Goal: Transaction & Acquisition: Download file/media

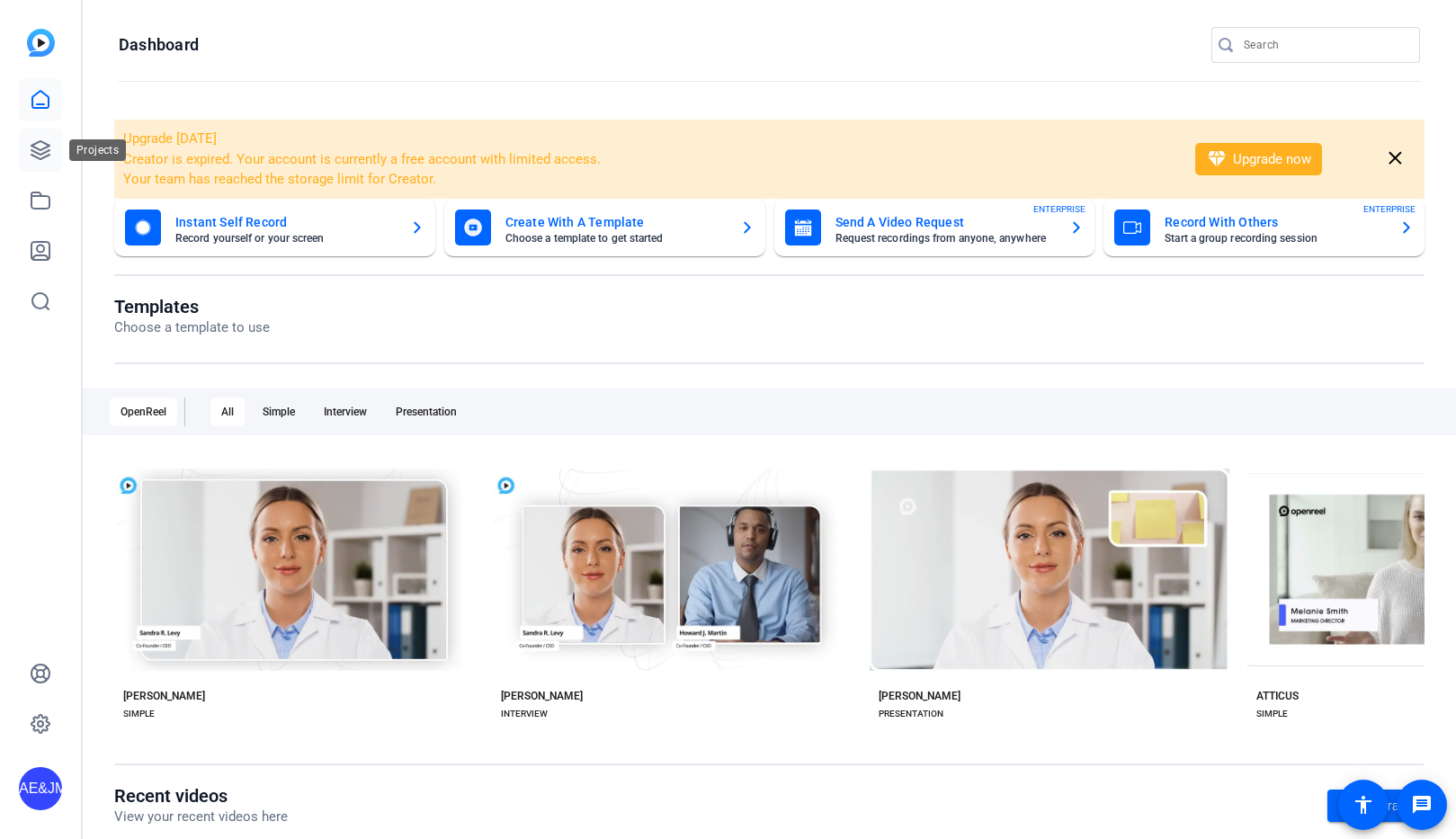
click at [44, 154] on icon at bounding box center [40, 150] width 22 height 22
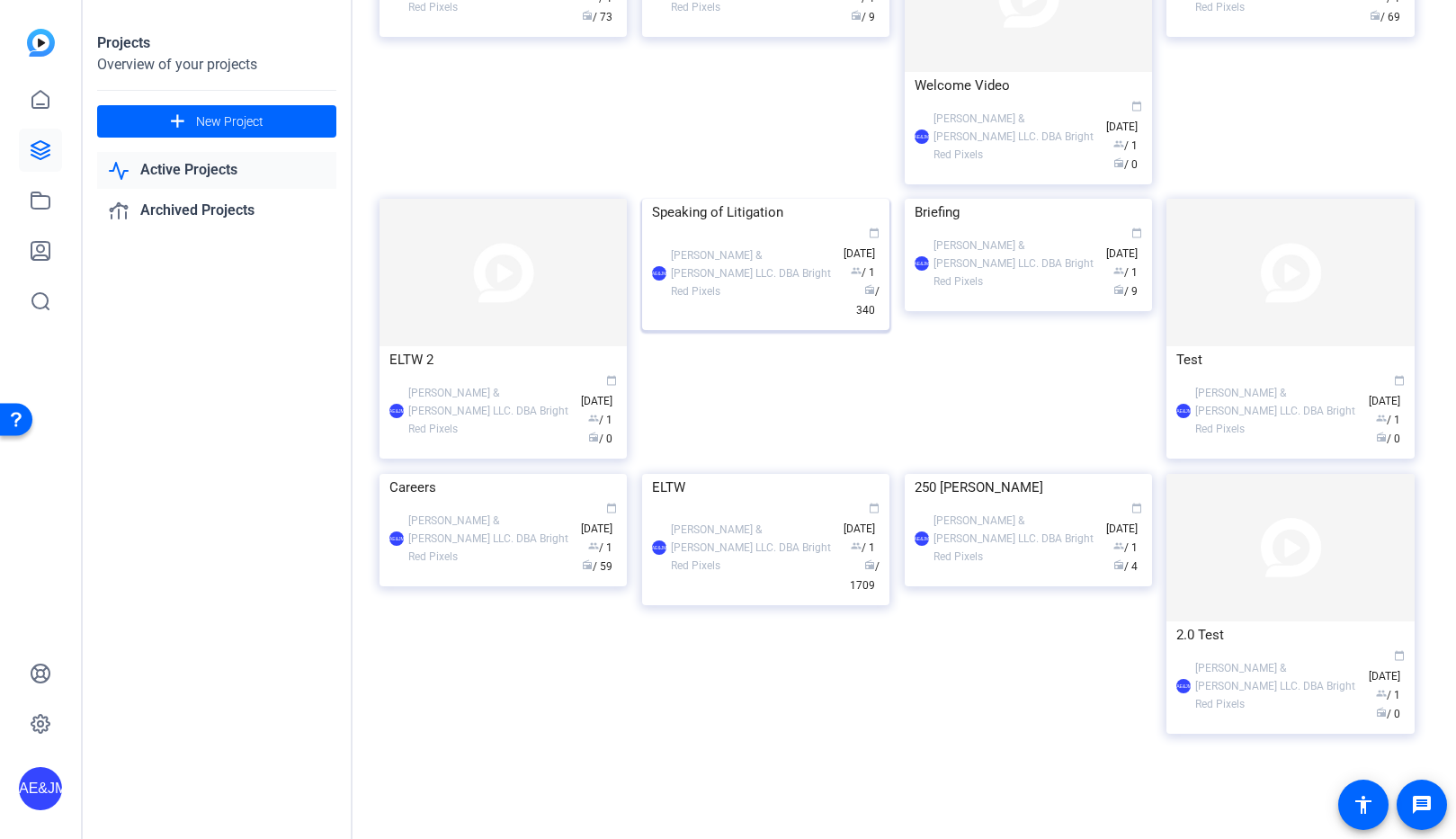
scroll to position [687, 0]
click at [777, 501] on div "ELTW" at bounding box center [766, 487] width 228 height 27
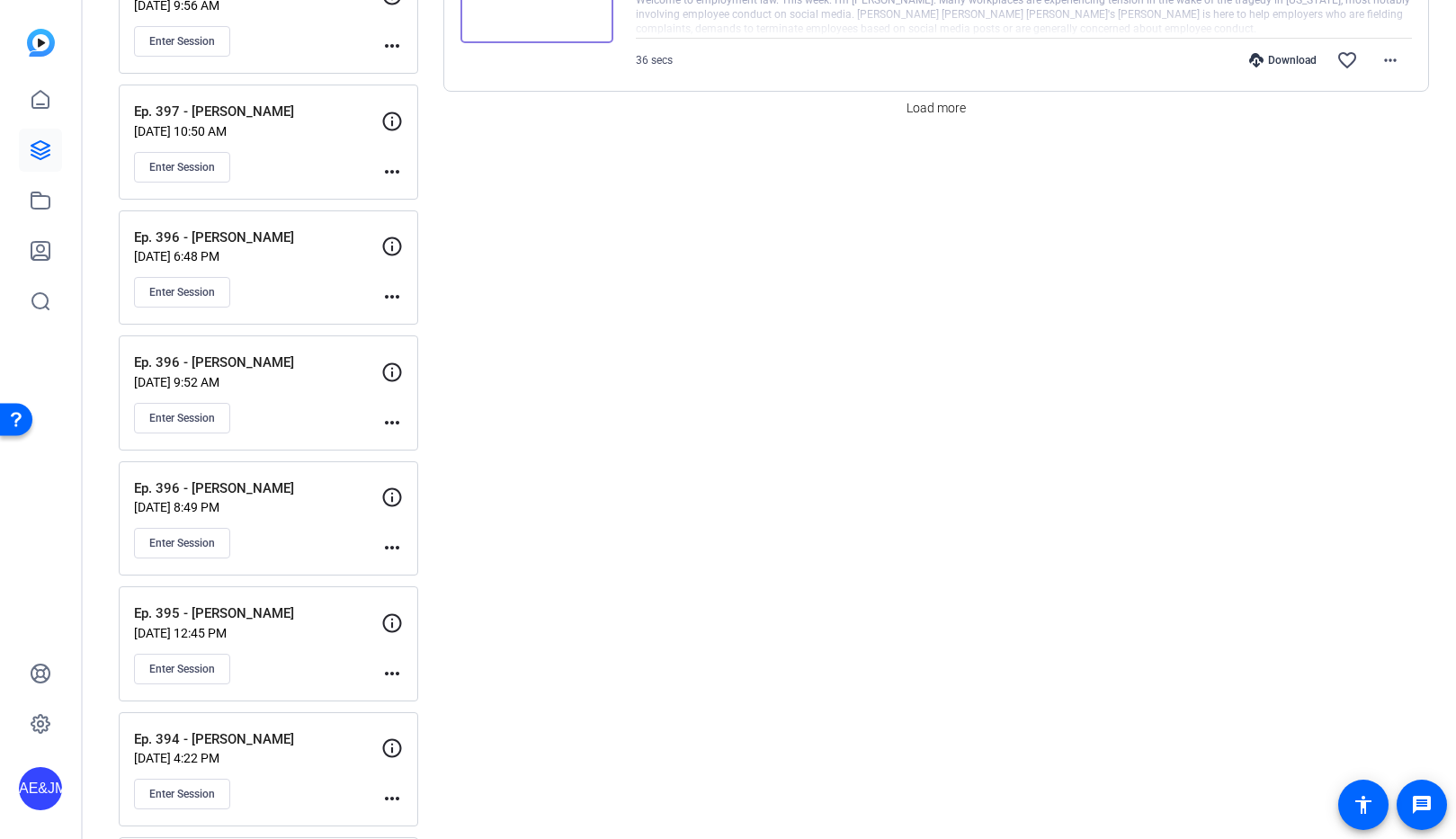
scroll to position [1922, 0]
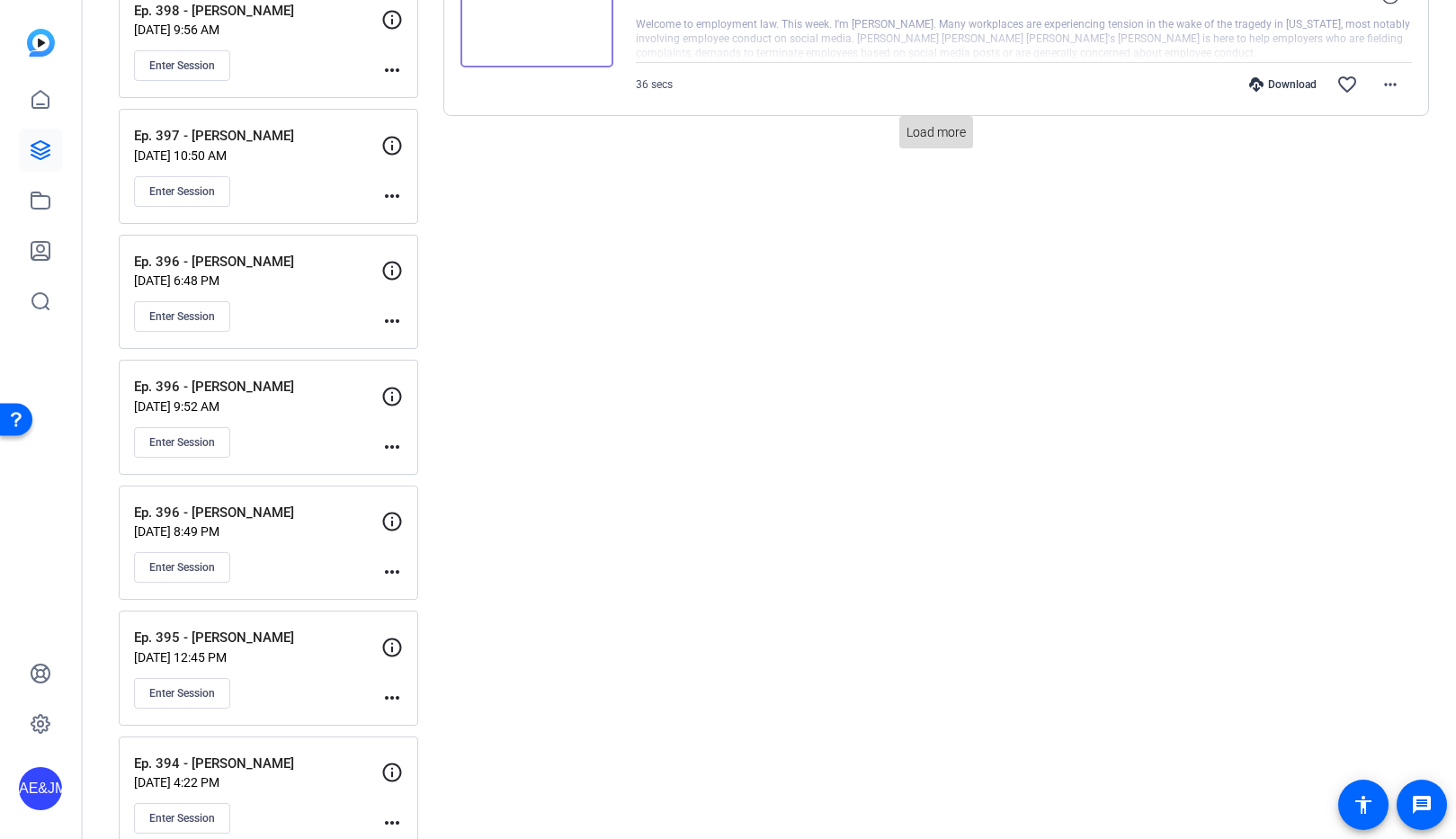
click at [930, 131] on span "Load more" at bounding box center [936, 133] width 60 height 19
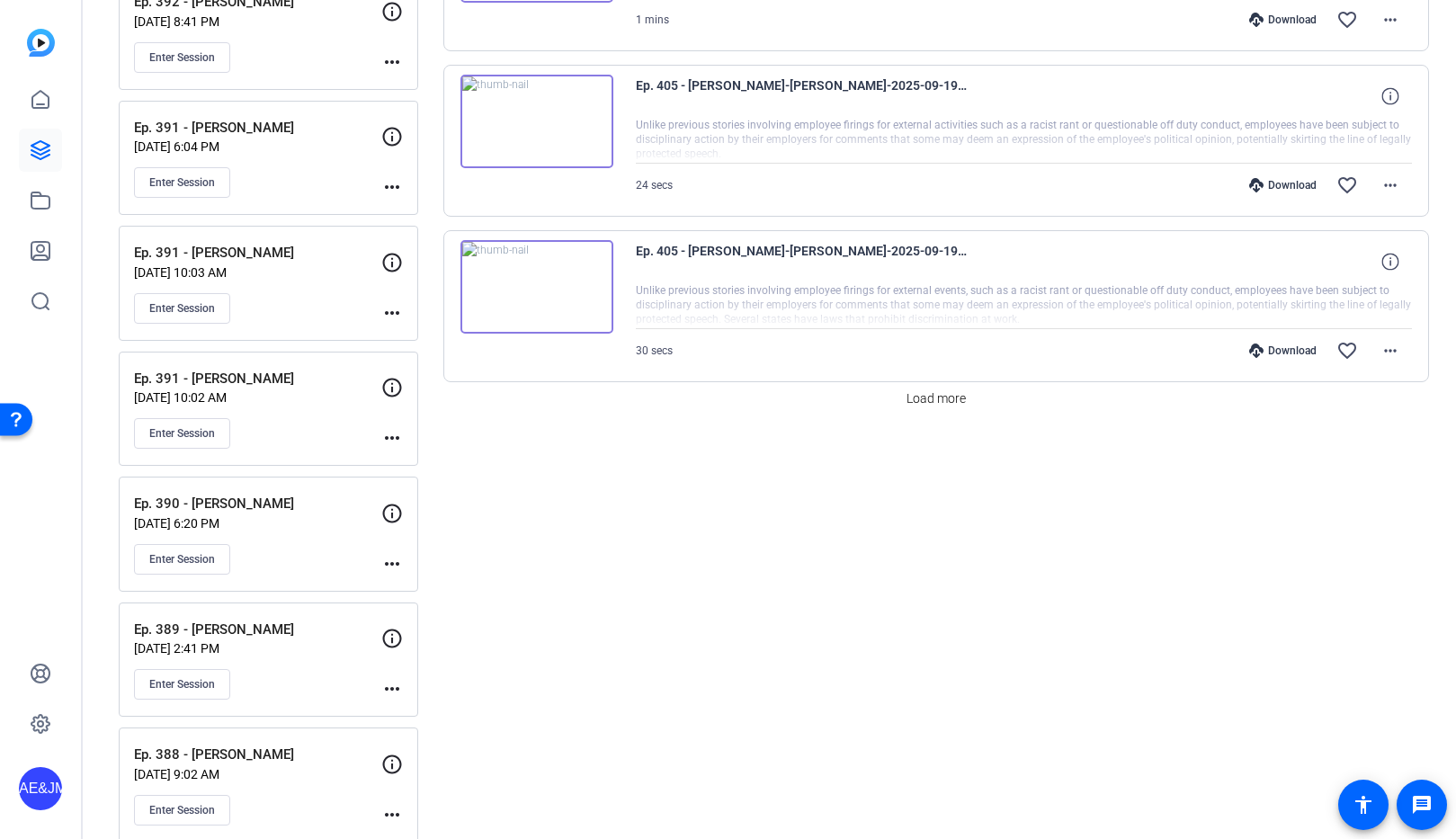
scroll to position [3442, 0]
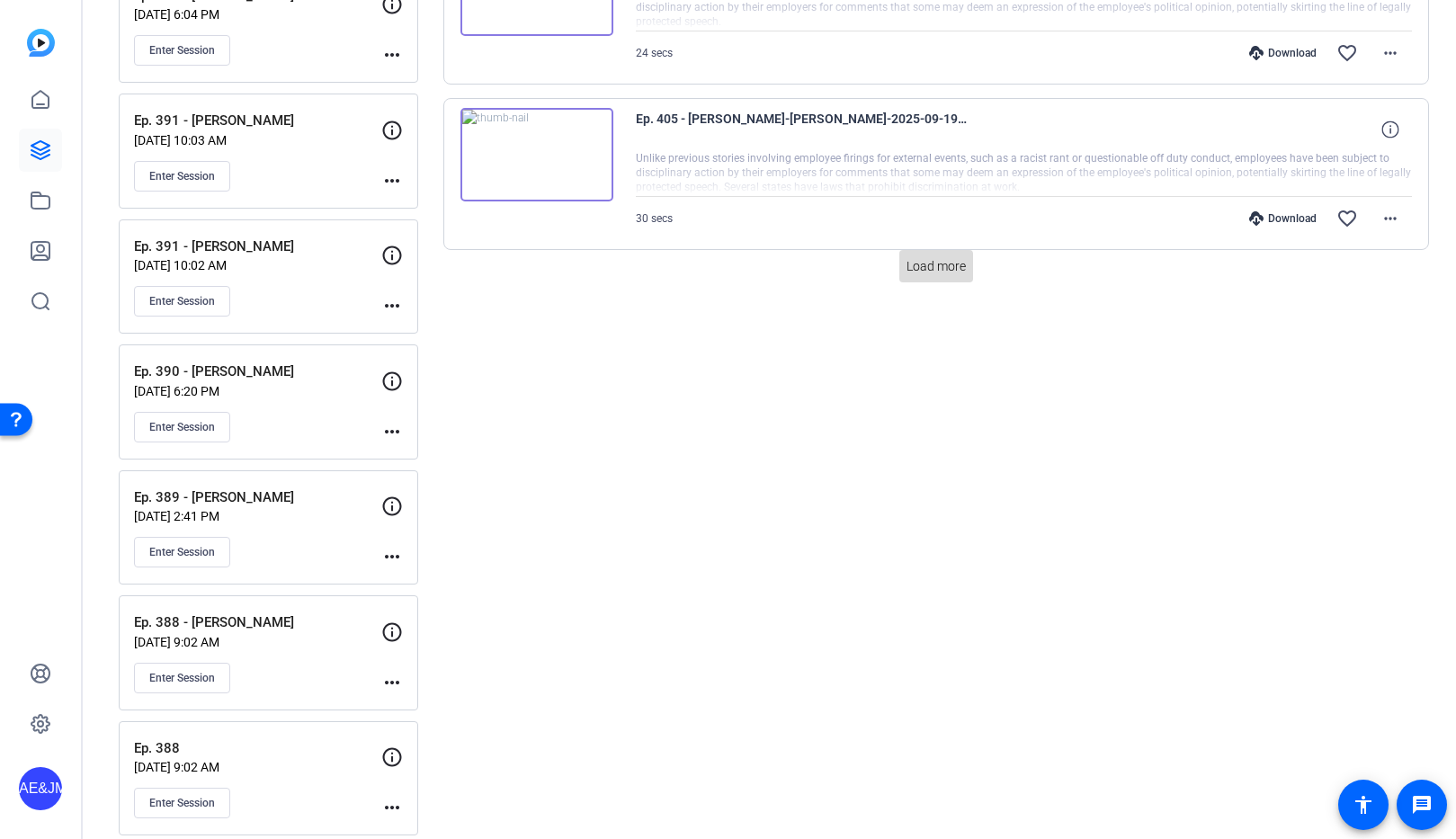
click at [911, 267] on span "Load more" at bounding box center [936, 266] width 60 height 19
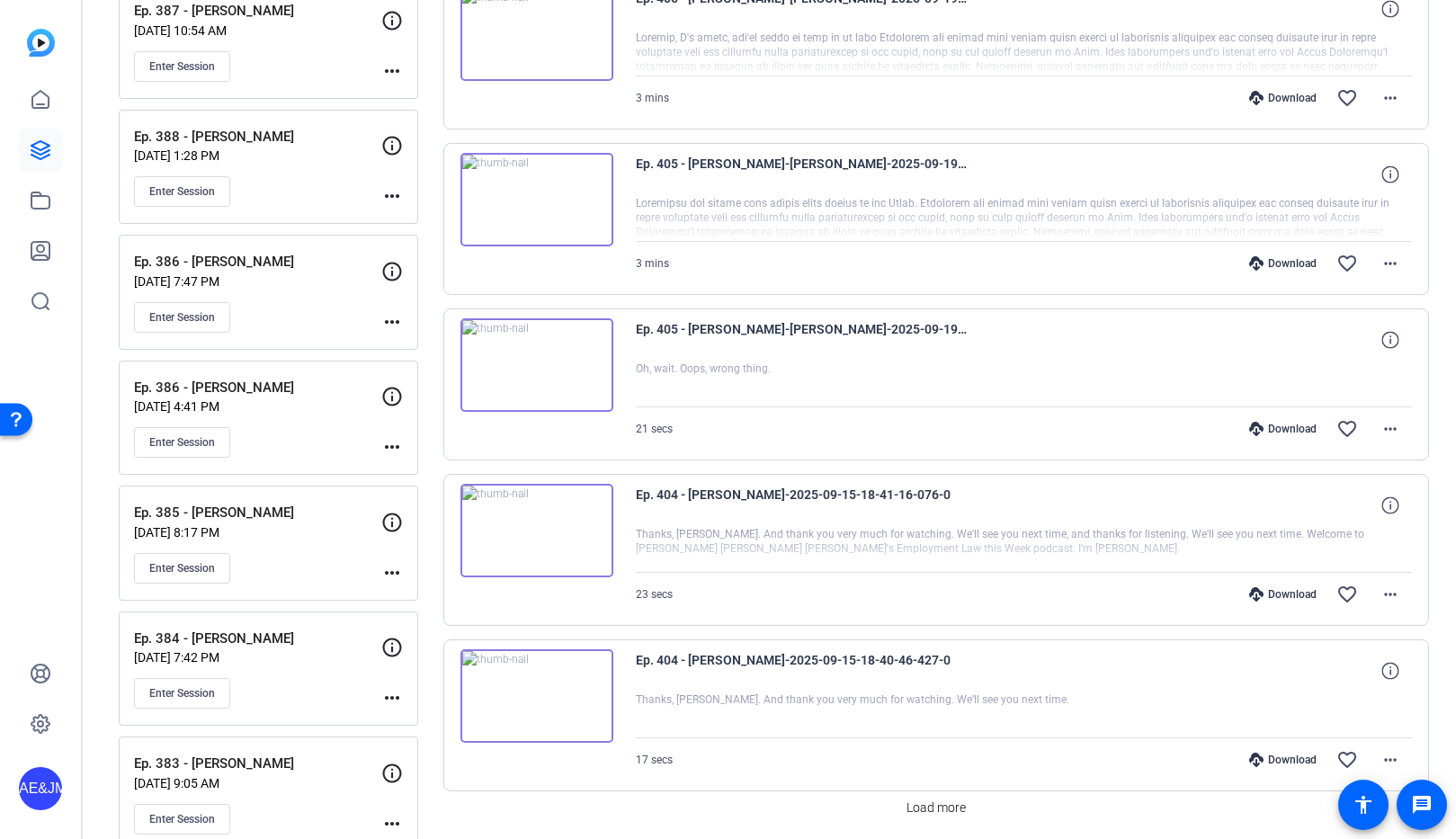
scroll to position [4497, 0]
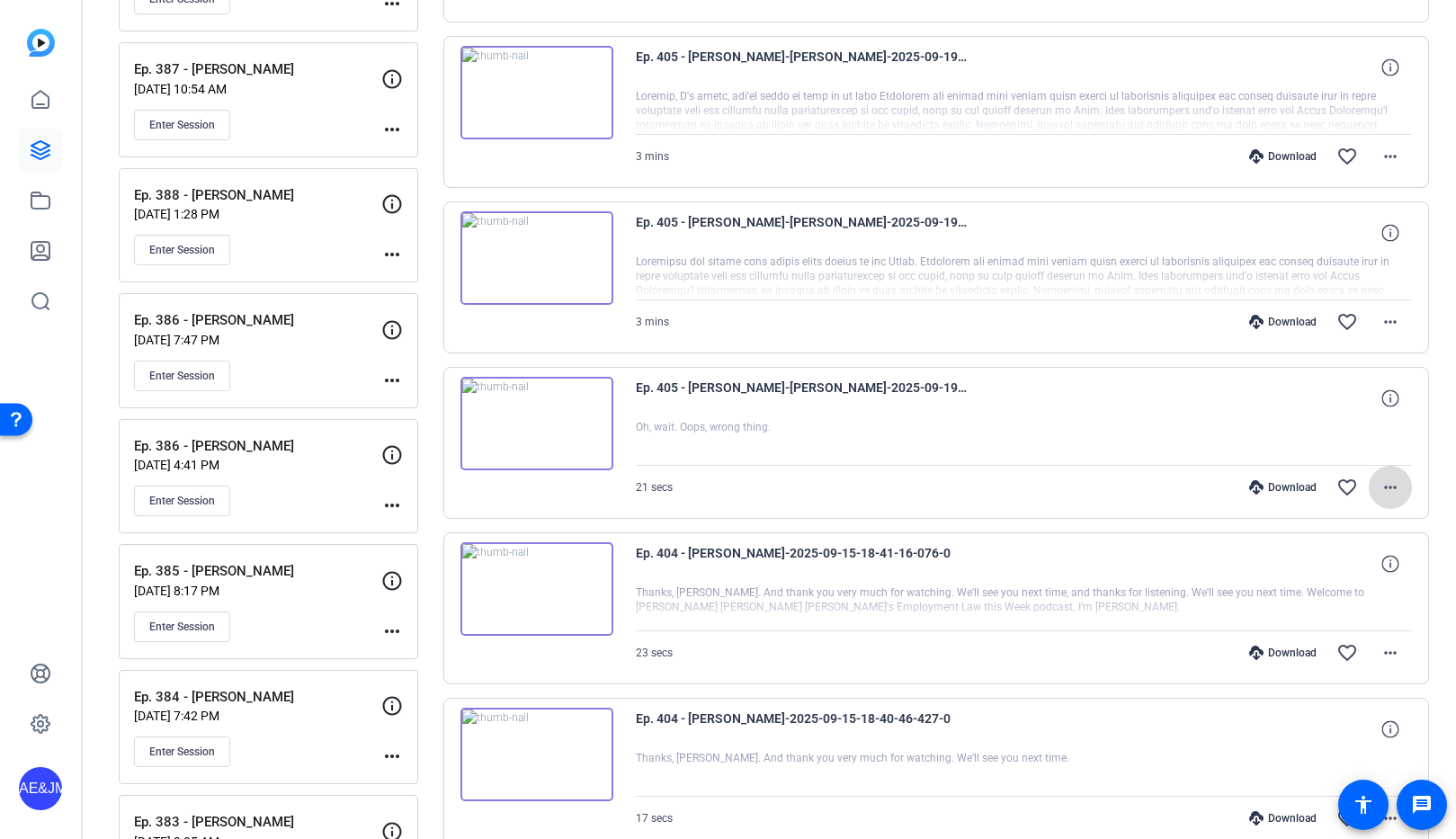
click at [1387, 483] on mat-icon "more_horiz" at bounding box center [1390, 487] width 22 height 22
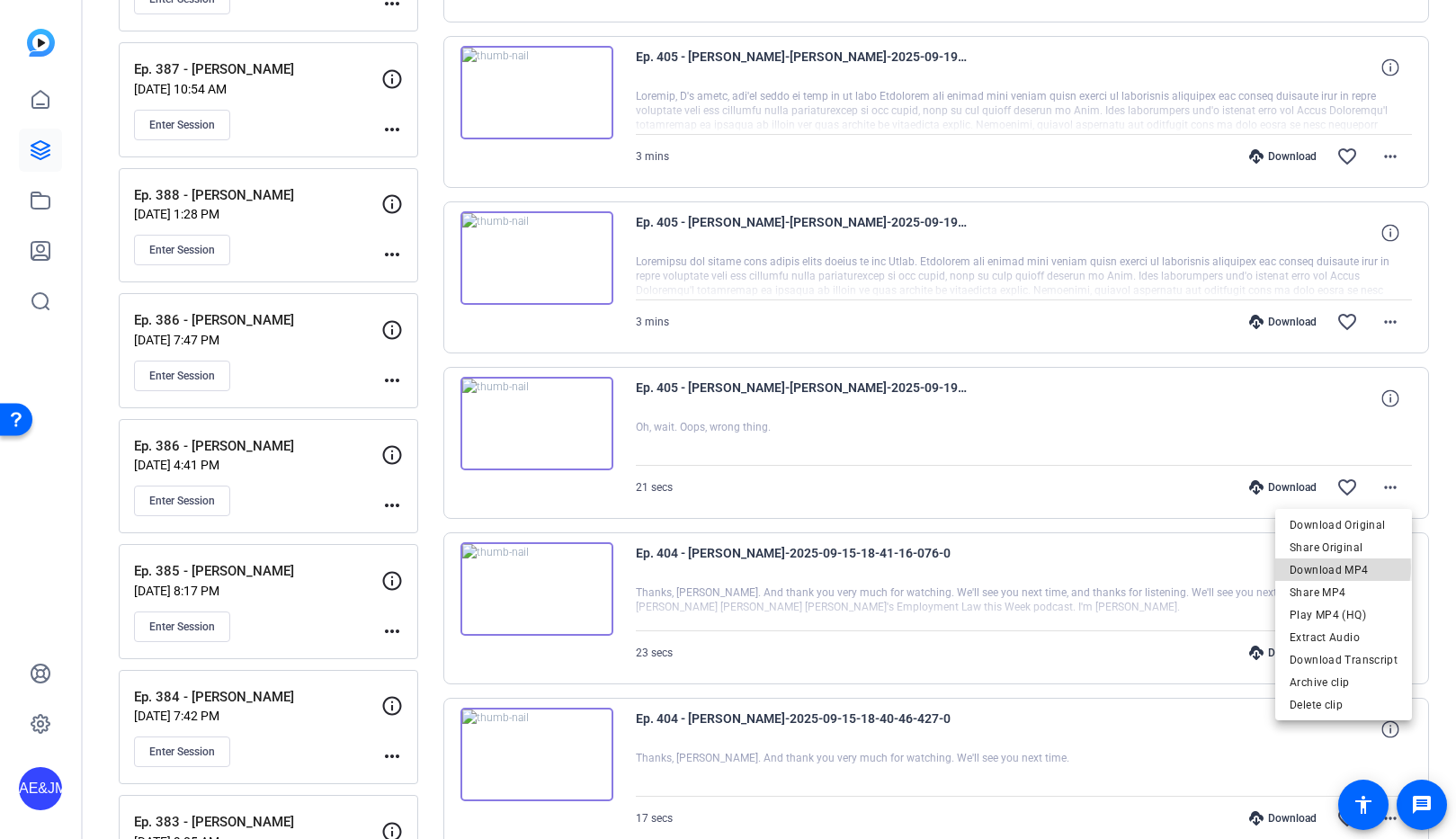
click at [1336, 567] on span "Download MP4" at bounding box center [1344, 570] width 108 height 22
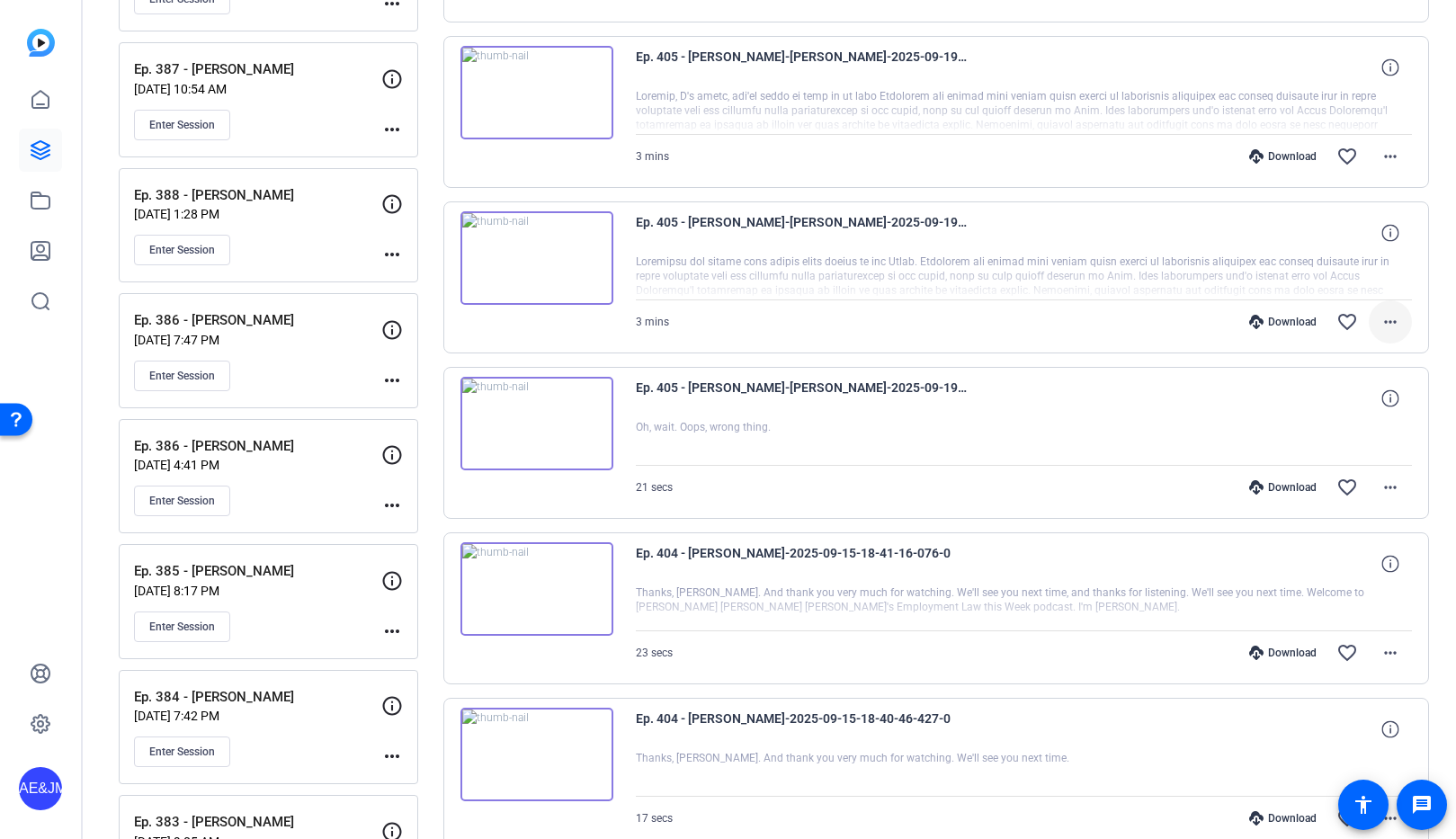
click at [1389, 319] on mat-icon "more_horiz" at bounding box center [1390, 321] width 22 height 22
click at [1320, 397] on span "Download MP4" at bounding box center [1344, 405] width 108 height 22
click at [1391, 152] on mat-icon "more_horiz" at bounding box center [1390, 156] width 22 height 22
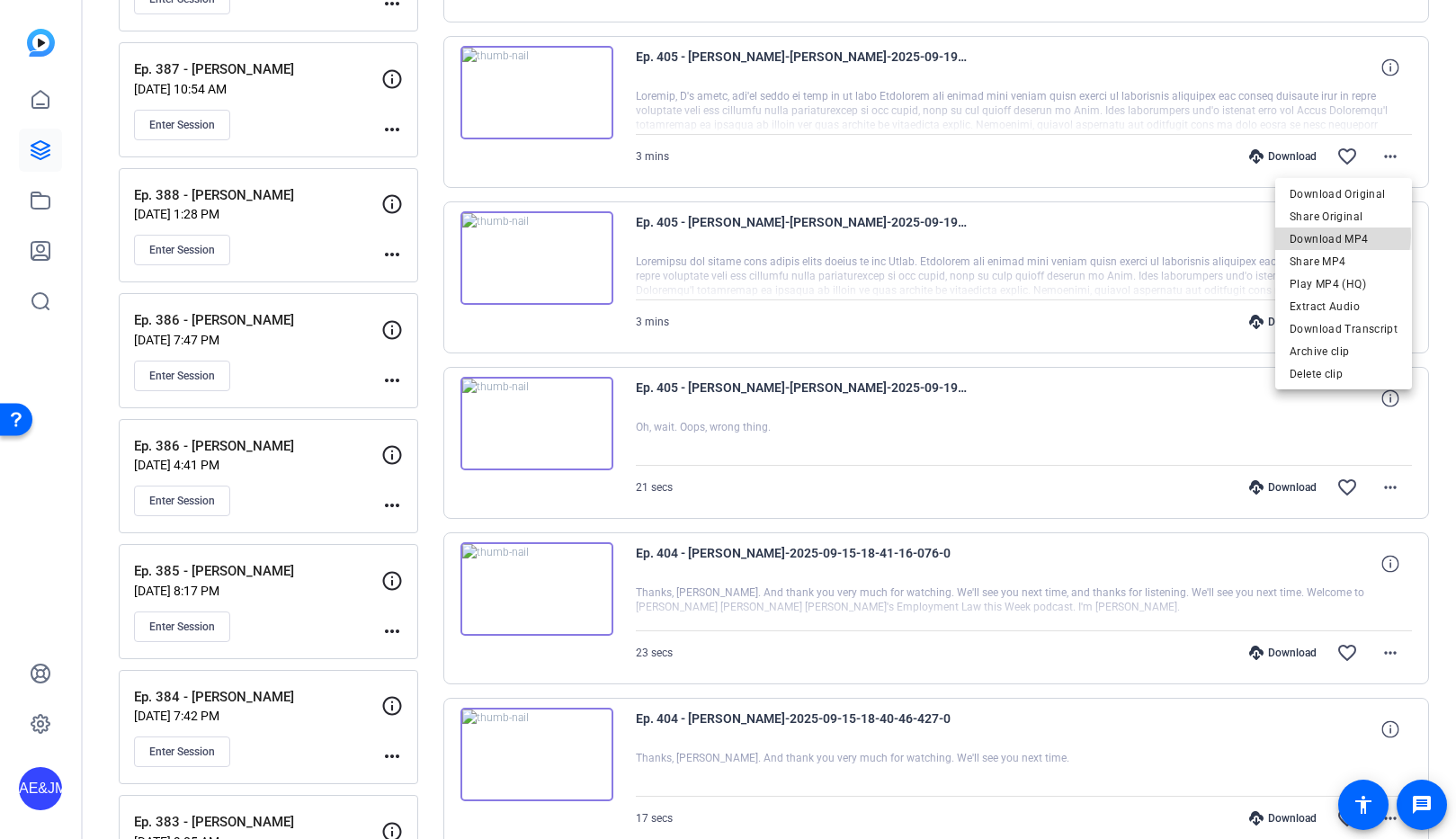
click at [1324, 235] on span "Download MP4" at bounding box center [1344, 239] width 108 height 22
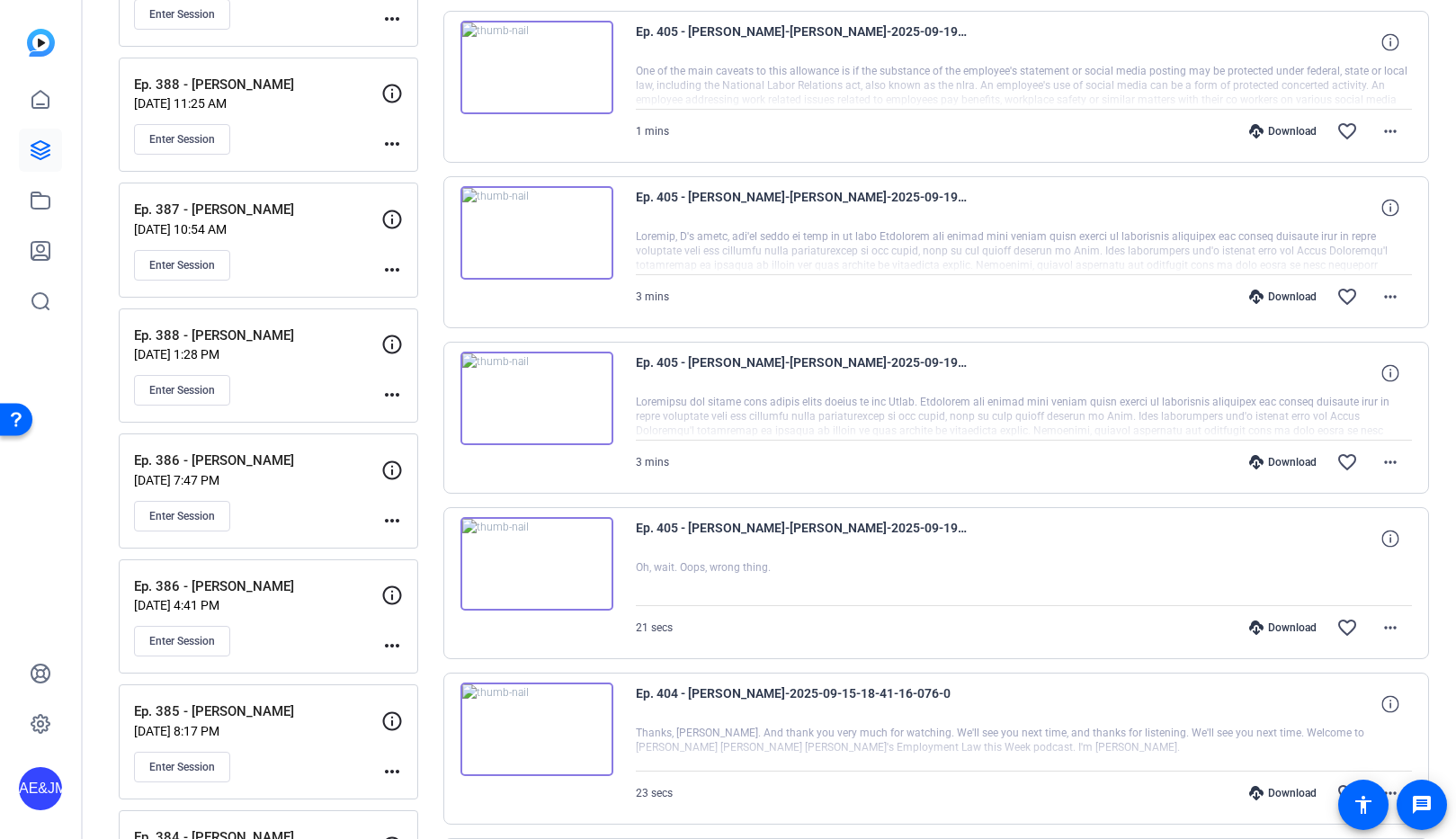
scroll to position [4341, 0]
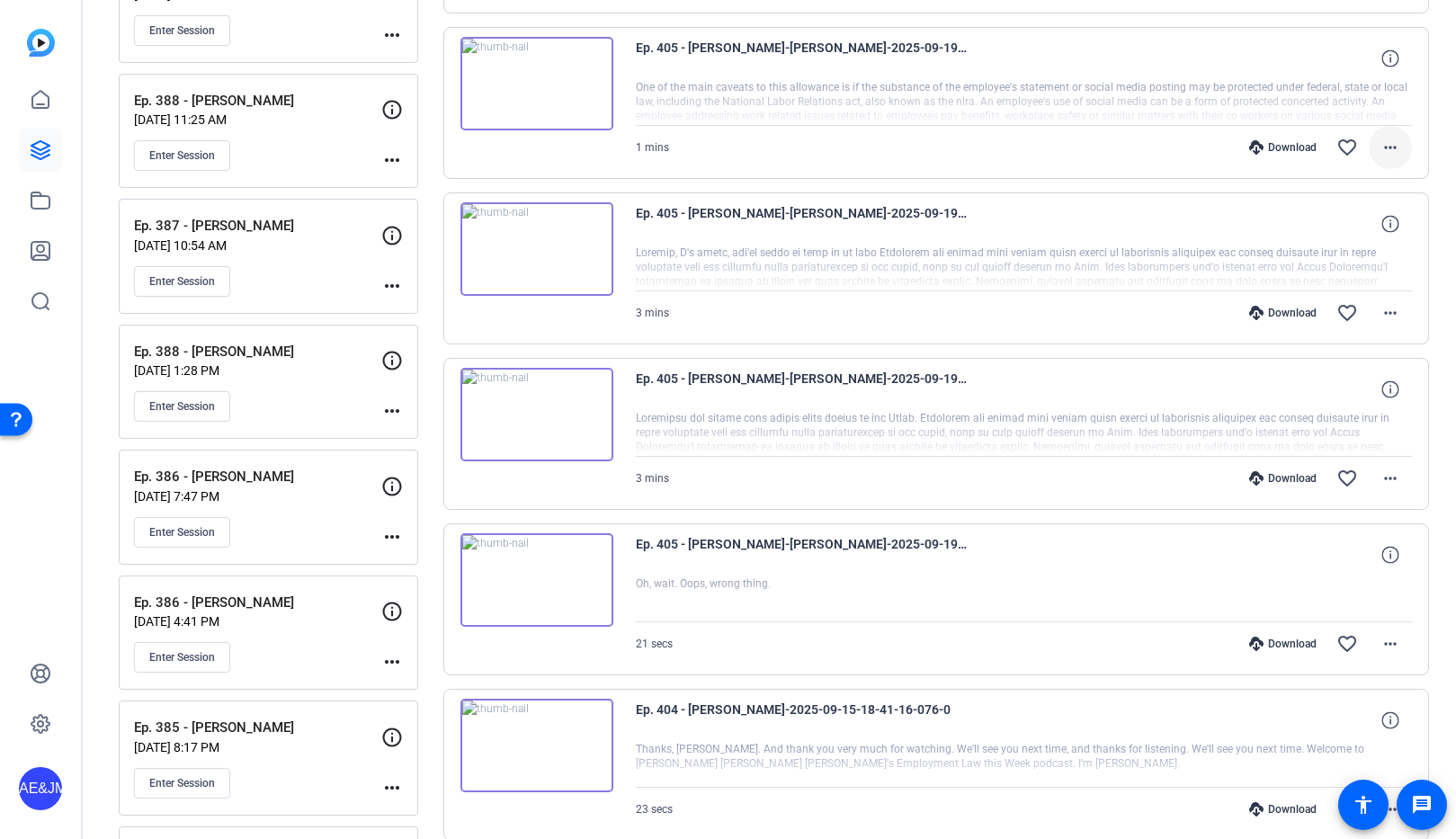
click at [1389, 143] on mat-icon "more_horiz" at bounding box center [1390, 147] width 22 height 22
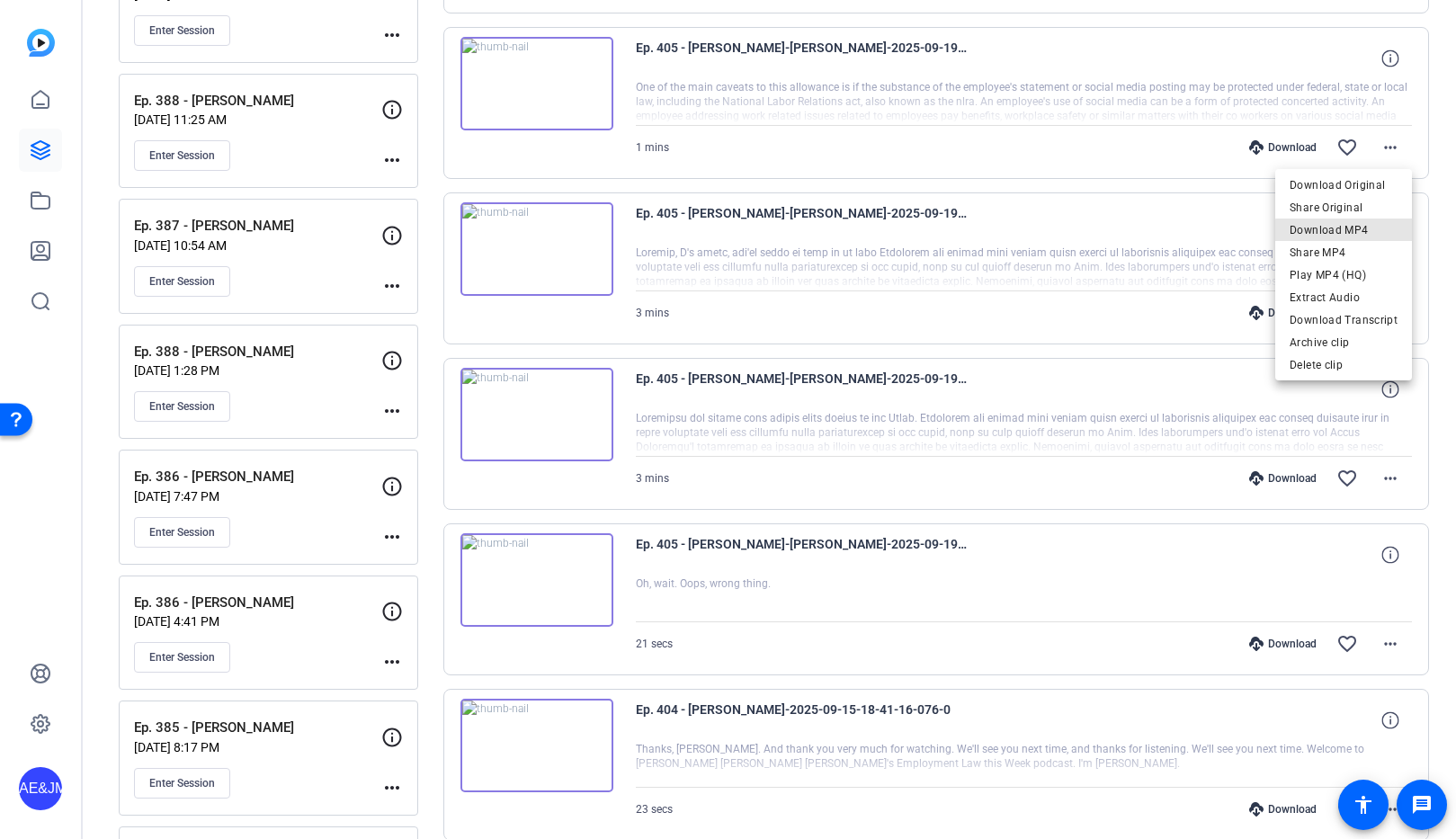
click at [1355, 231] on span "Download MP4" at bounding box center [1344, 230] width 108 height 22
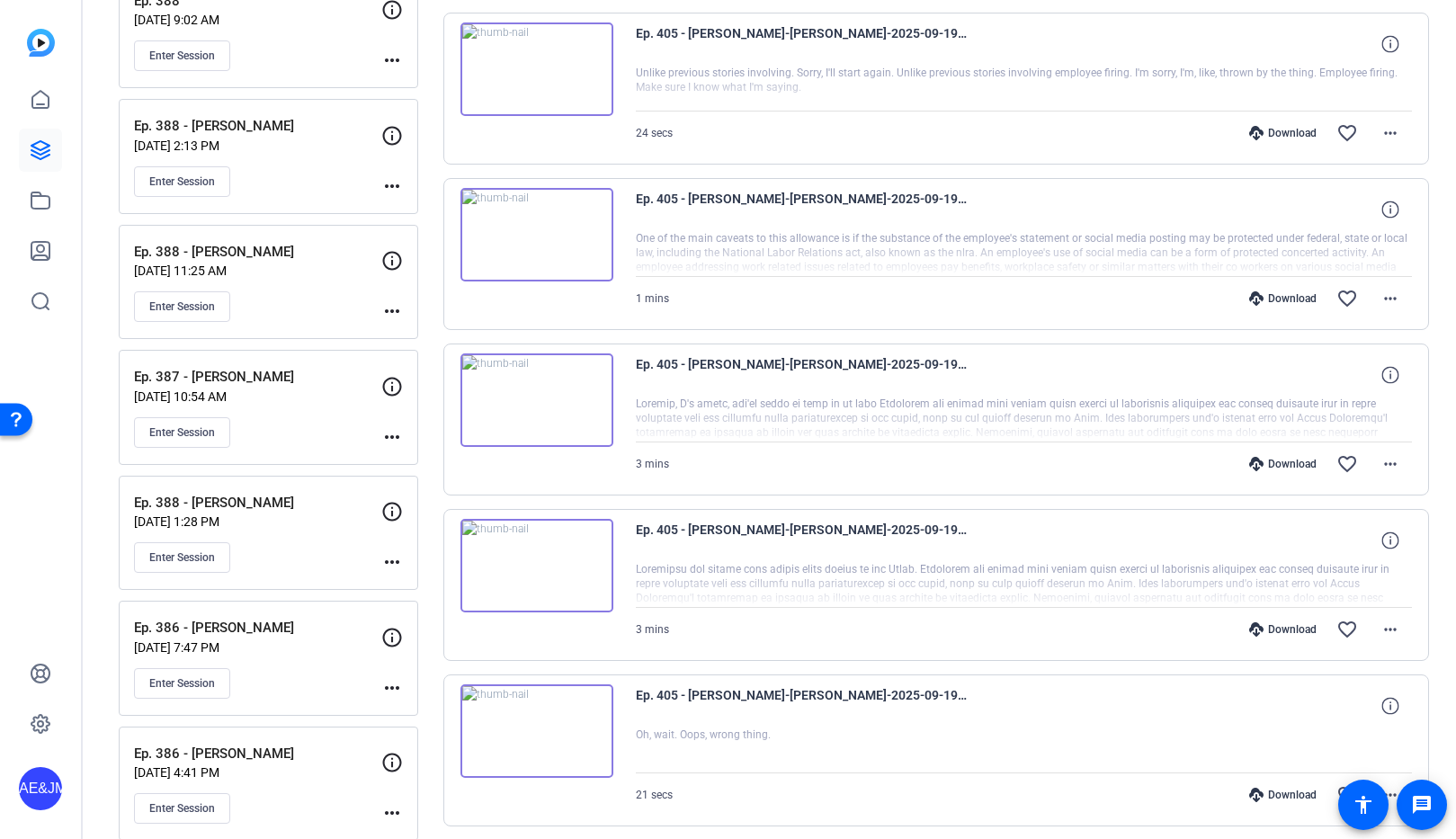
scroll to position [4188, 0]
click at [1383, 135] on mat-icon "more_horiz" at bounding box center [1390, 135] width 22 height 22
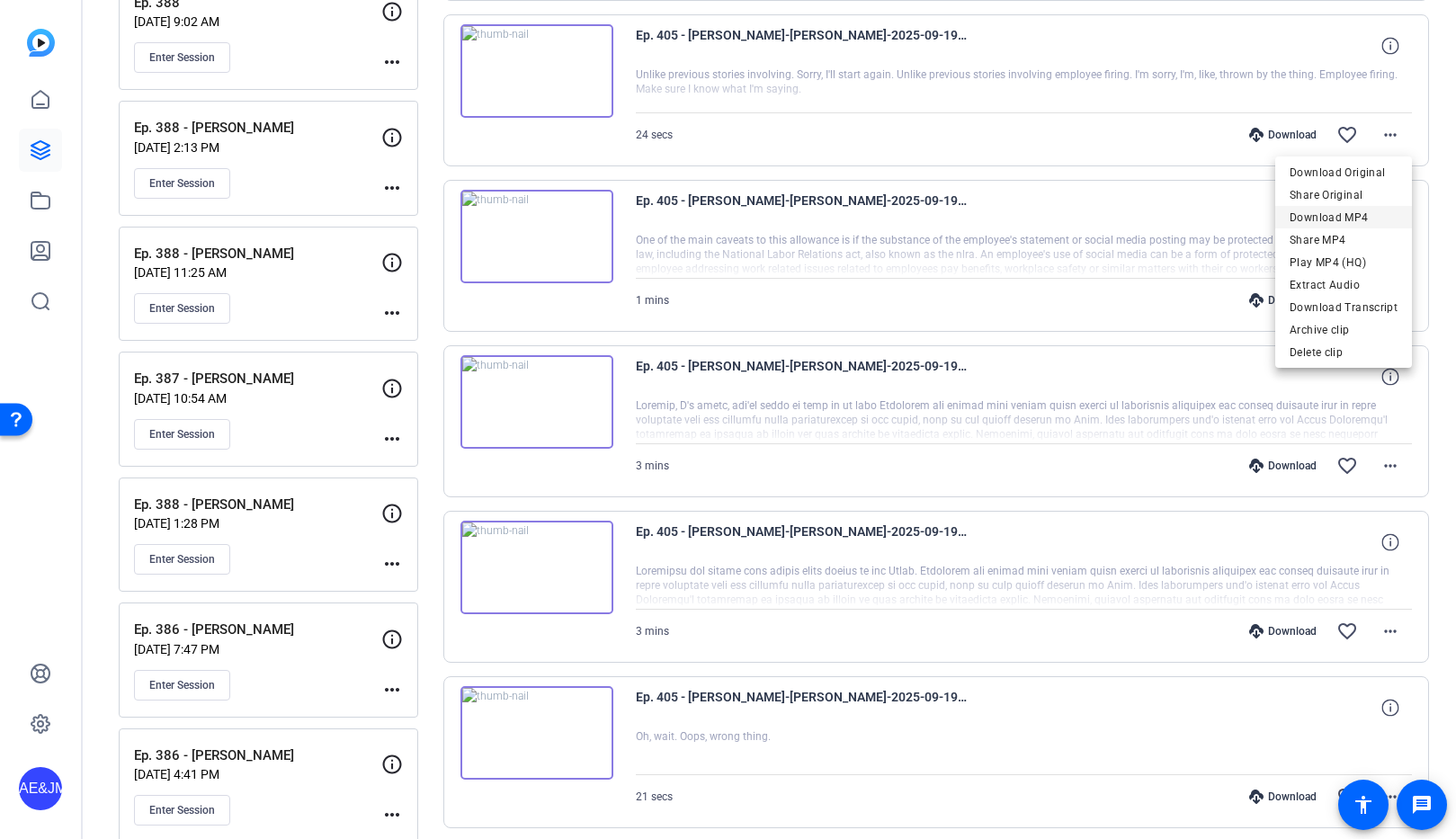
click at [1355, 213] on span "Download MP4" at bounding box center [1344, 217] width 108 height 22
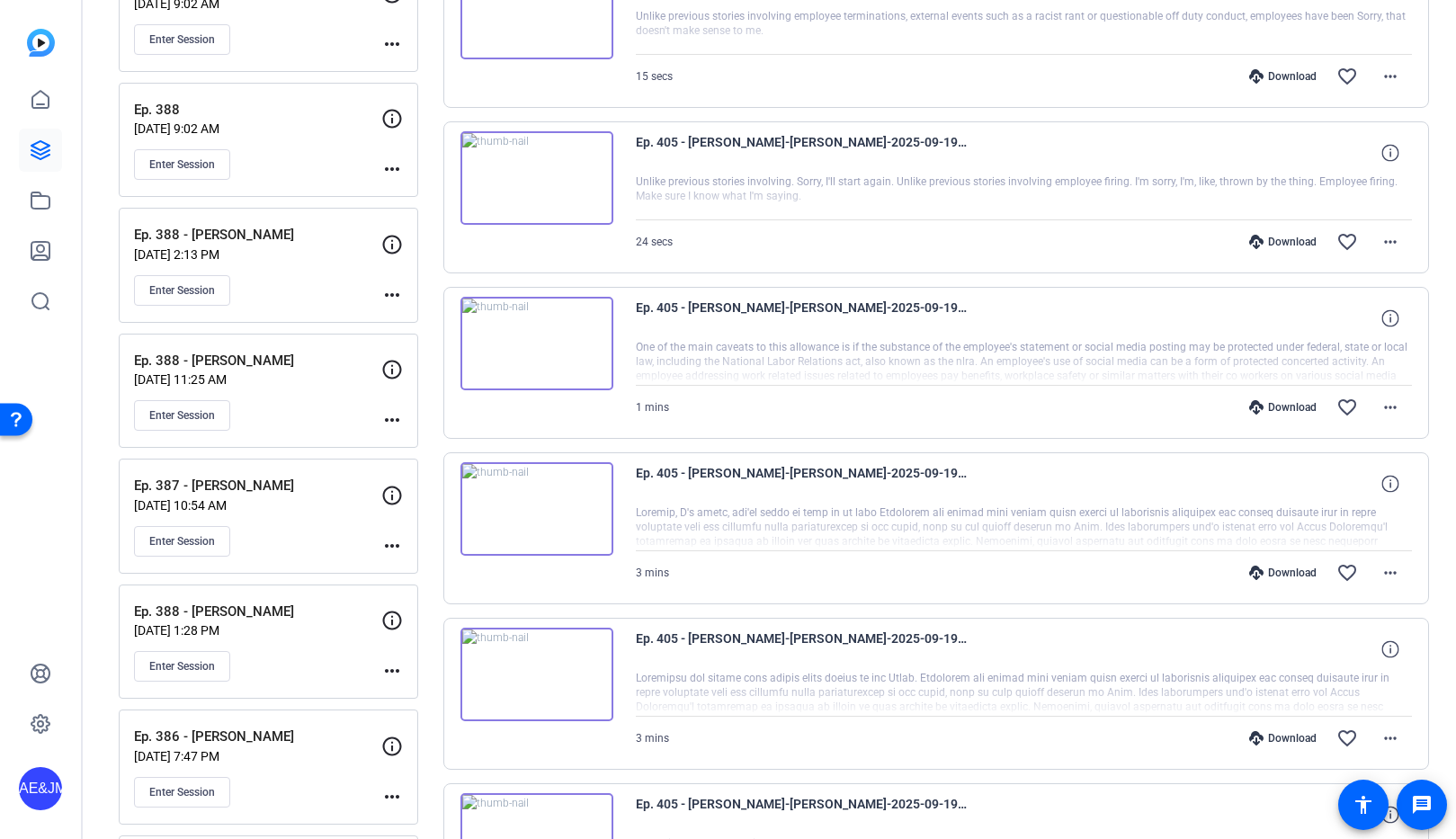
scroll to position [4055, 0]
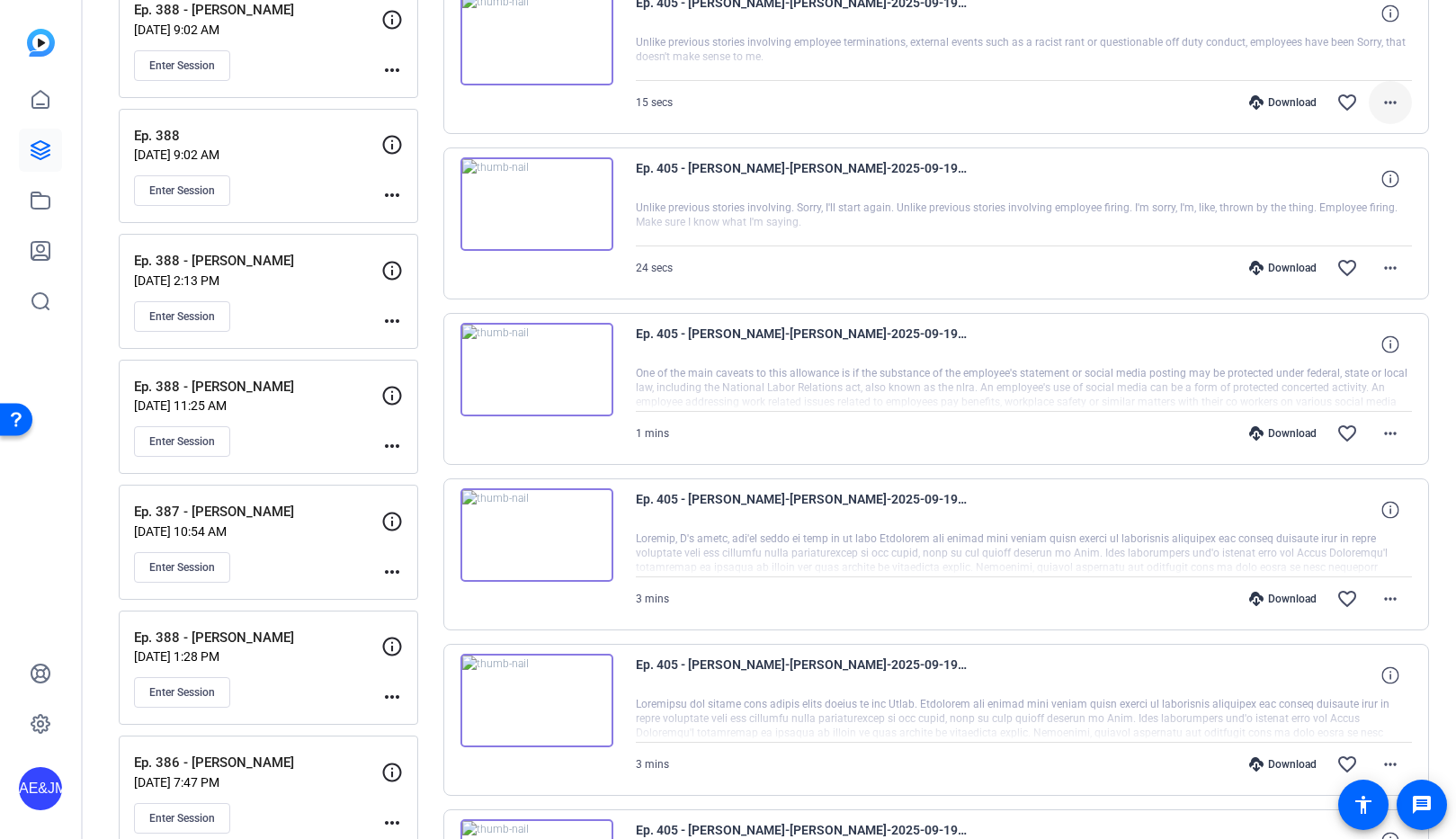
click at [1383, 101] on mat-icon "more_horiz" at bounding box center [1390, 102] width 22 height 22
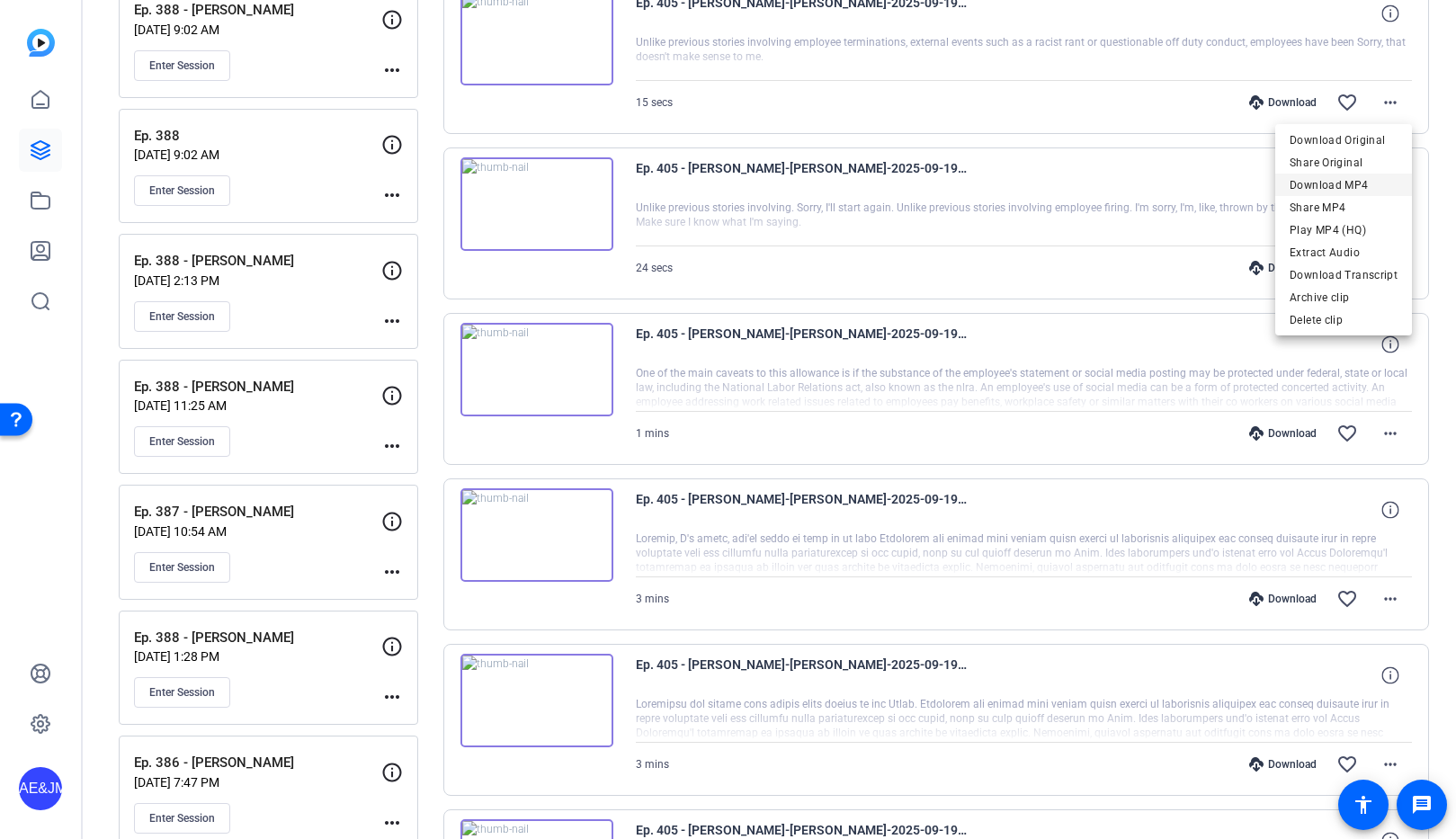
click at [1356, 184] on span "Download MP4" at bounding box center [1344, 185] width 108 height 22
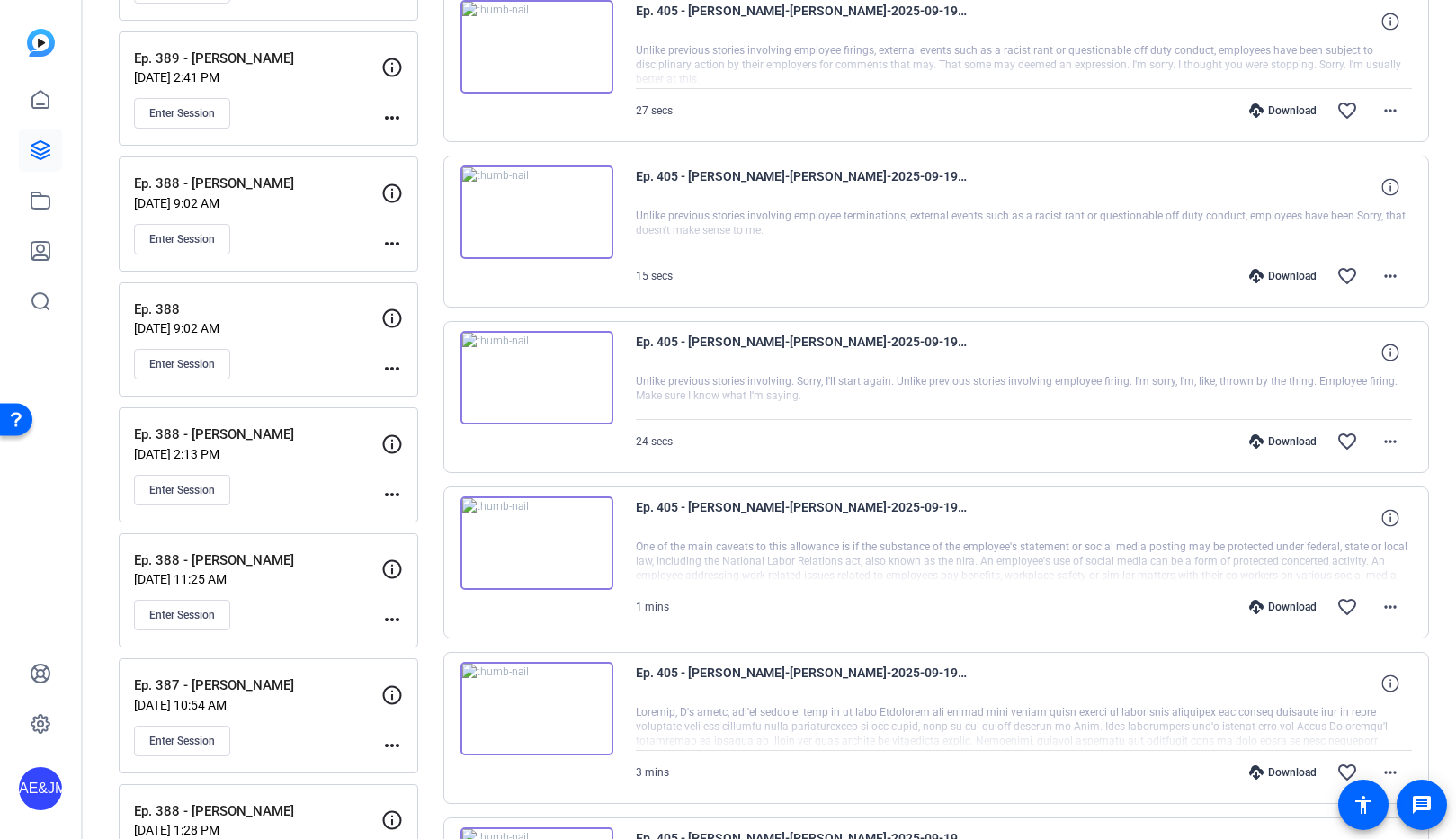
scroll to position [3875, 0]
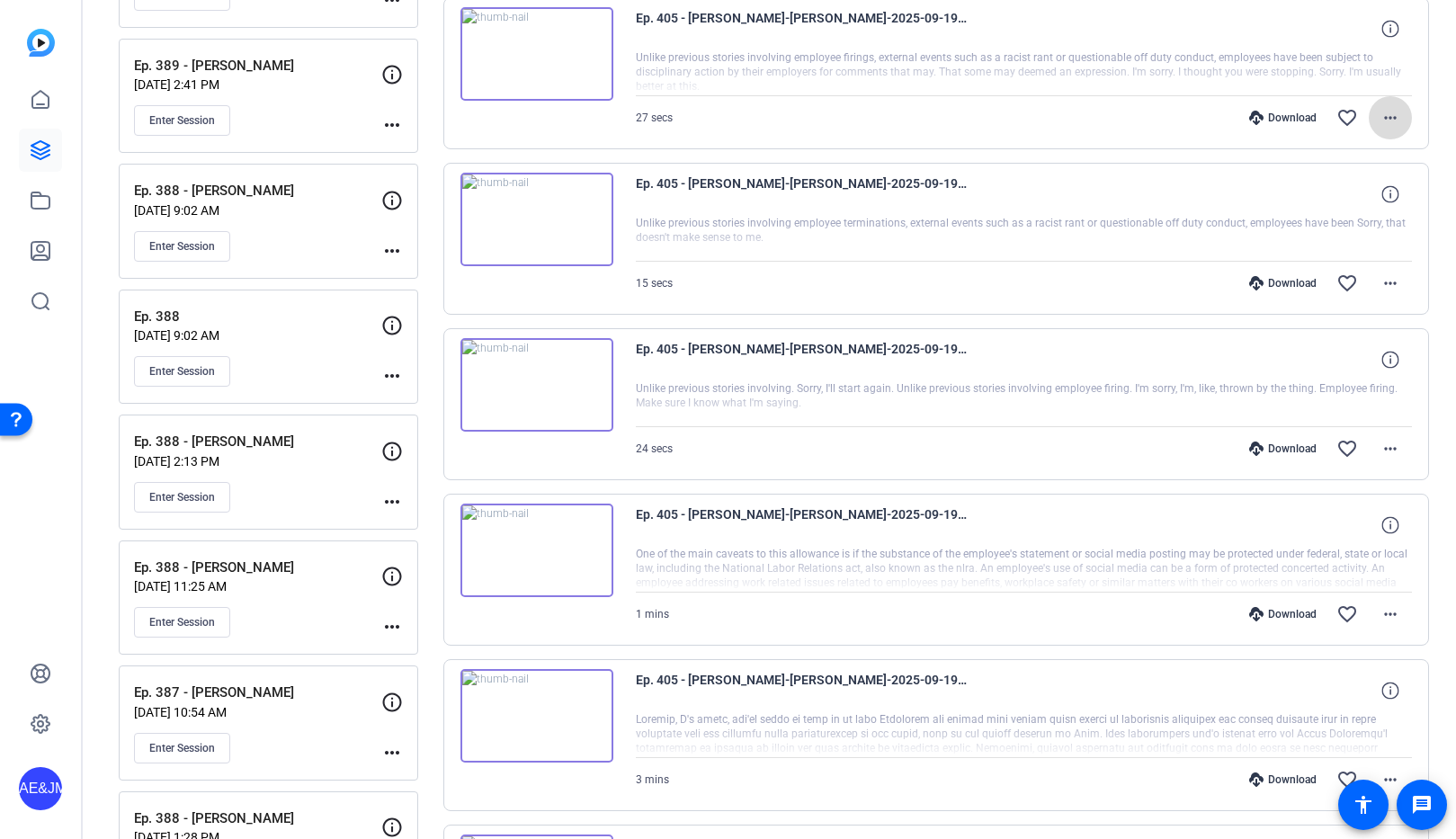
click at [1401, 119] on span at bounding box center [1391, 119] width 44 height 44
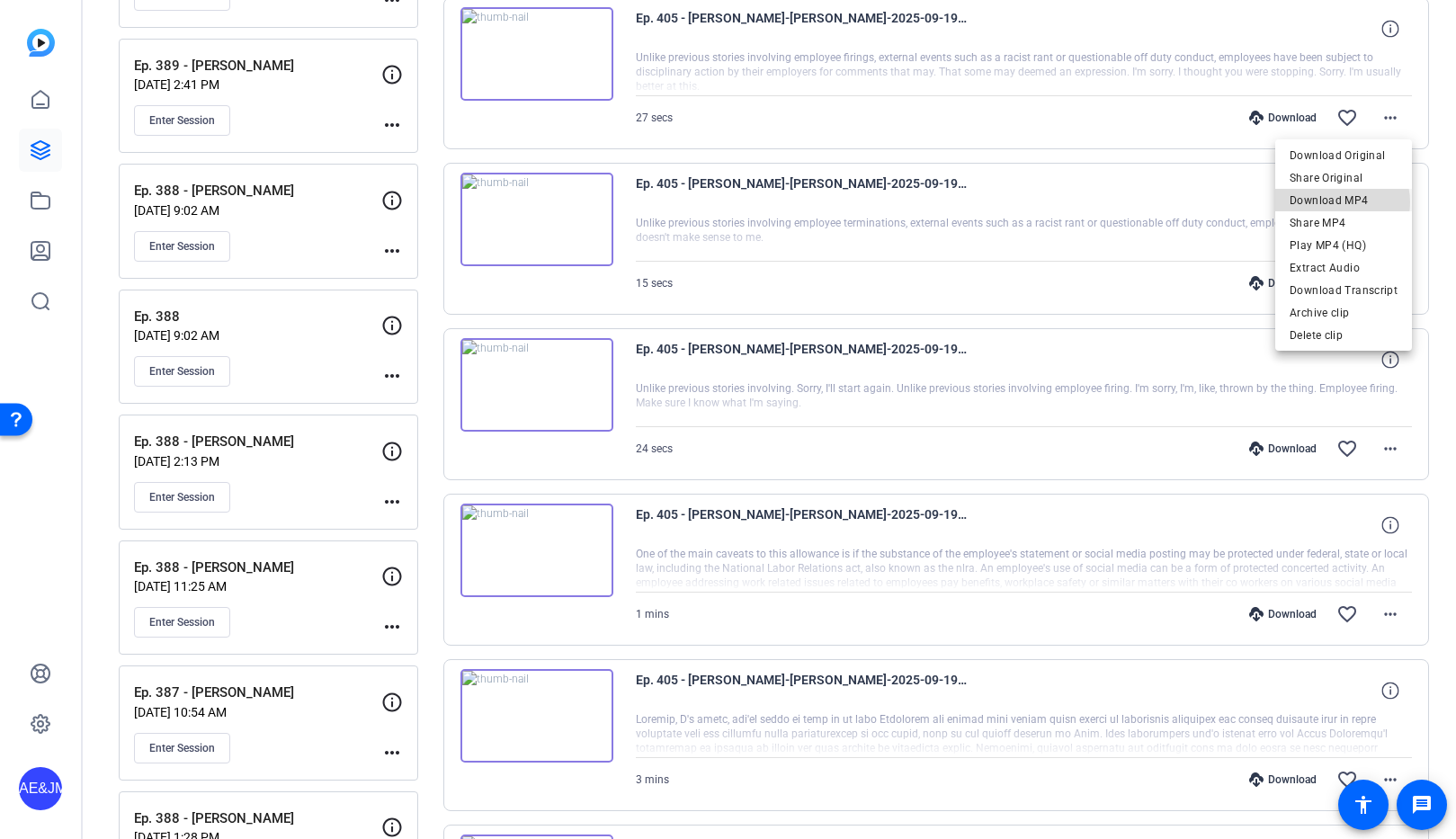
click at [1338, 202] on span "Download MP4" at bounding box center [1344, 200] width 108 height 22
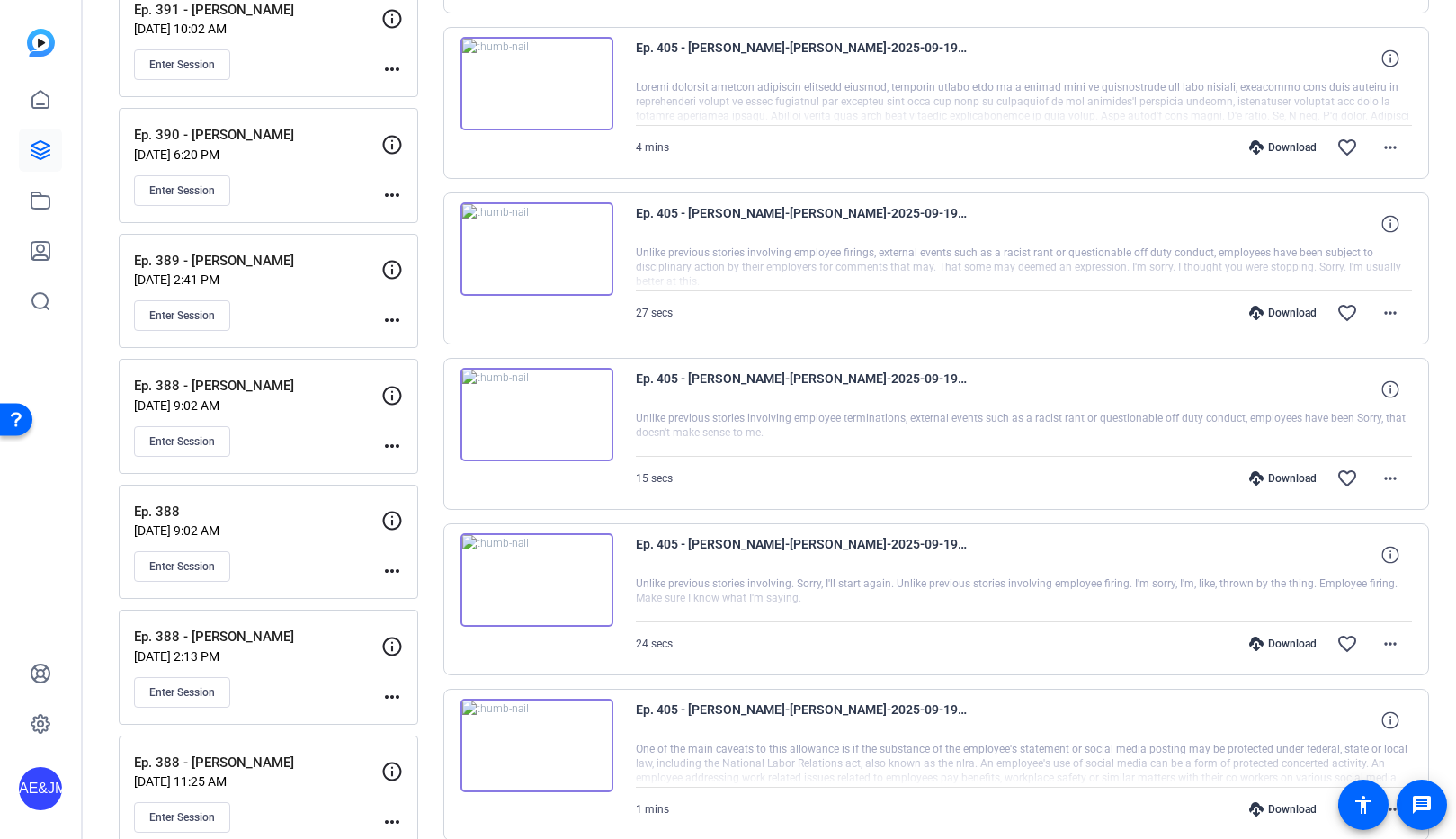
scroll to position [3678, 0]
click at [1379, 149] on span at bounding box center [1391, 149] width 44 height 44
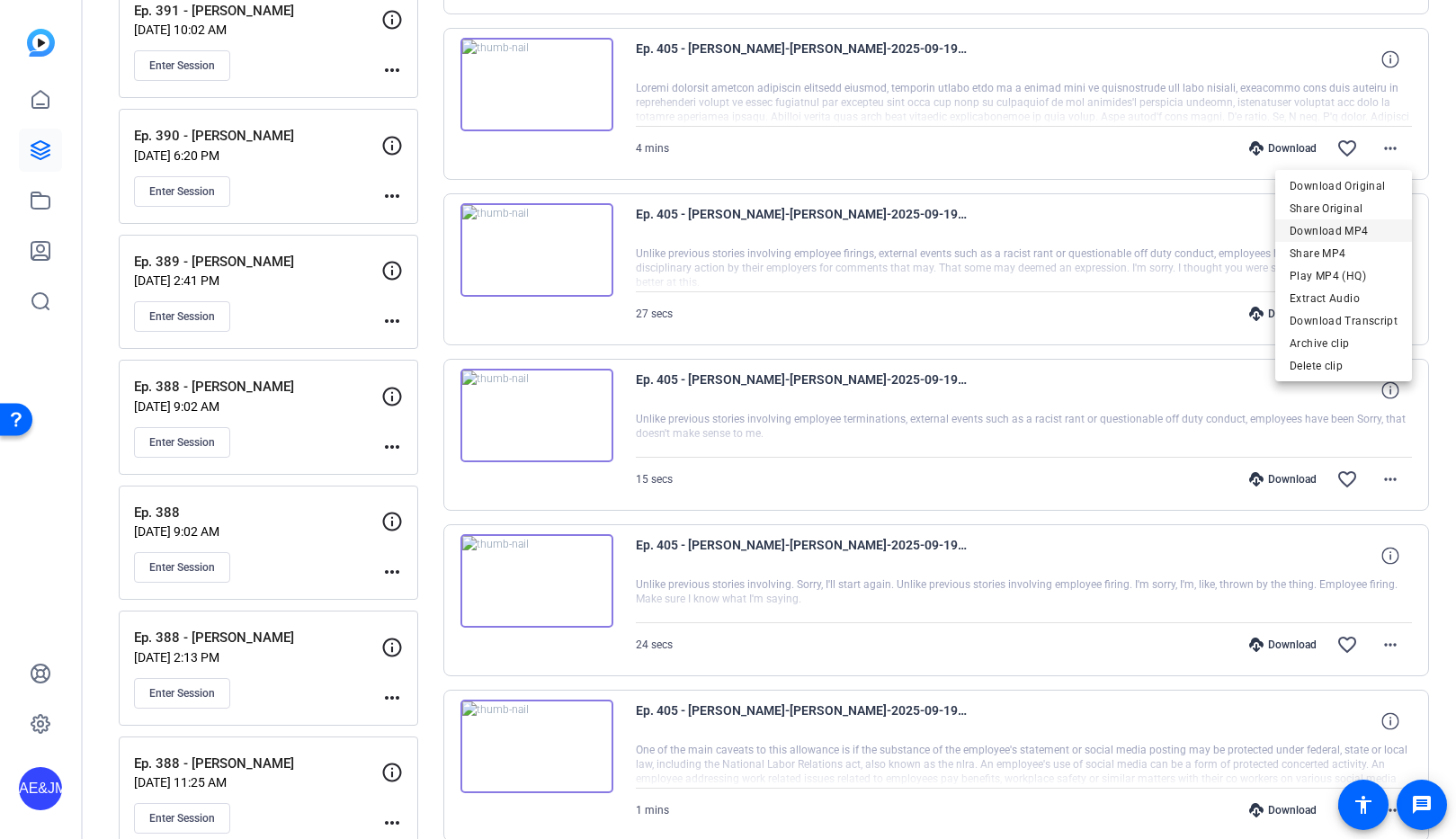
click at [1374, 227] on span "Download MP4" at bounding box center [1344, 230] width 108 height 22
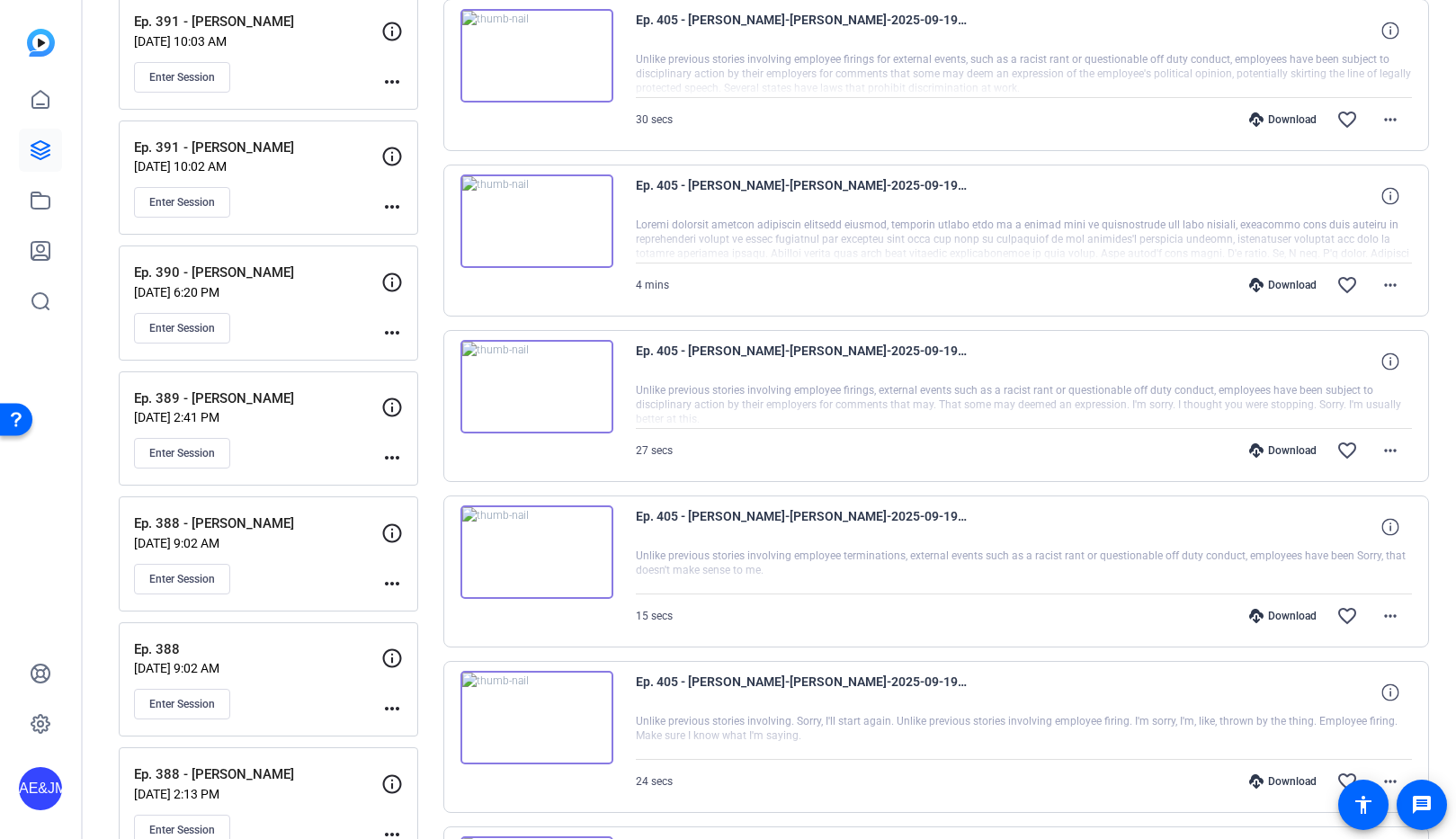
scroll to position [3541, 0]
click at [1380, 117] on mat-icon "more_horiz" at bounding box center [1390, 120] width 22 height 22
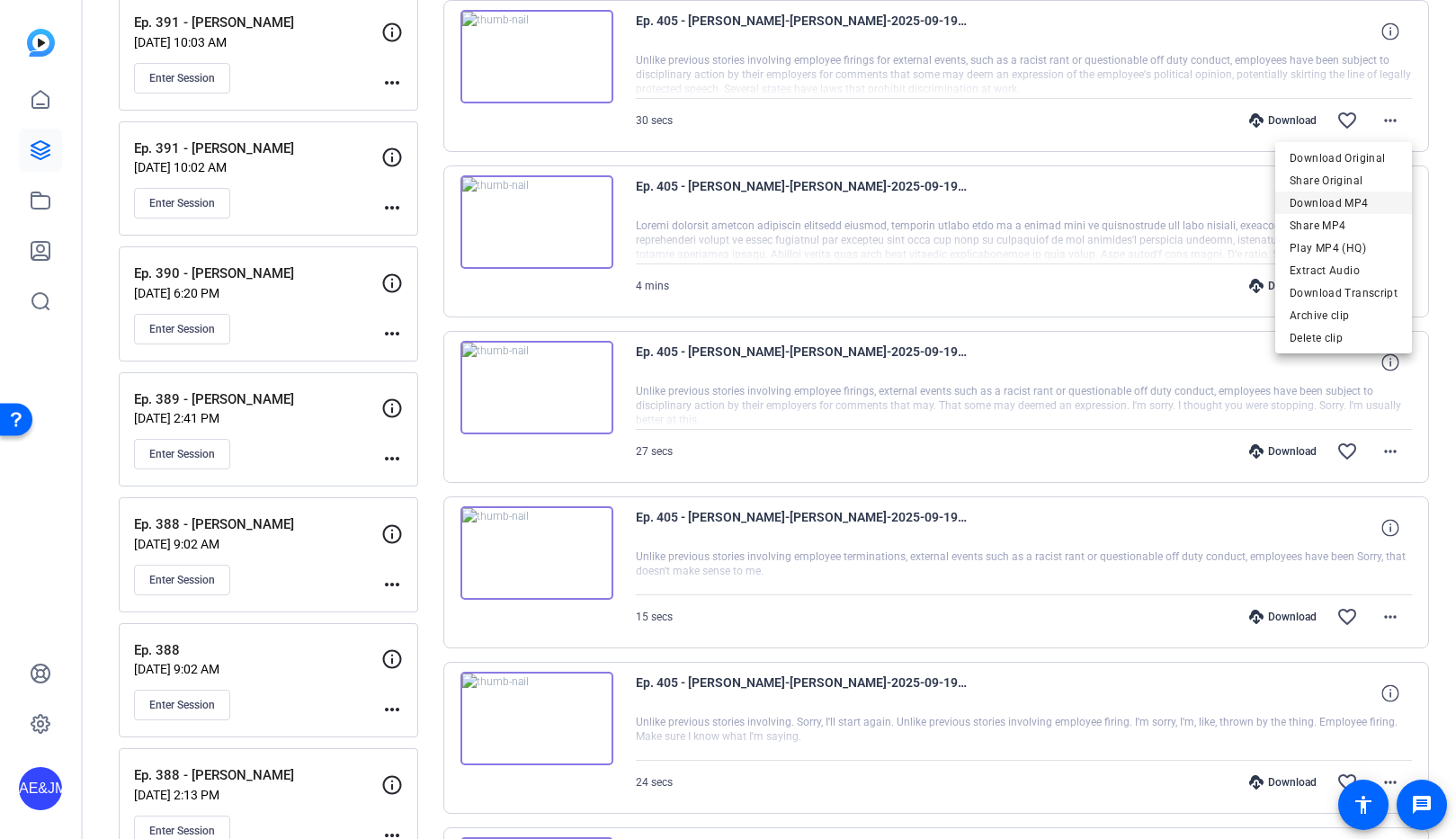
click at [1353, 195] on span "Download MP4" at bounding box center [1344, 203] width 108 height 22
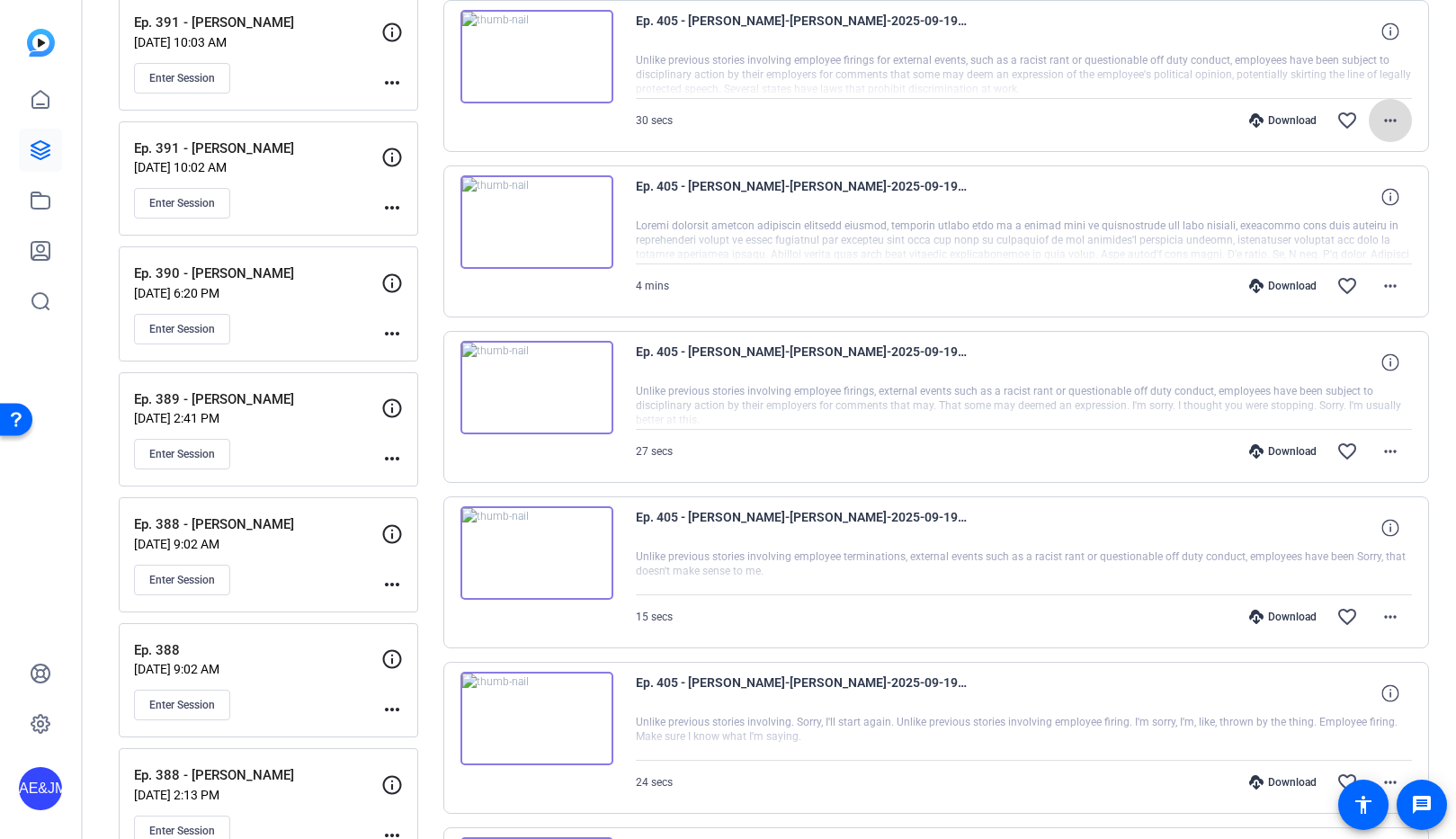
click at [1395, 119] on mat-icon "more_horiz" at bounding box center [1390, 120] width 22 height 22
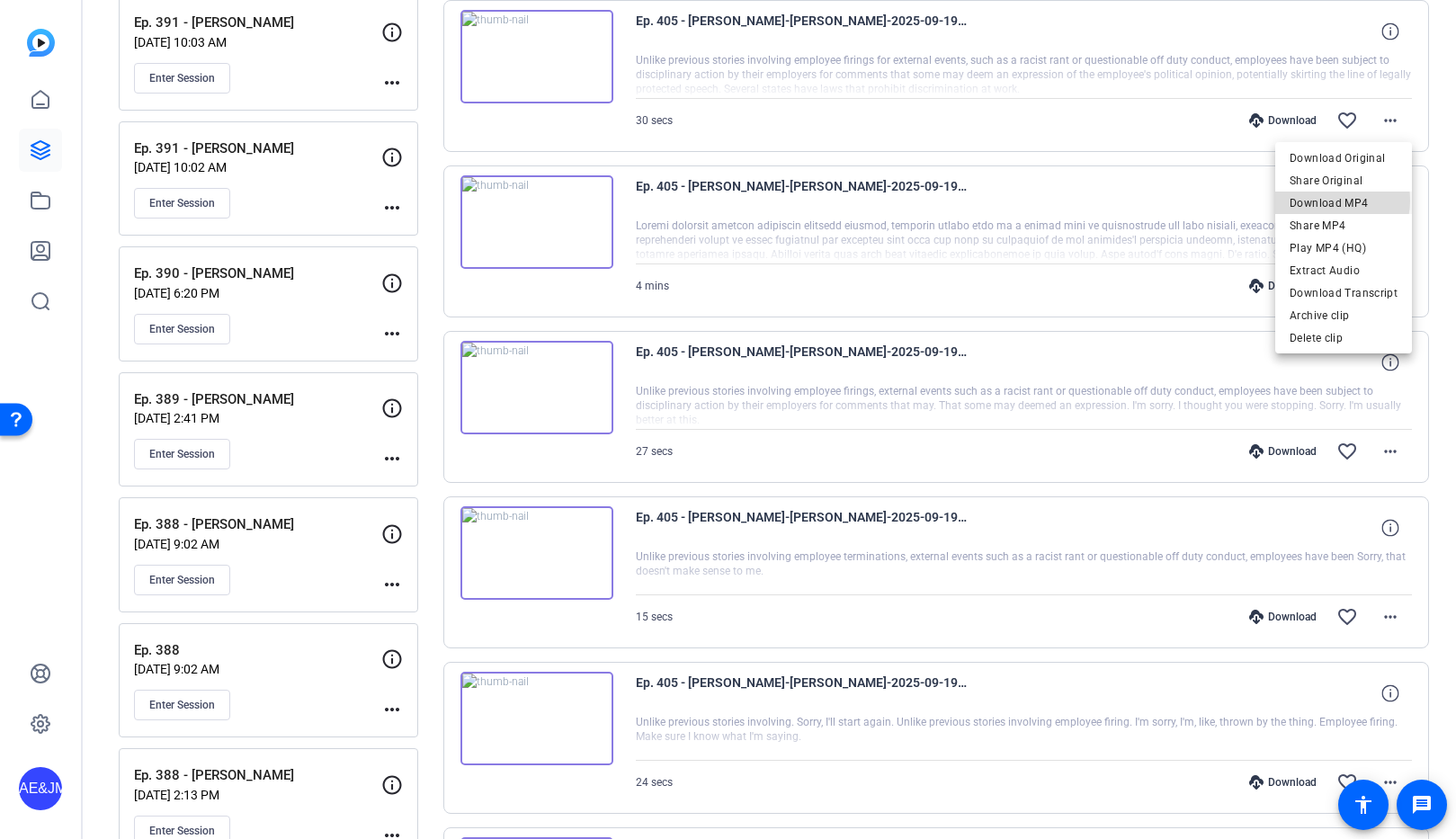
click at [1330, 201] on span "Download MP4" at bounding box center [1344, 203] width 108 height 22
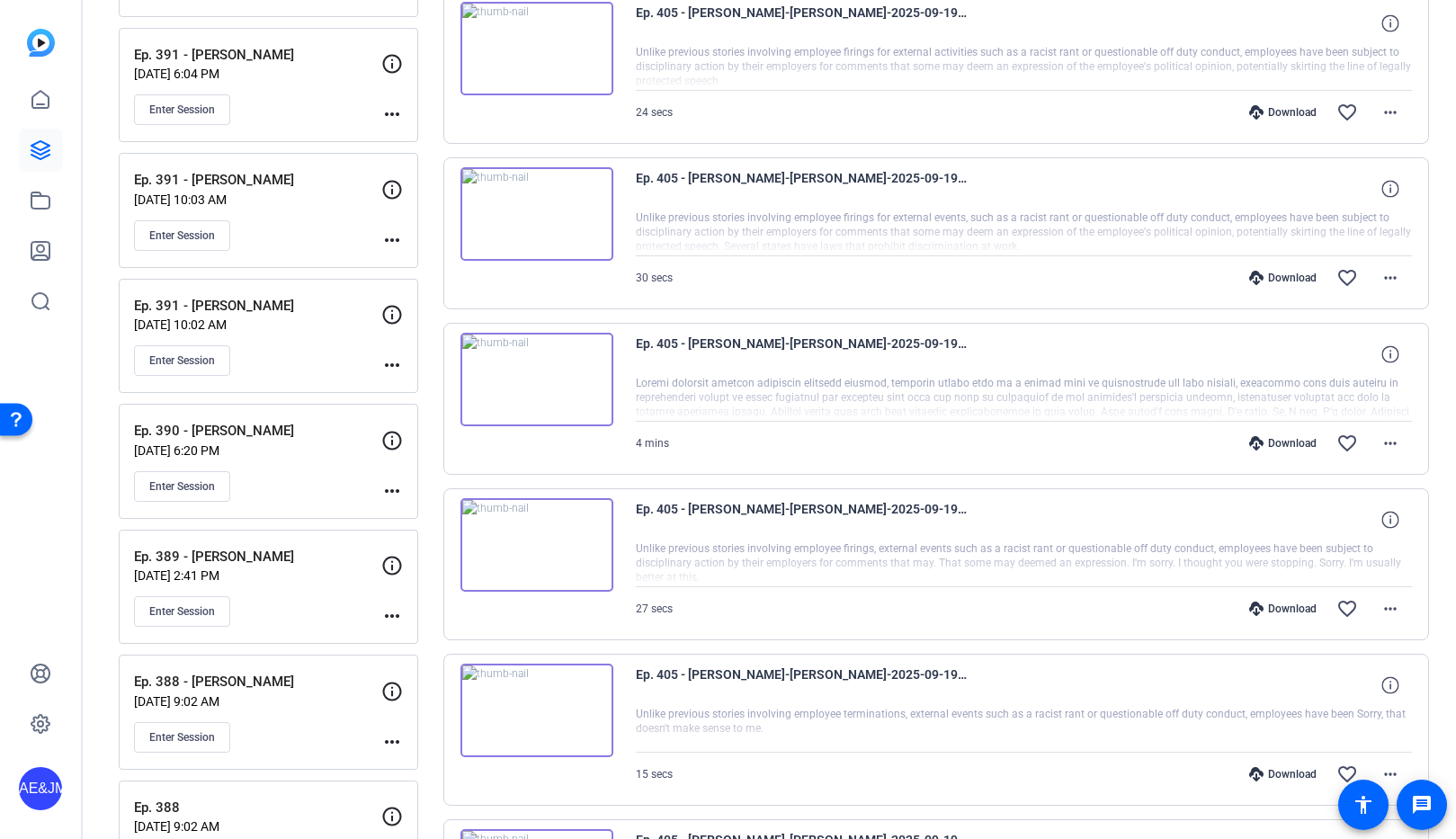
scroll to position [3379, 0]
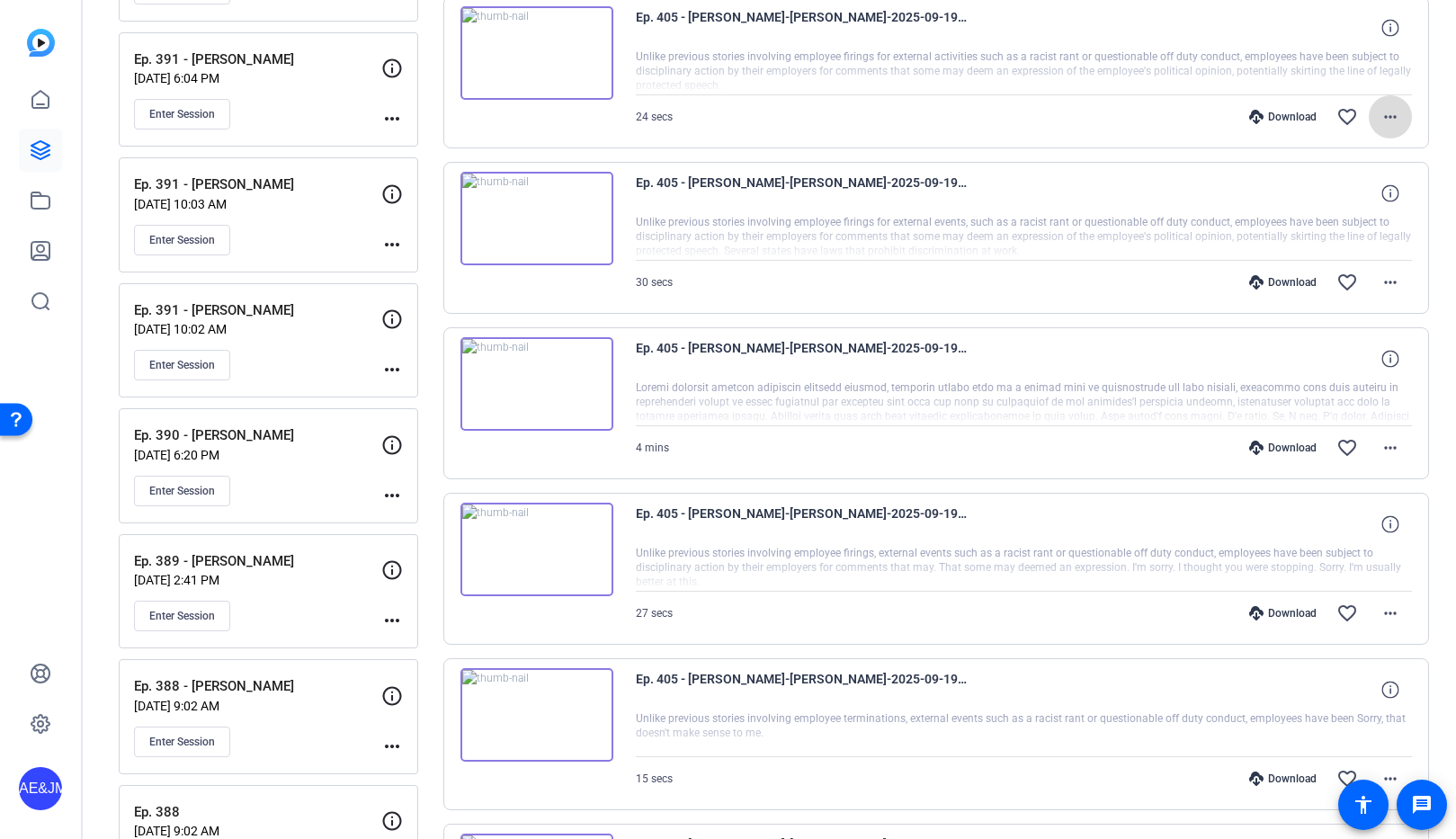
click at [1384, 116] on mat-icon "more_horiz" at bounding box center [1390, 117] width 22 height 22
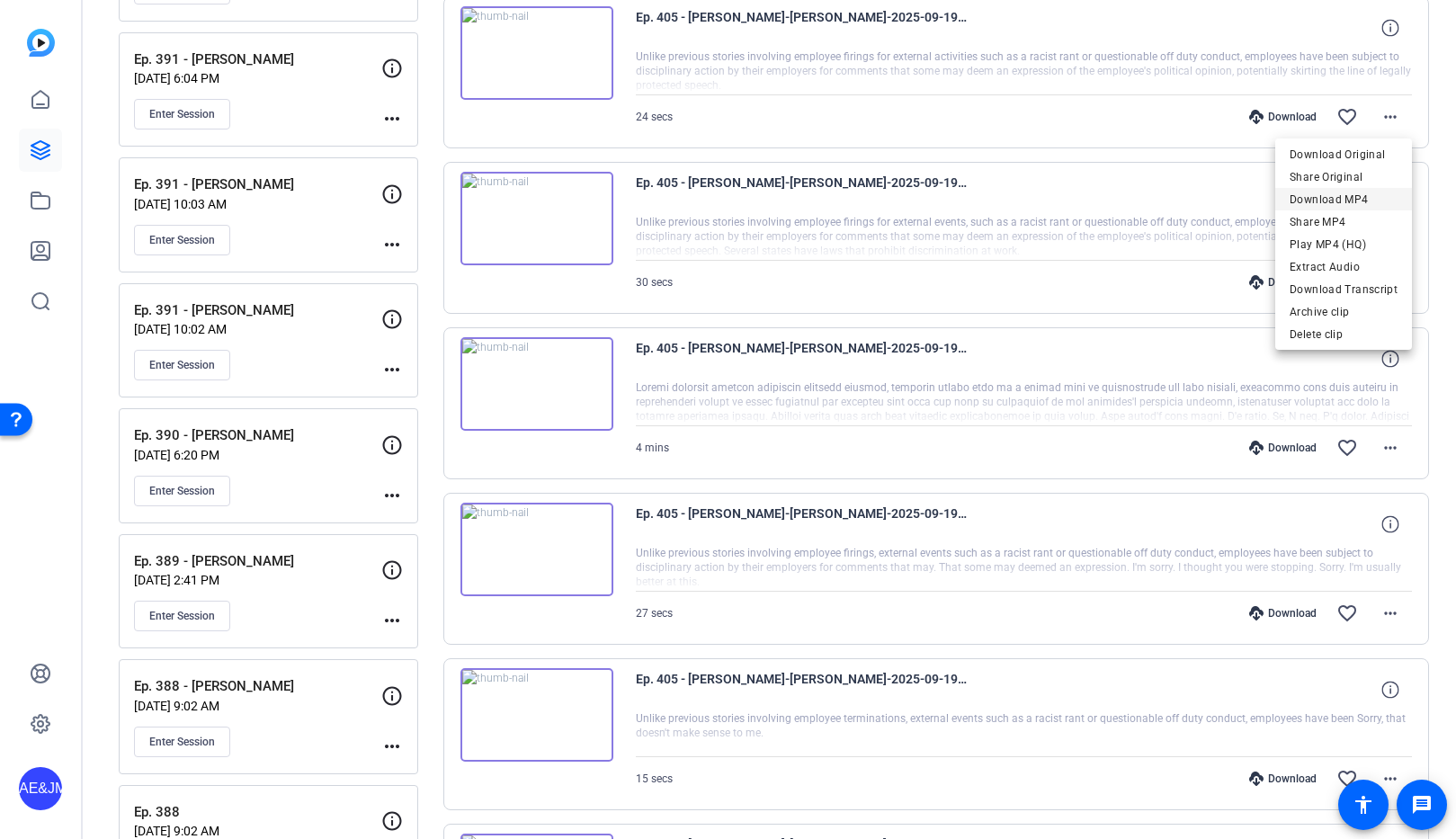
click at [1334, 196] on span "Download MP4" at bounding box center [1344, 199] width 108 height 22
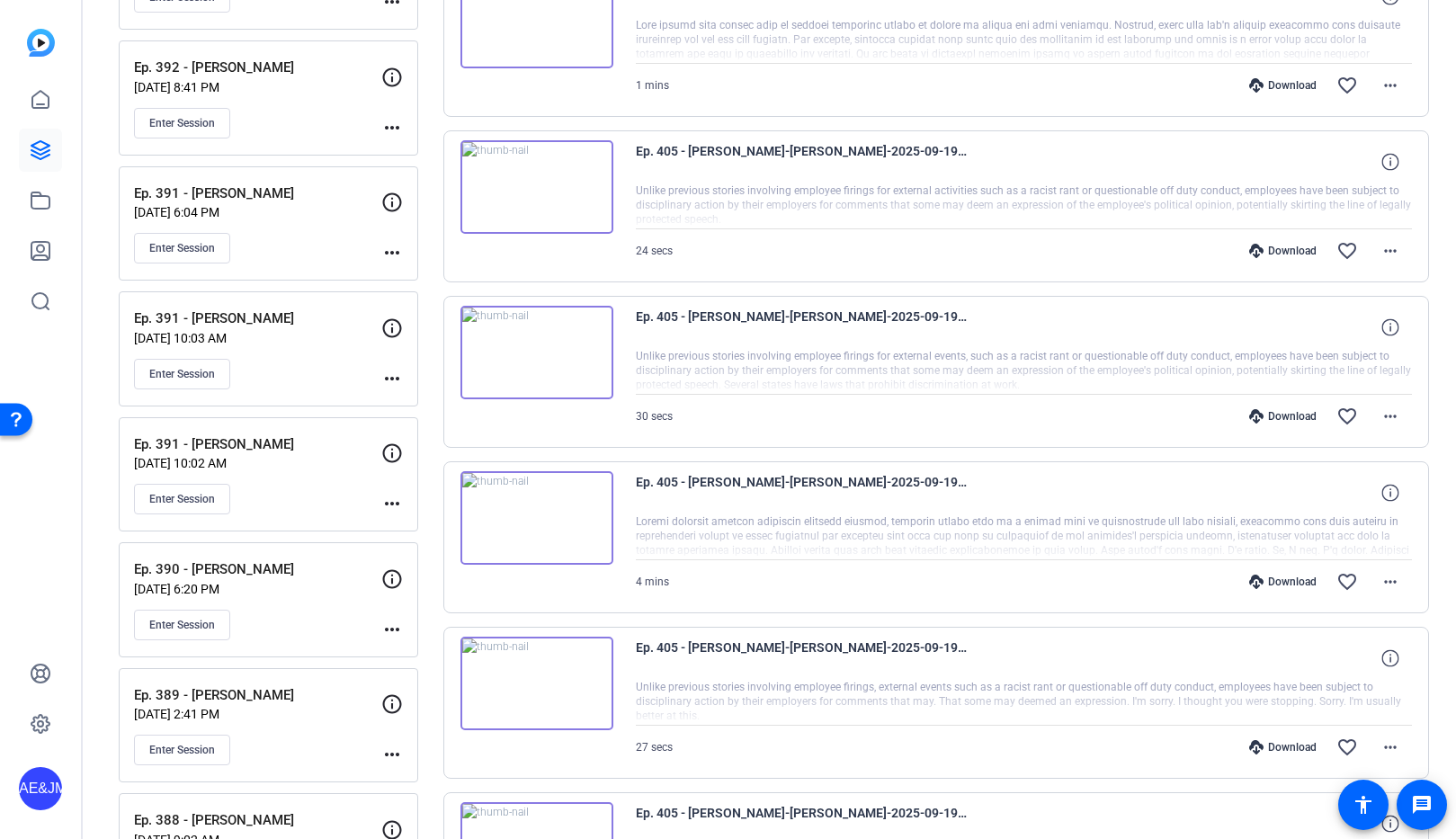
scroll to position [3227, 0]
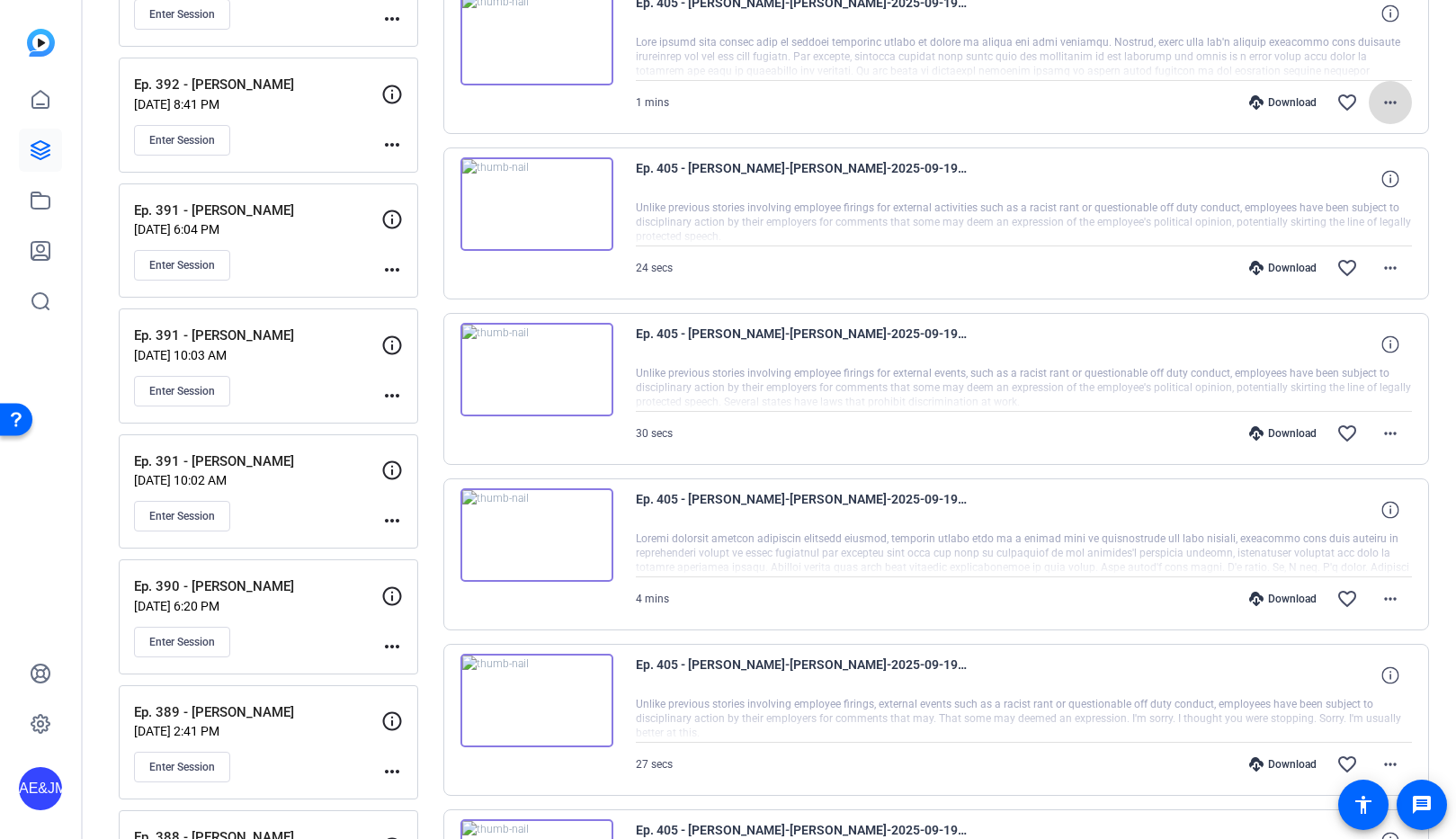
click at [1383, 103] on mat-icon "more_horiz" at bounding box center [1390, 102] width 22 height 22
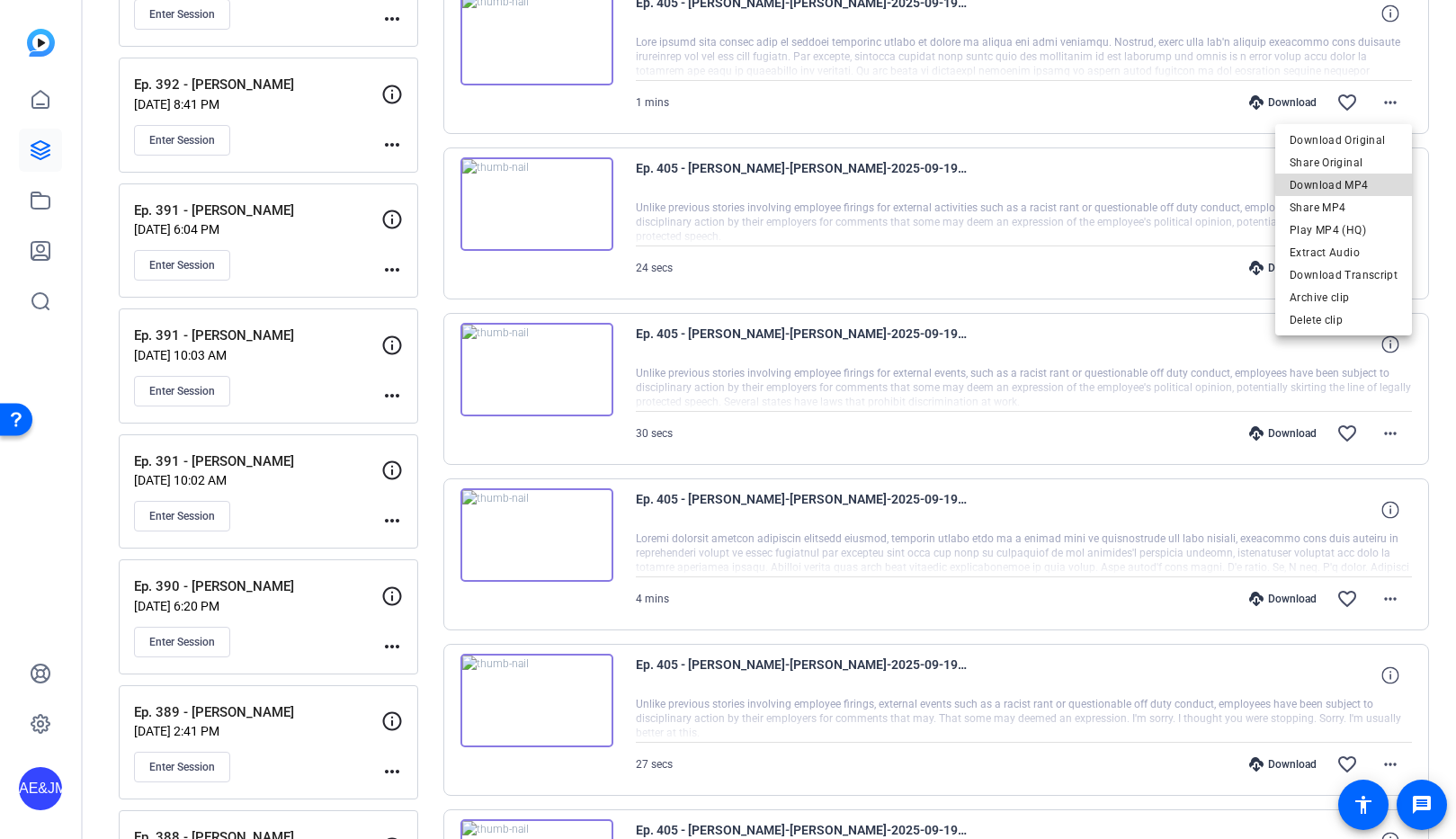
click at [1354, 182] on span "Download MP4" at bounding box center [1344, 185] width 108 height 22
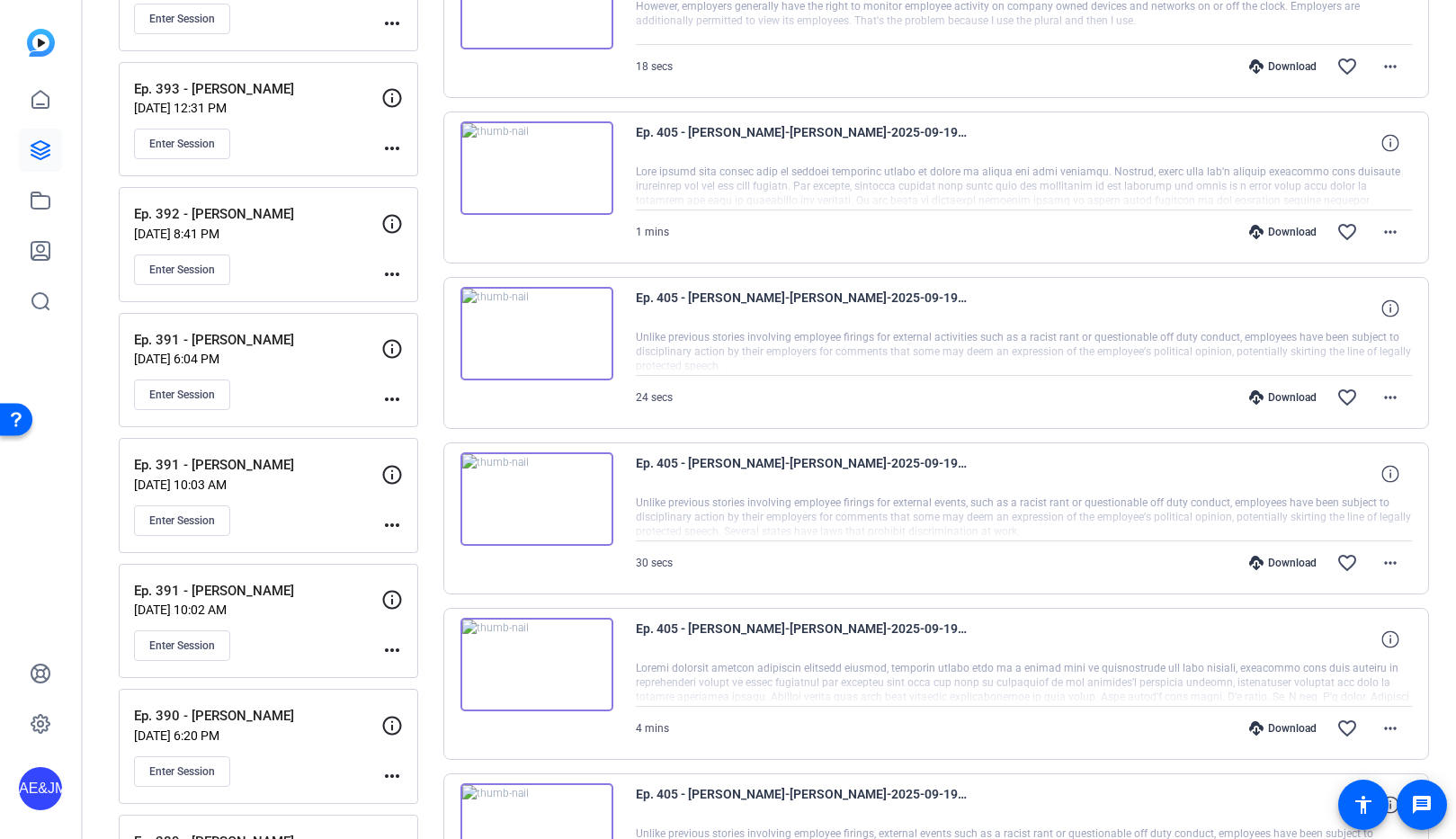
scroll to position [3077, 0]
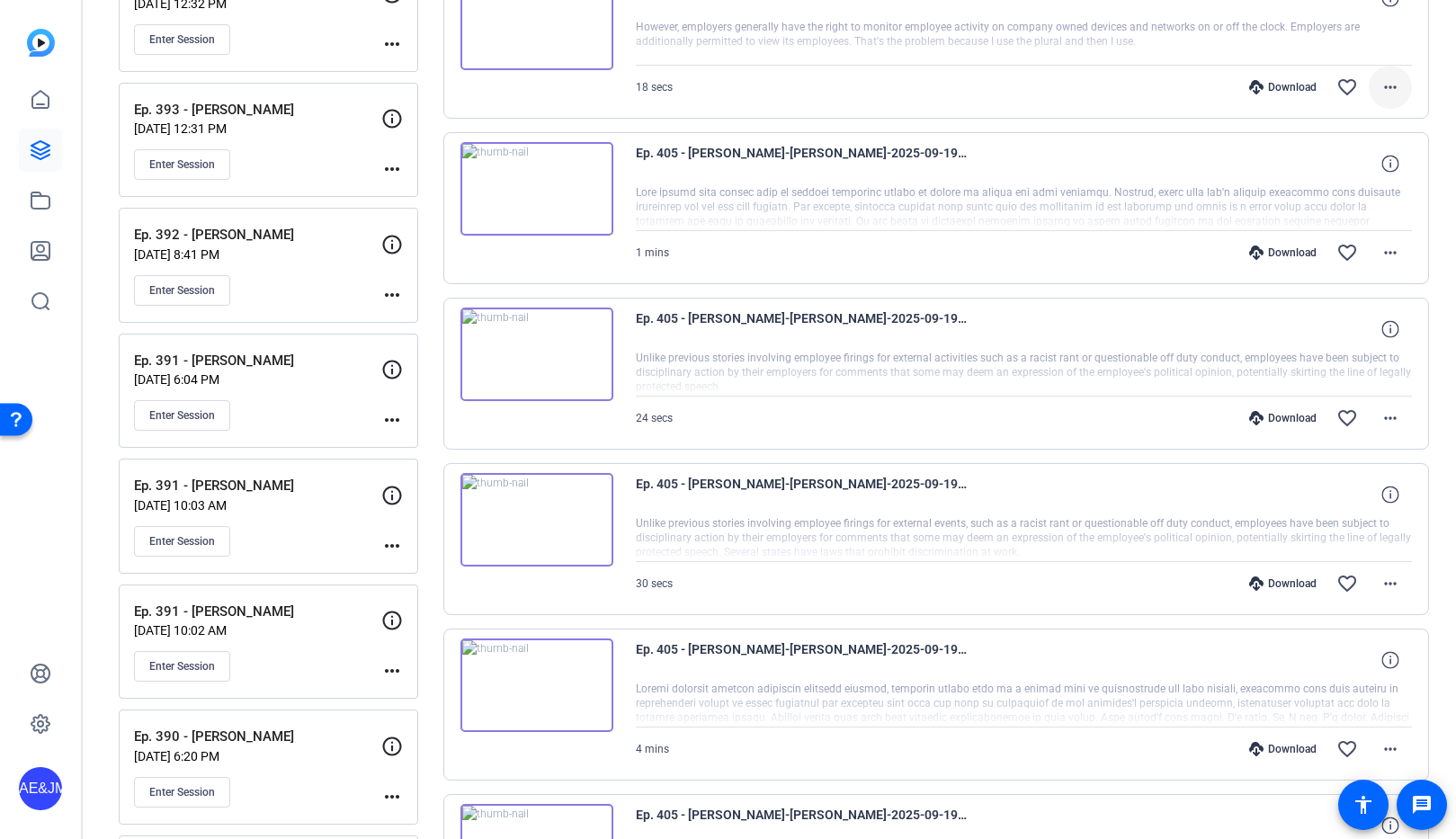
click at [1401, 86] on span at bounding box center [1391, 87] width 44 height 44
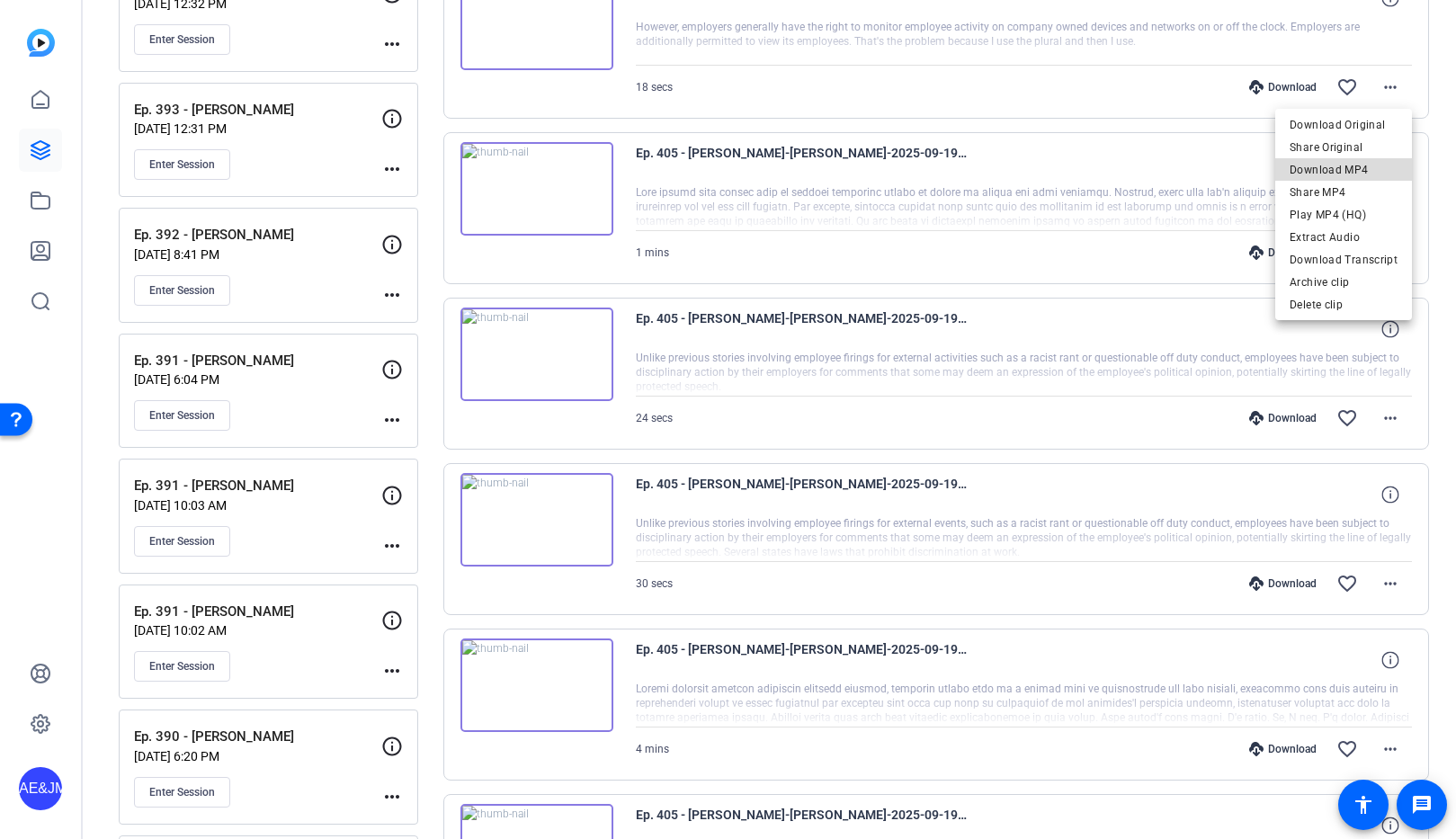
click at [1367, 169] on span "Download MP4" at bounding box center [1344, 170] width 108 height 22
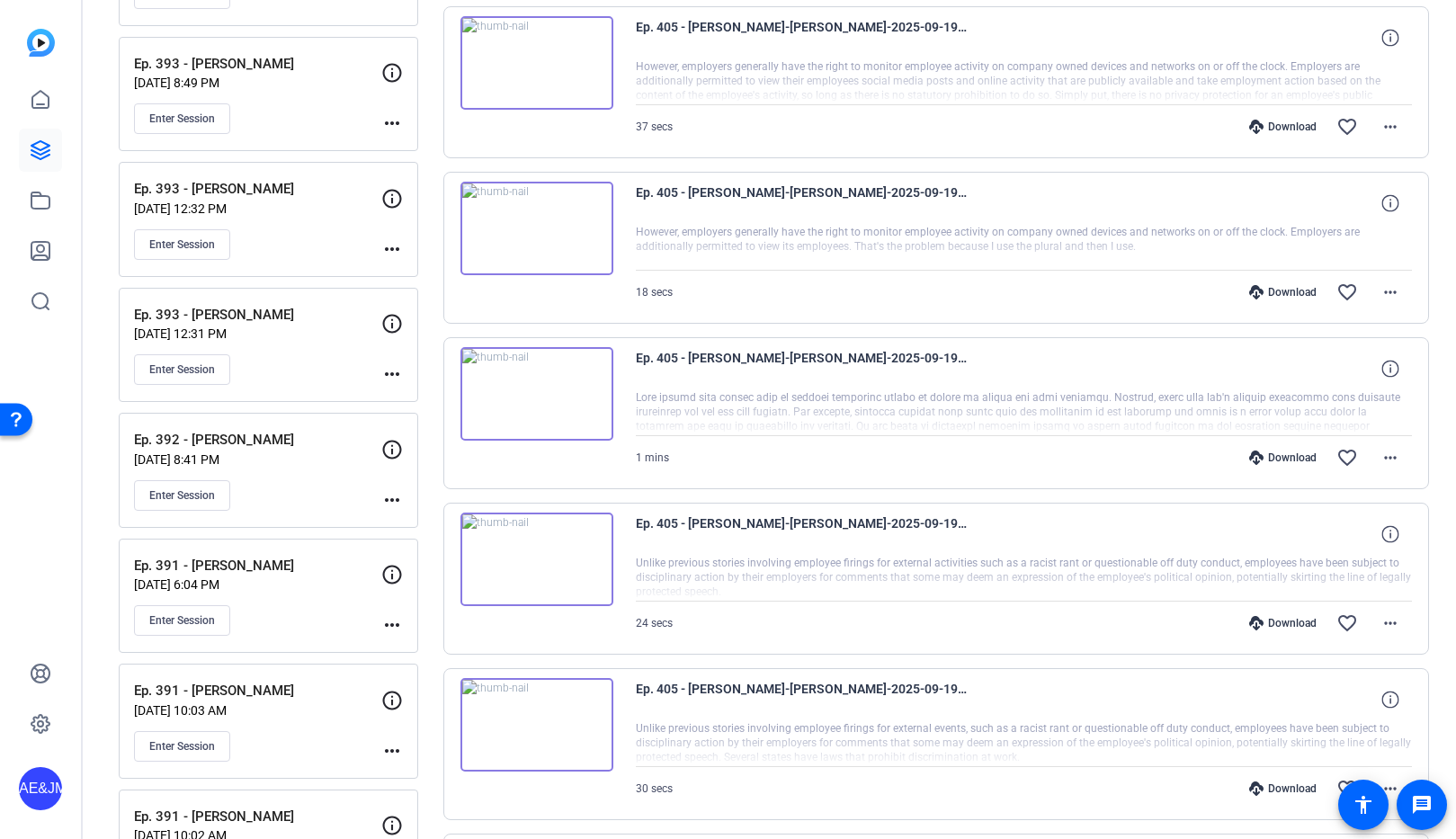
scroll to position [2869, 0]
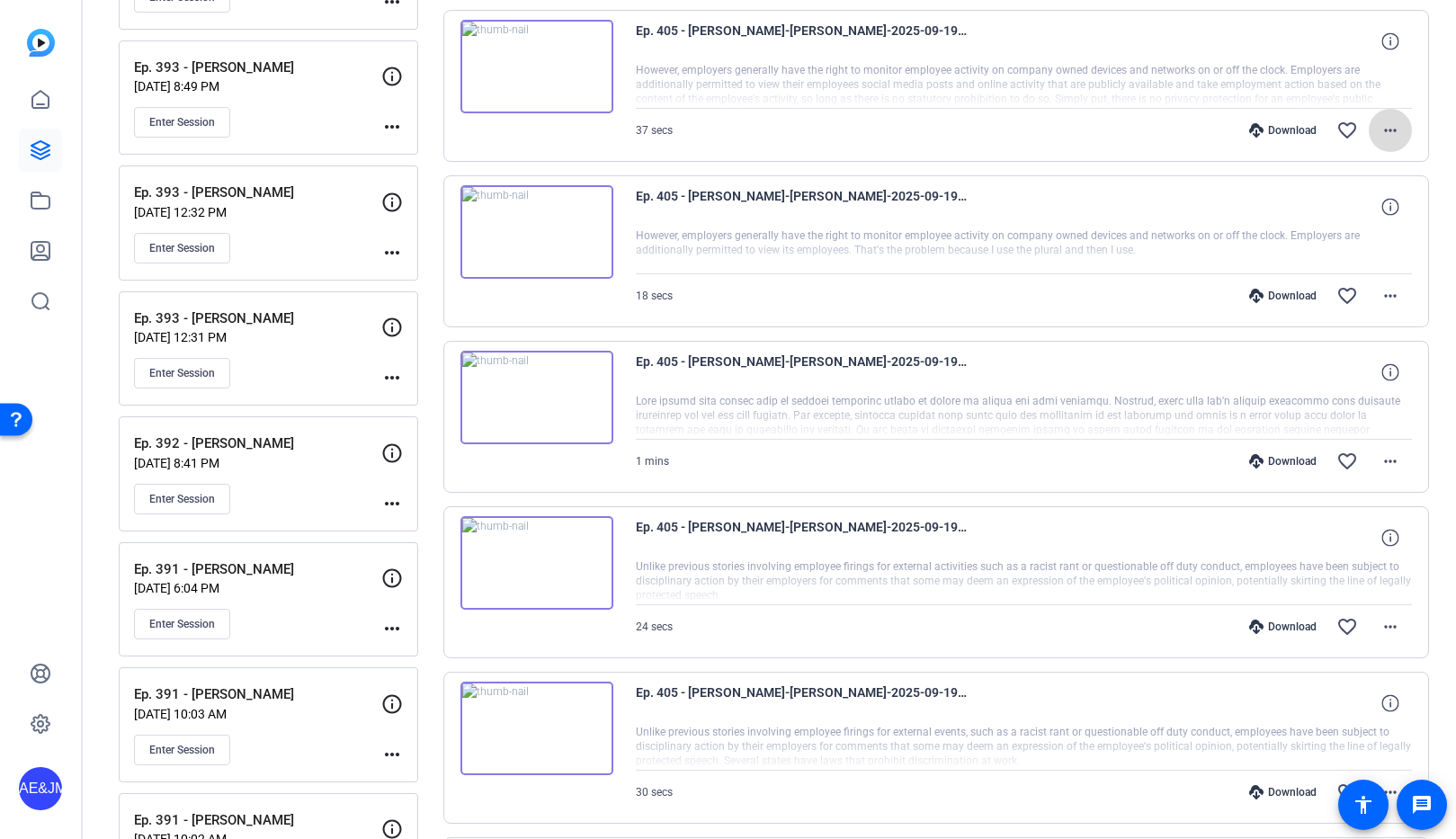
click at [1391, 131] on mat-icon "more_horiz" at bounding box center [1390, 130] width 22 height 22
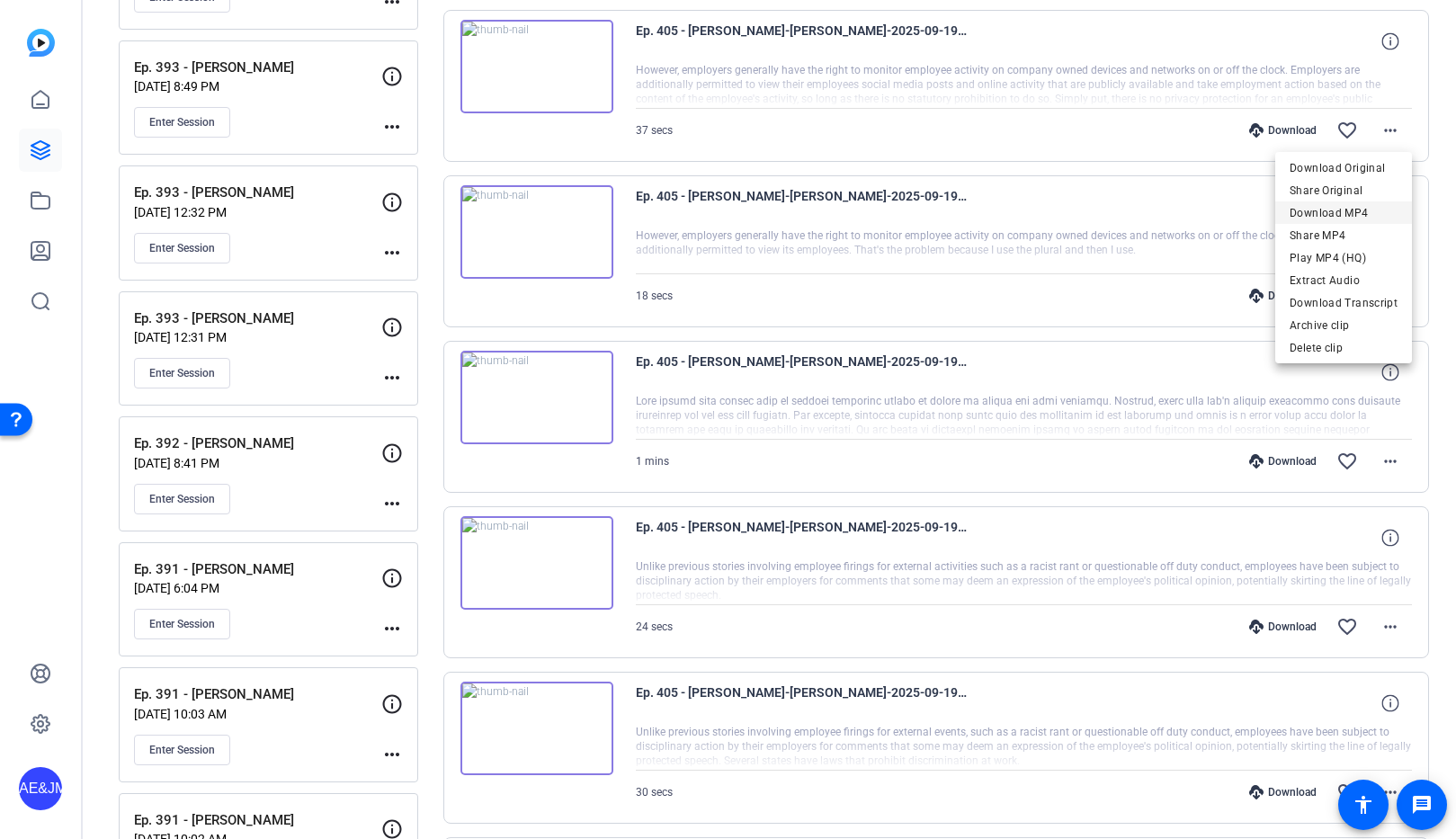
click at [1354, 213] on span "Download MP4" at bounding box center [1344, 212] width 108 height 22
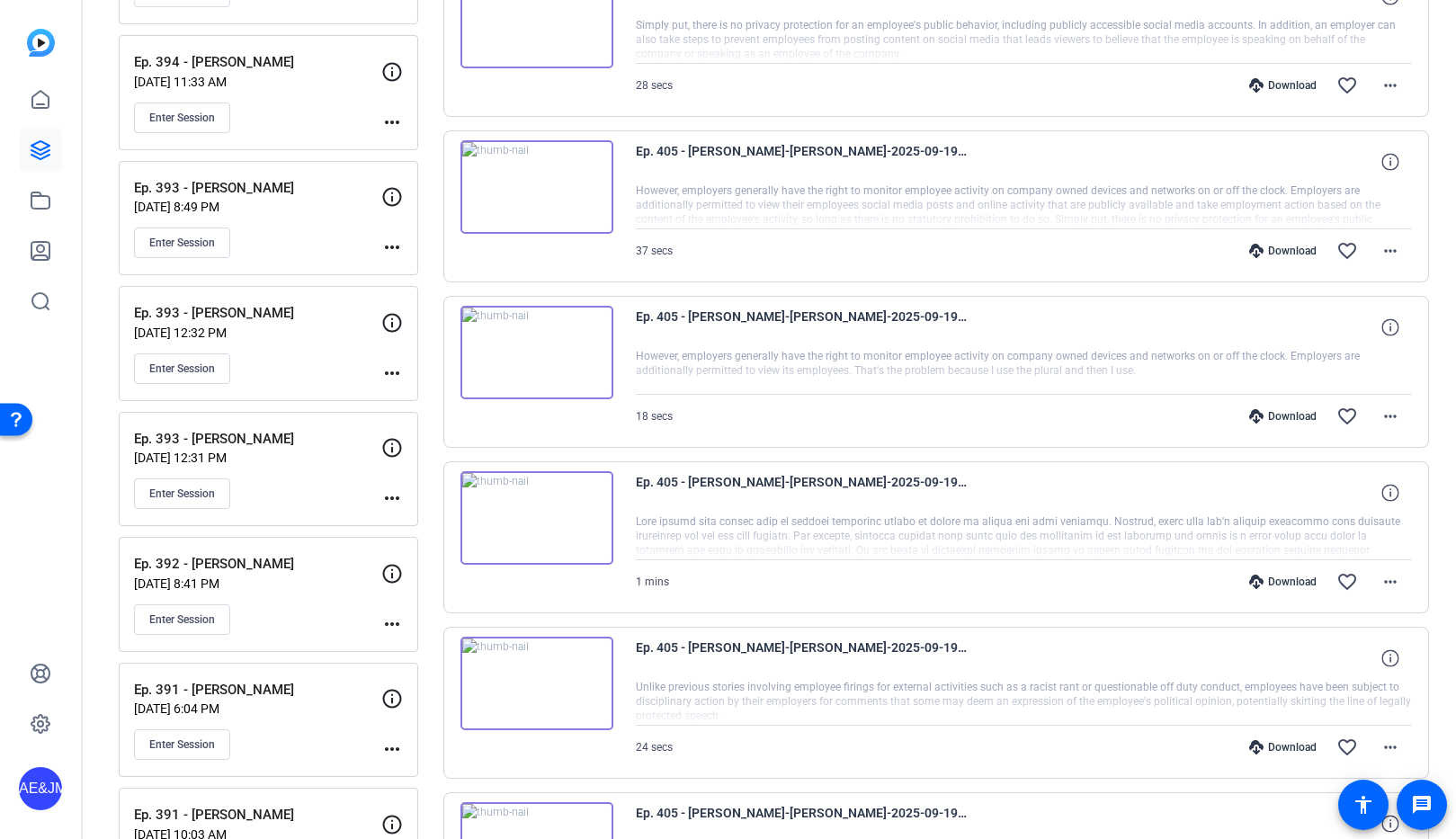
scroll to position [2721, 0]
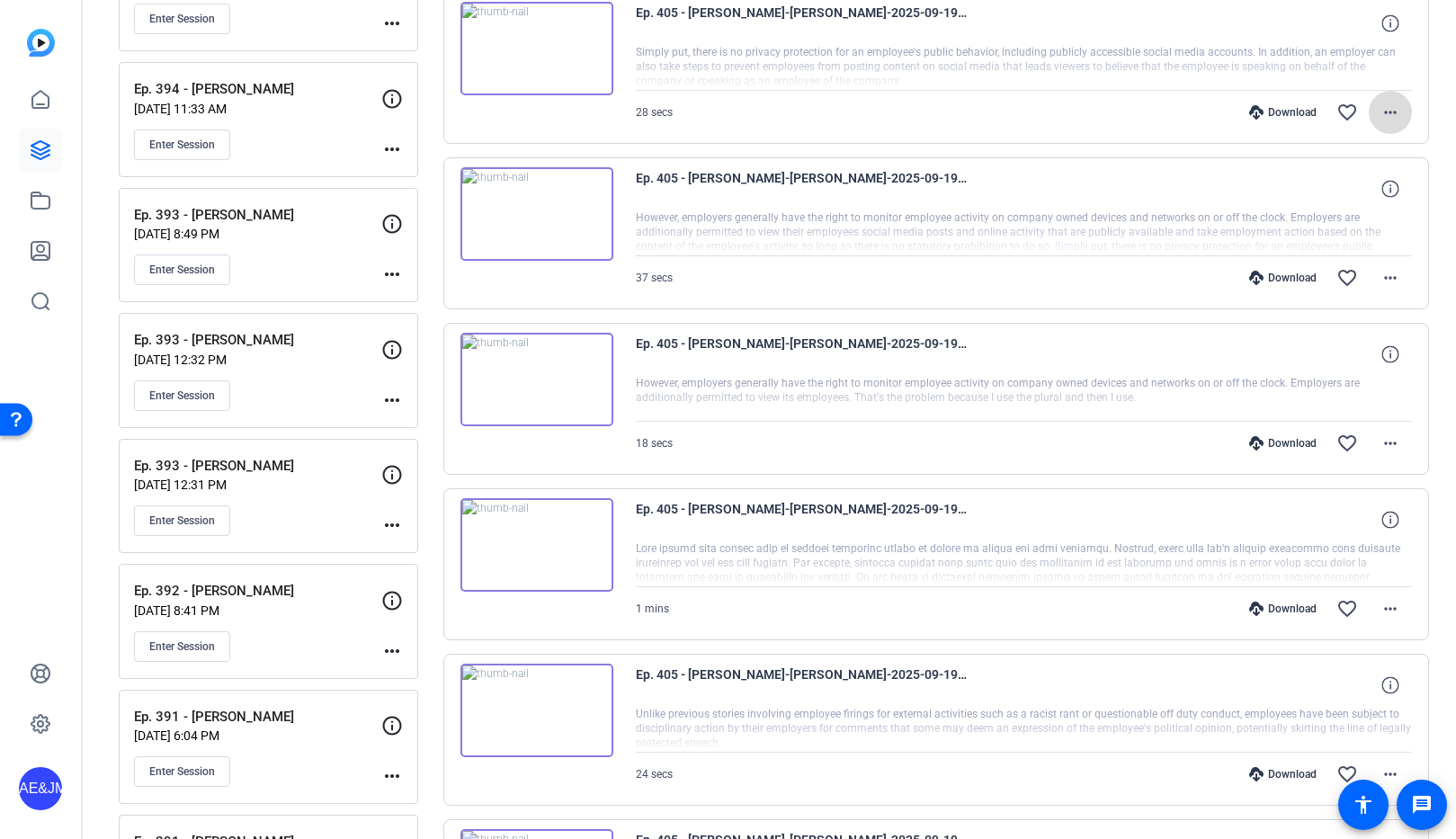
click at [1389, 109] on mat-icon "more_horiz" at bounding box center [1390, 112] width 22 height 22
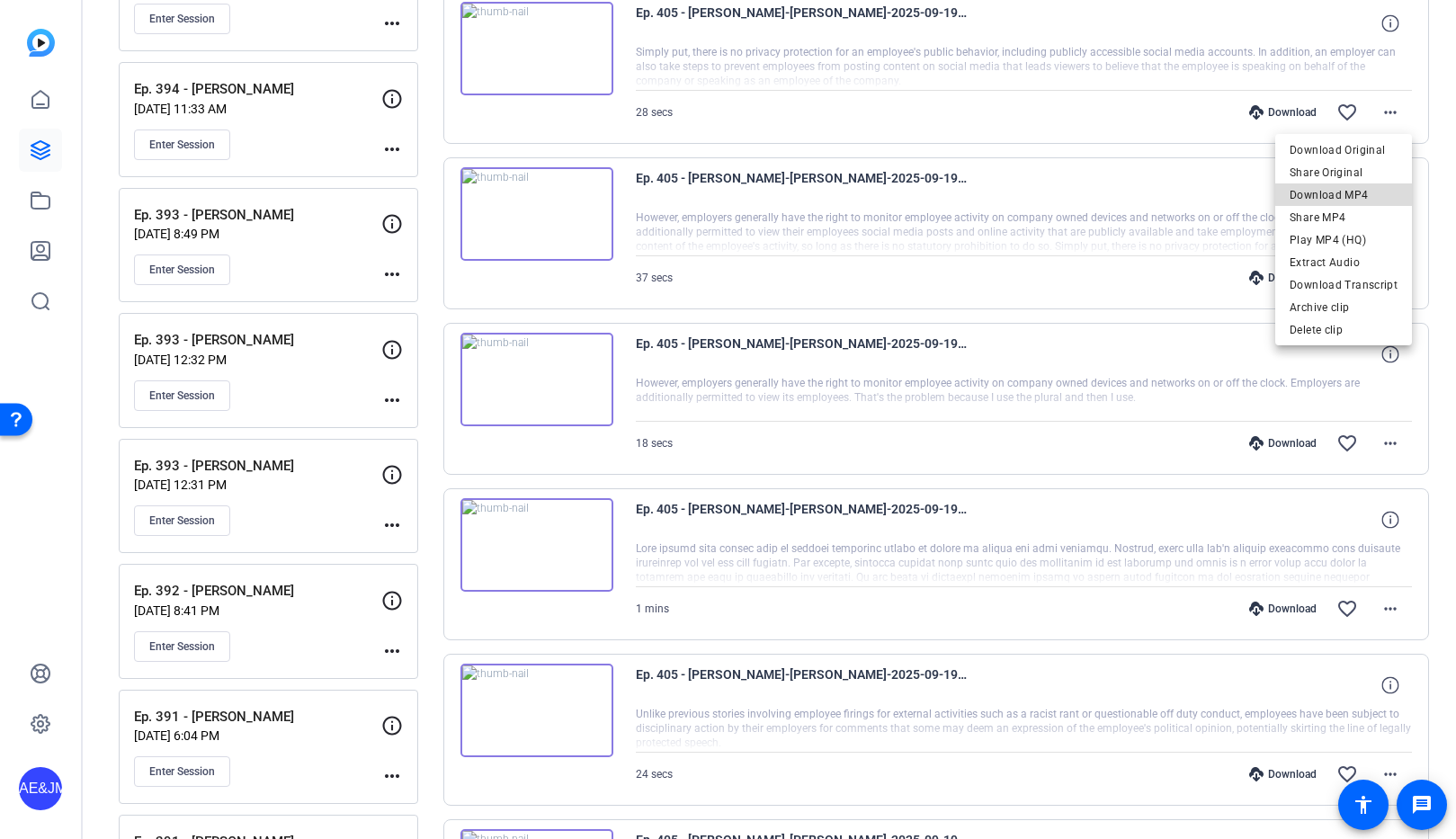
click at [1354, 194] on span "Download MP4" at bounding box center [1344, 195] width 108 height 22
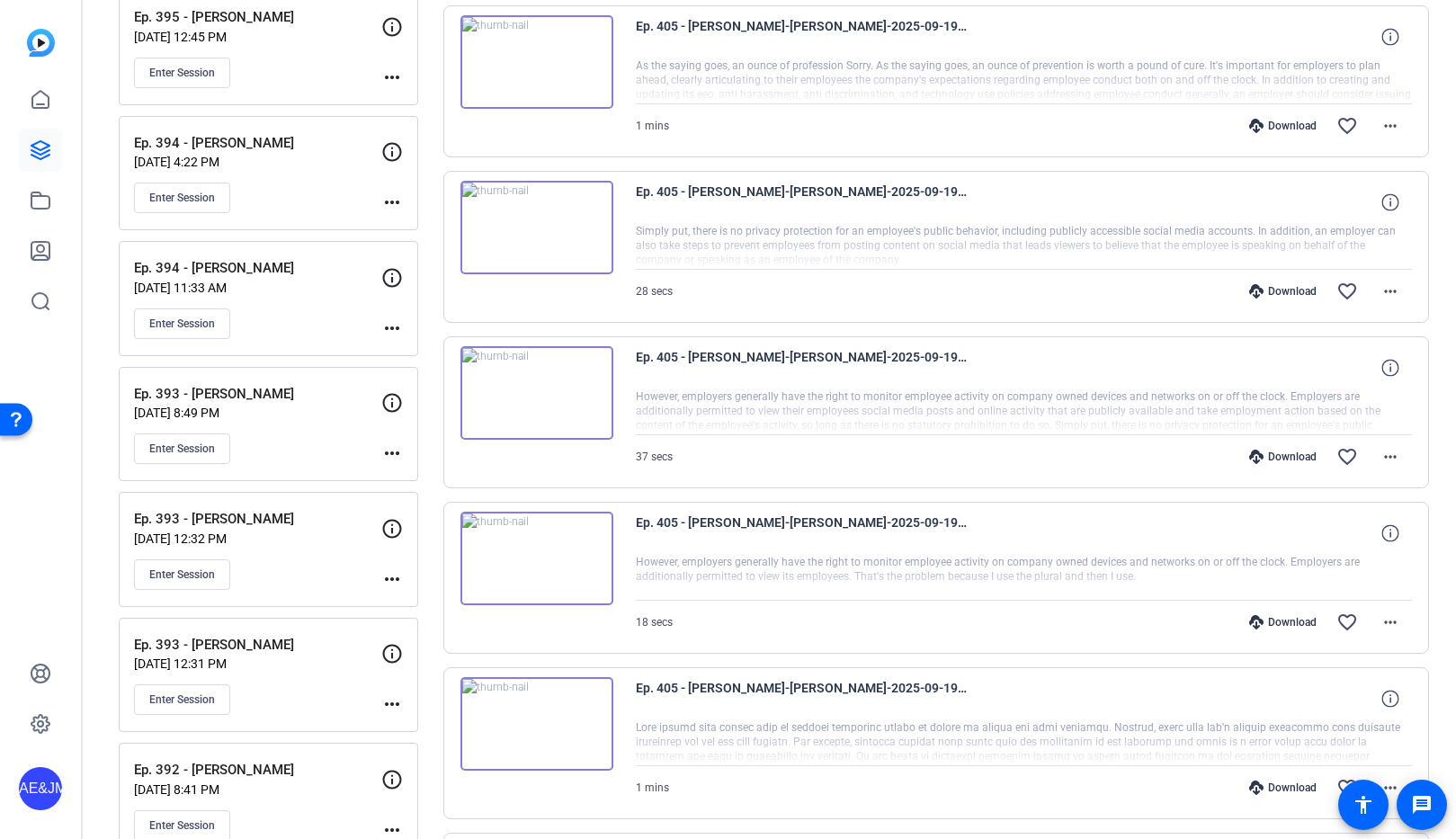
scroll to position [2526, 0]
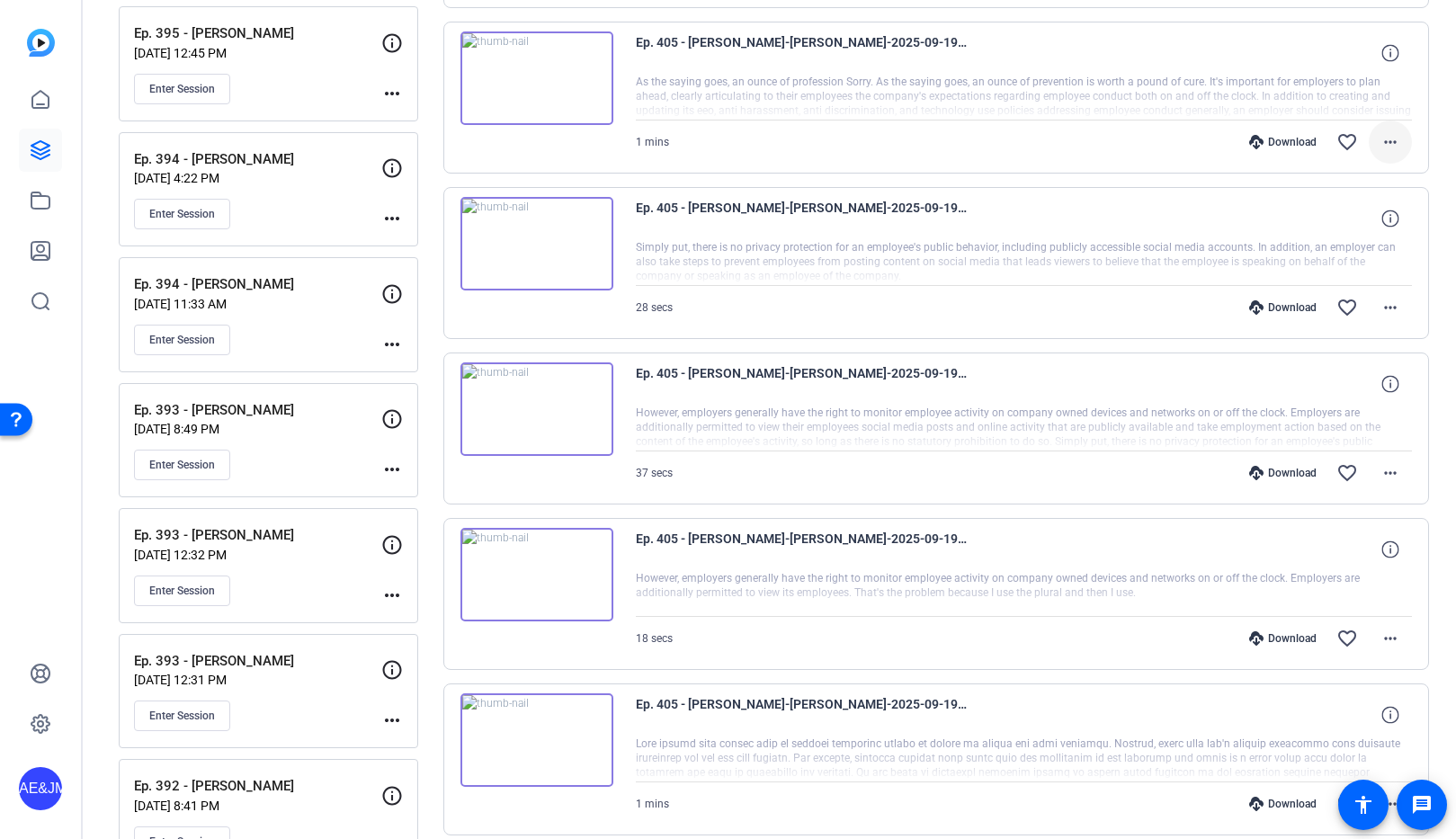
click at [1391, 134] on mat-icon "more_horiz" at bounding box center [1390, 142] width 22 height 22
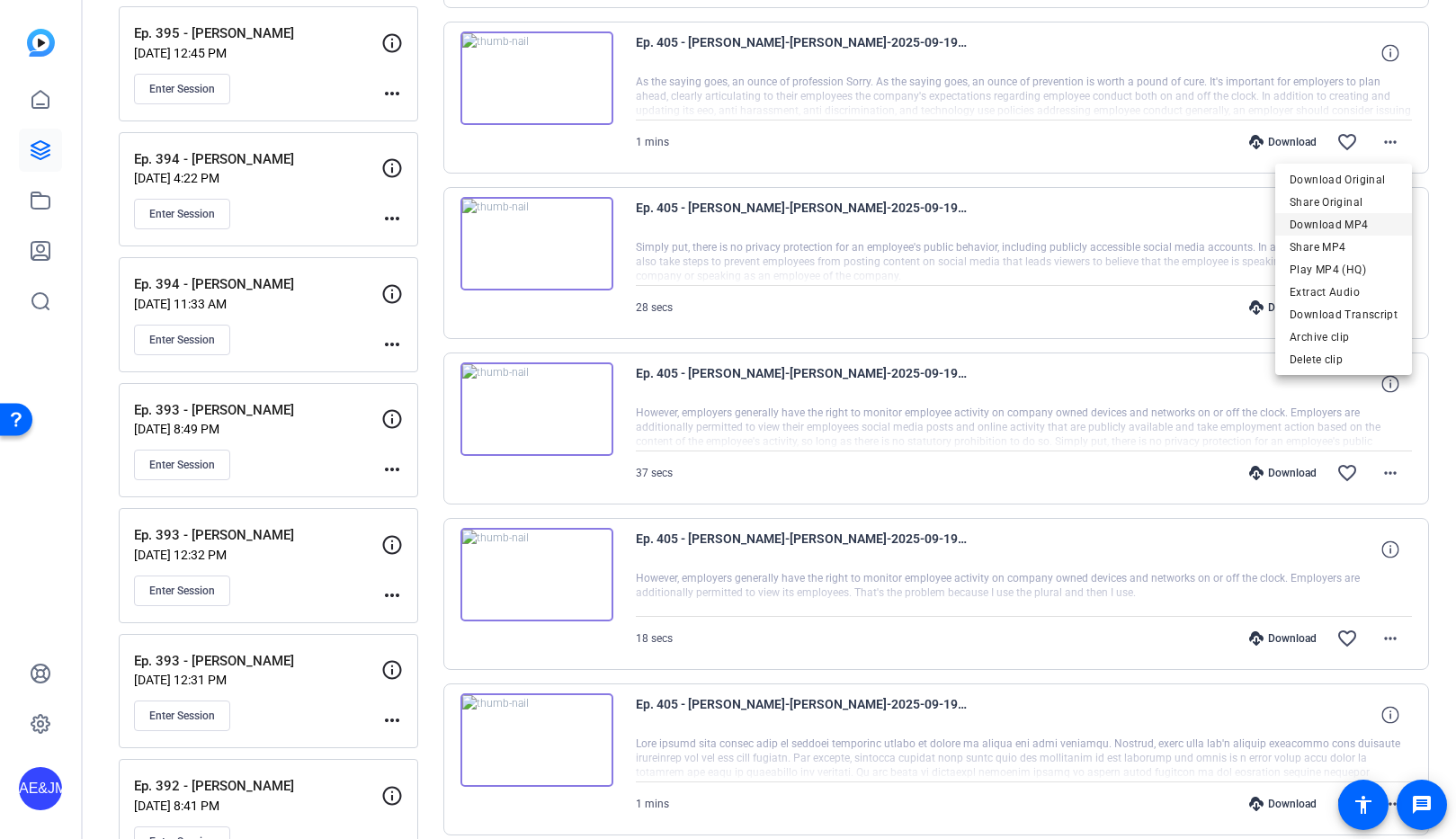
click at [1352, 221] on span "Download MP4" at bounding box center [1344, 225] width 108 height 22
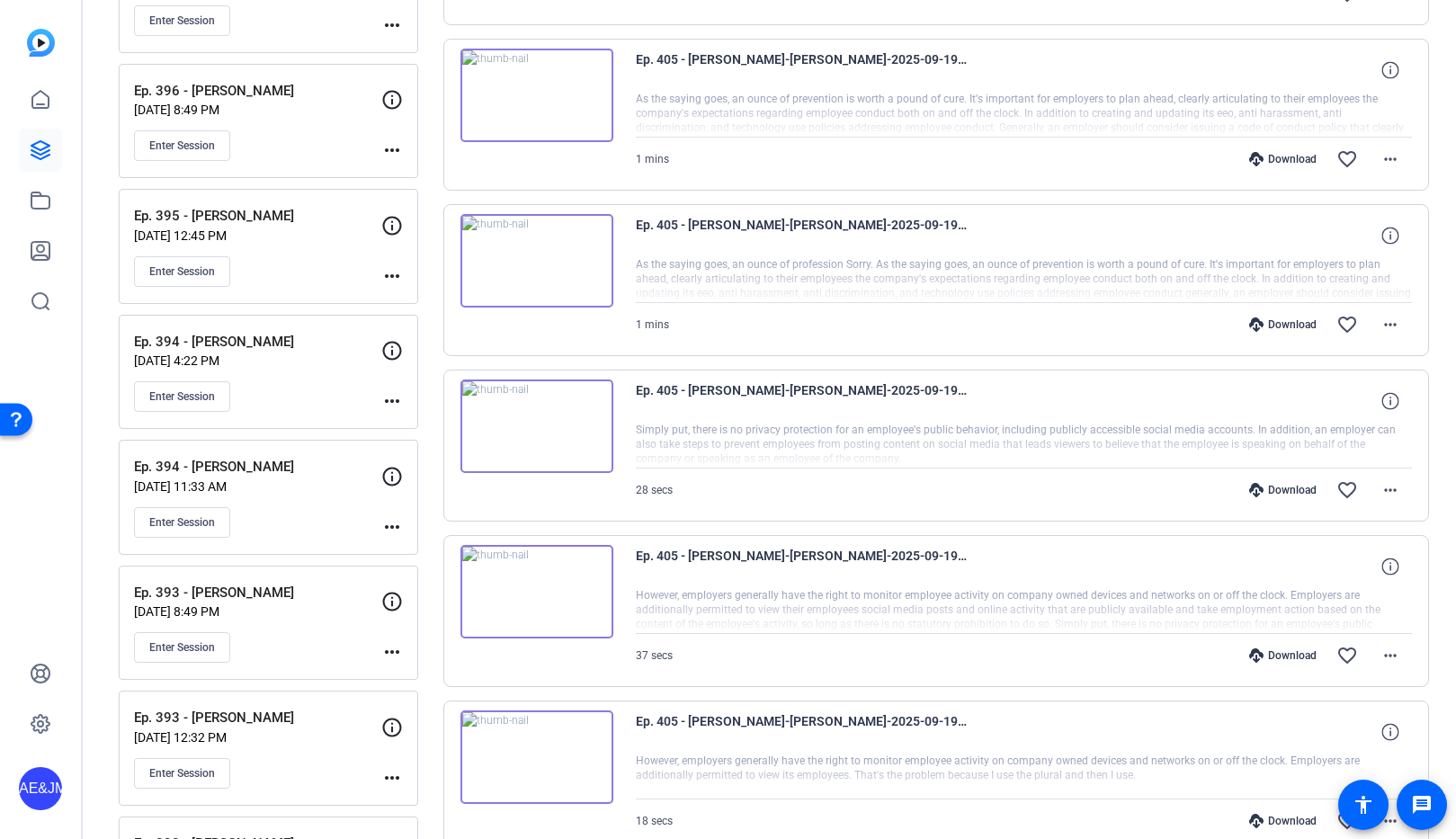
scroll to position [2341, 0]
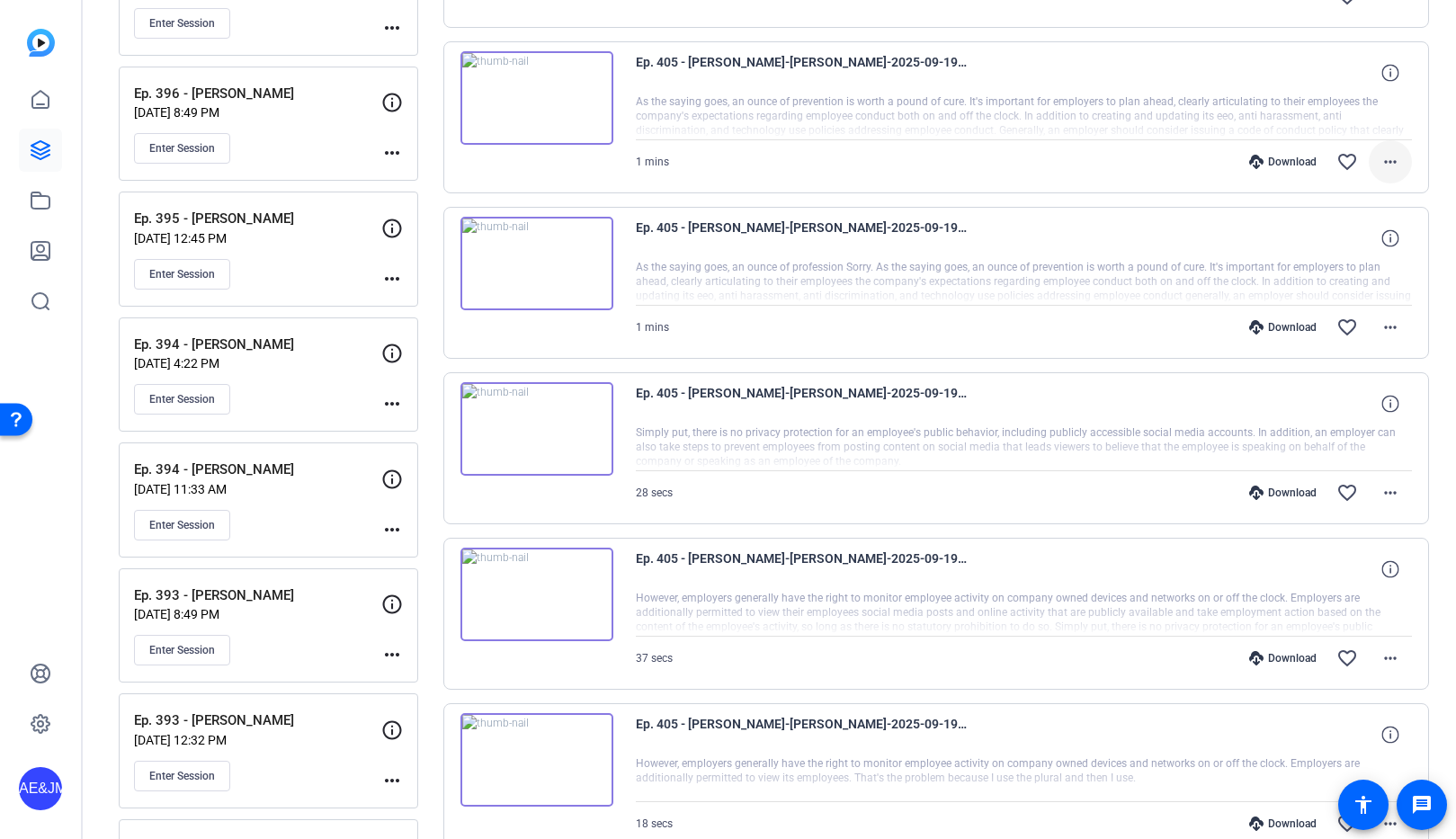
click at [1400, 156] on mat-icon "more_horiz" at bounding box center [1390, 161] width 22 height 22
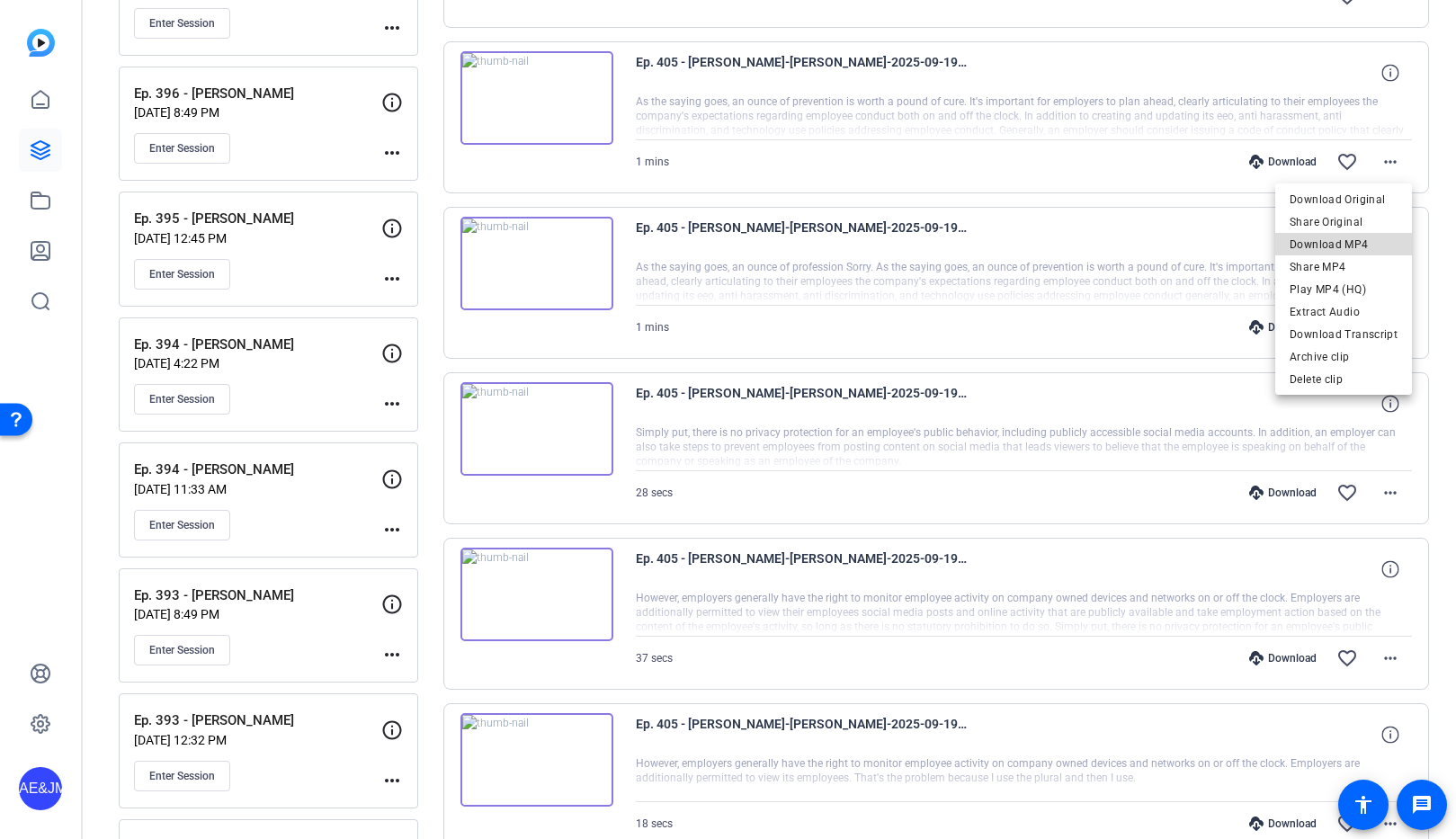
click at [1358, 235] on span "Download MP4" at bounding box center [1344, 245] width 108 height 22
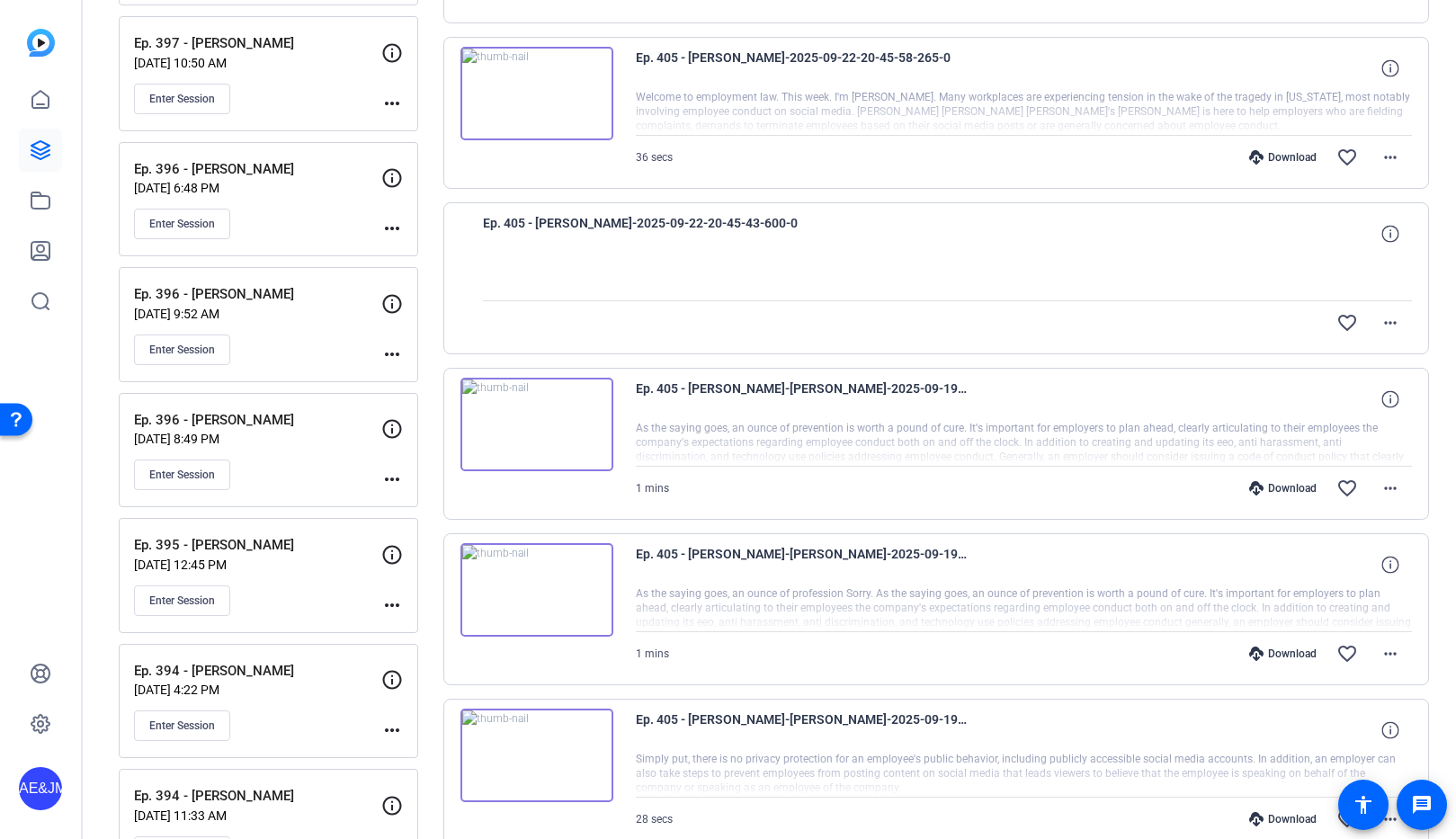
scroll to position [2015, 0]
click at [1400, 160] on mat-icon "more_horiz" at bounding box center [1390, 155] width 22 height 22
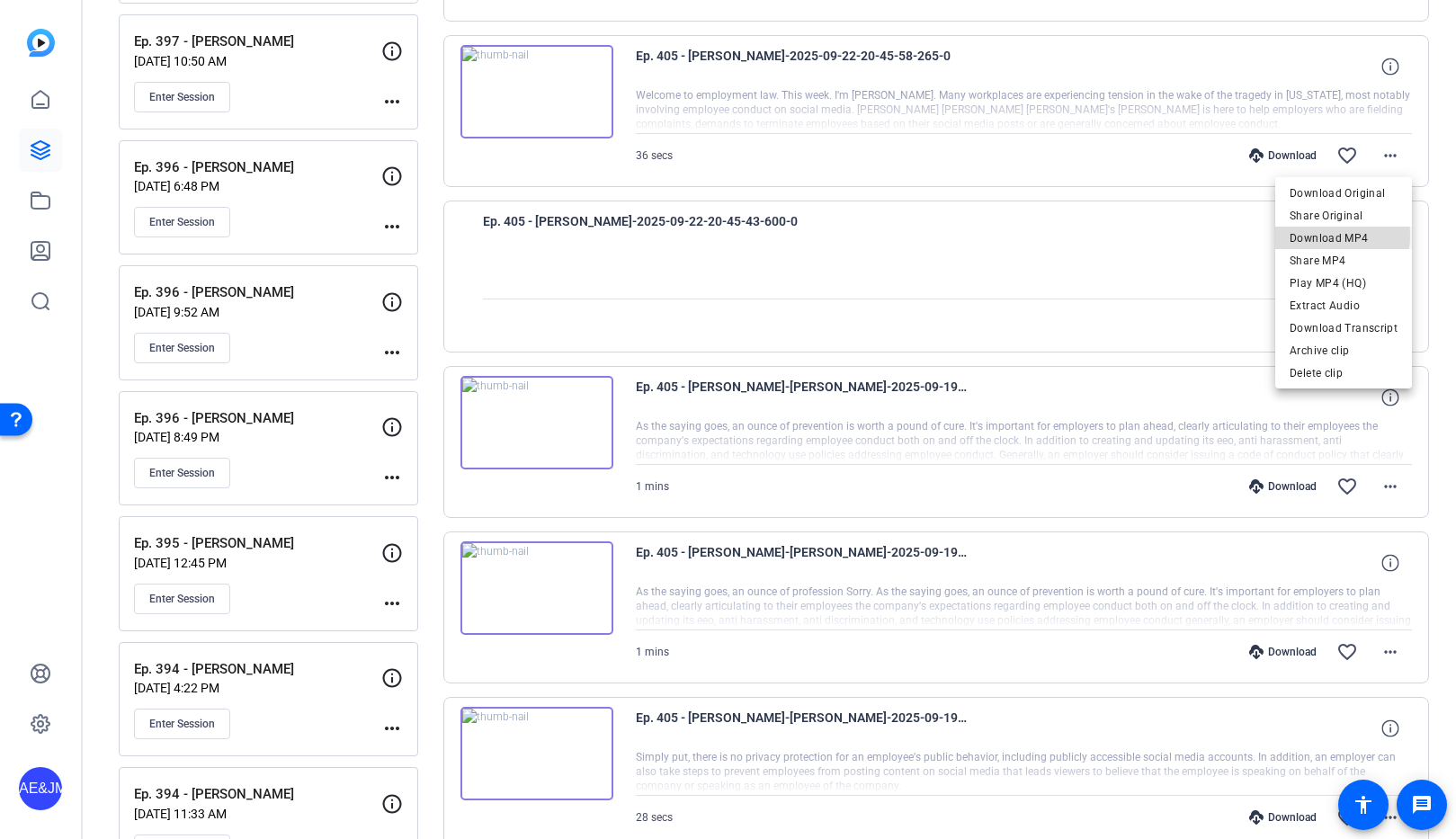
click at [1326, 236] on span "Download MP4" at bounding box center [1344, 238] width 108 height 22
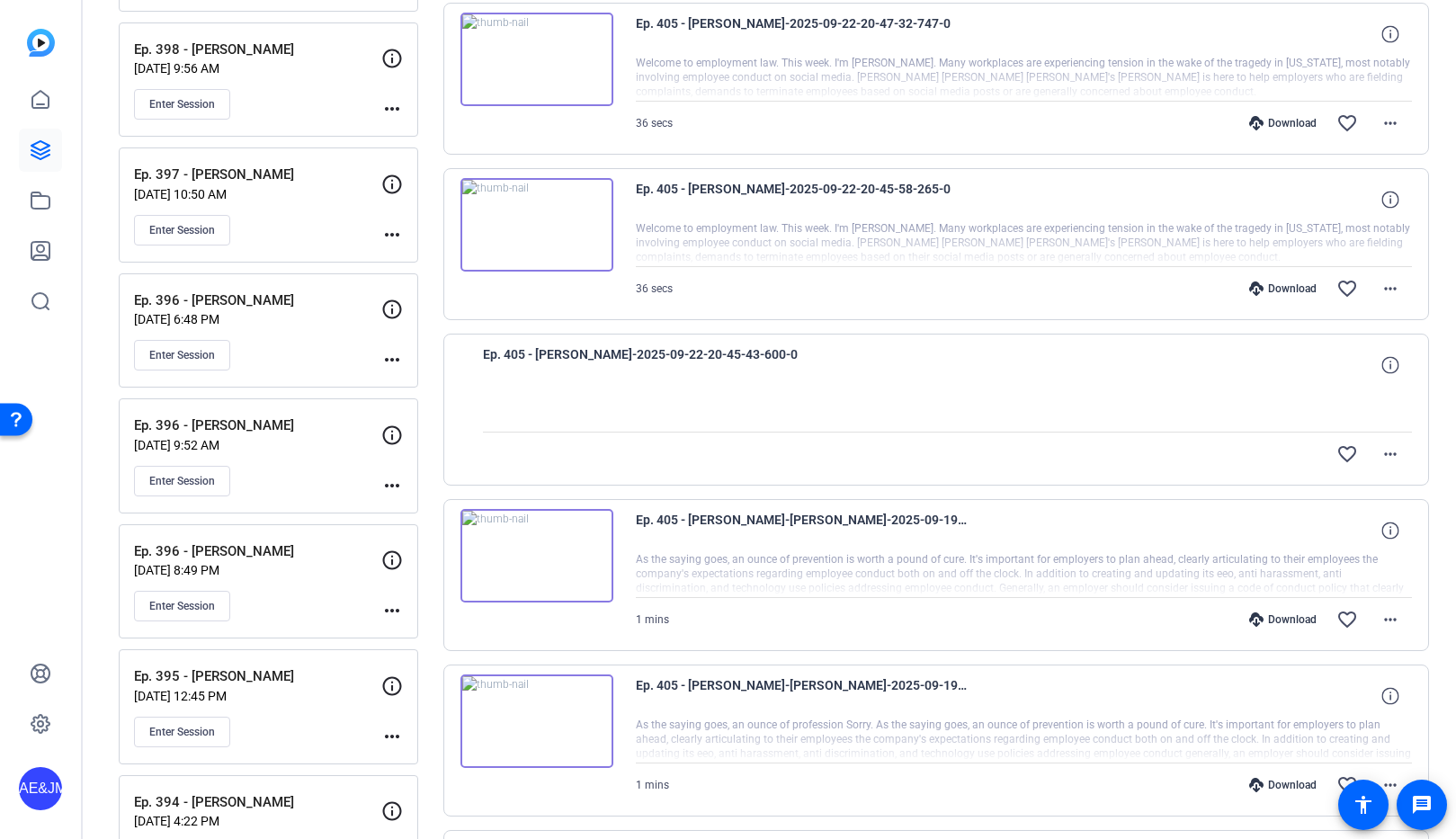
scroll to position [1876, 0]
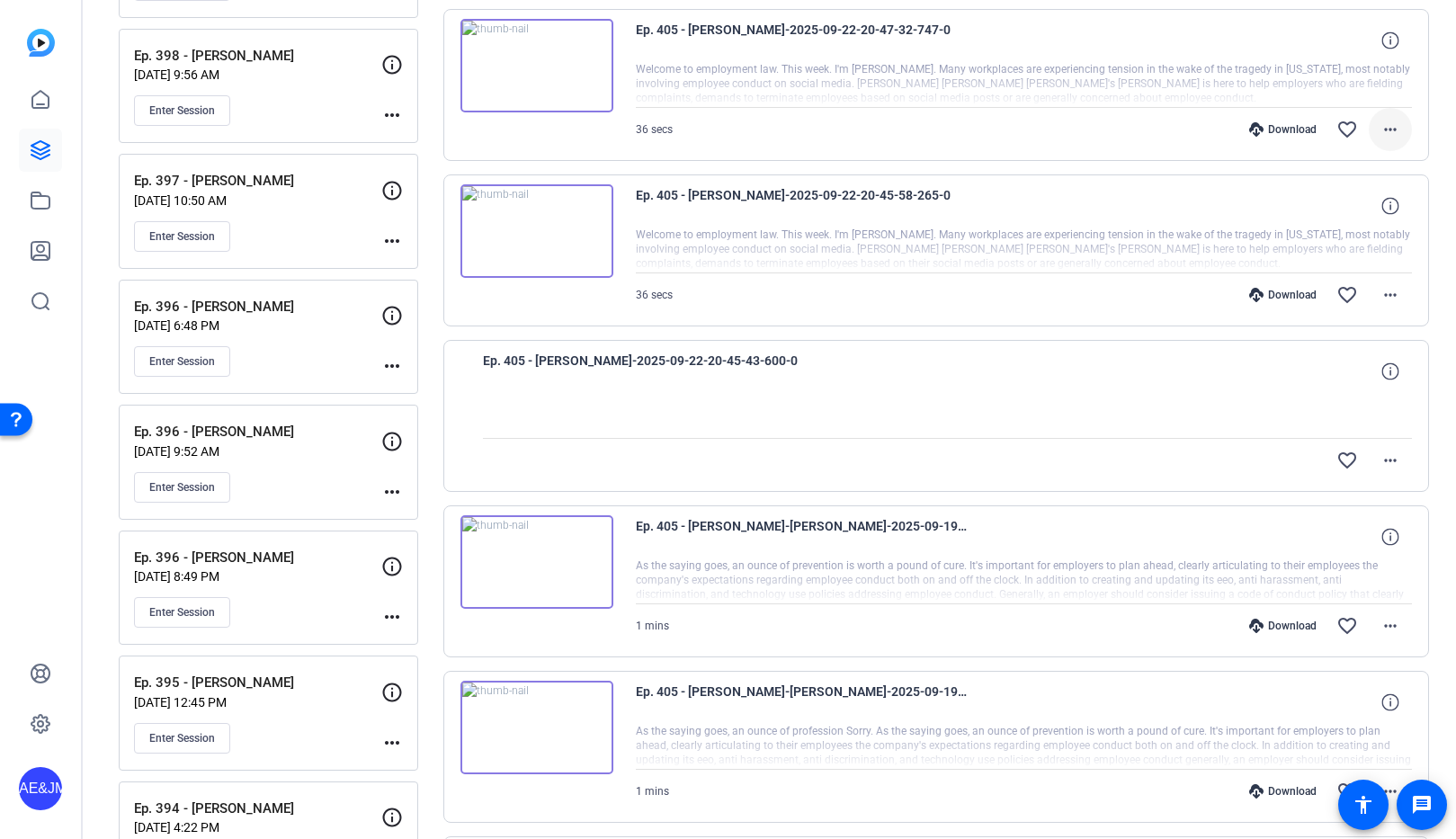
click at [1391, 119] on mat-icon "more_horiz" at bounding box center [1390, 129] width 22 height 22
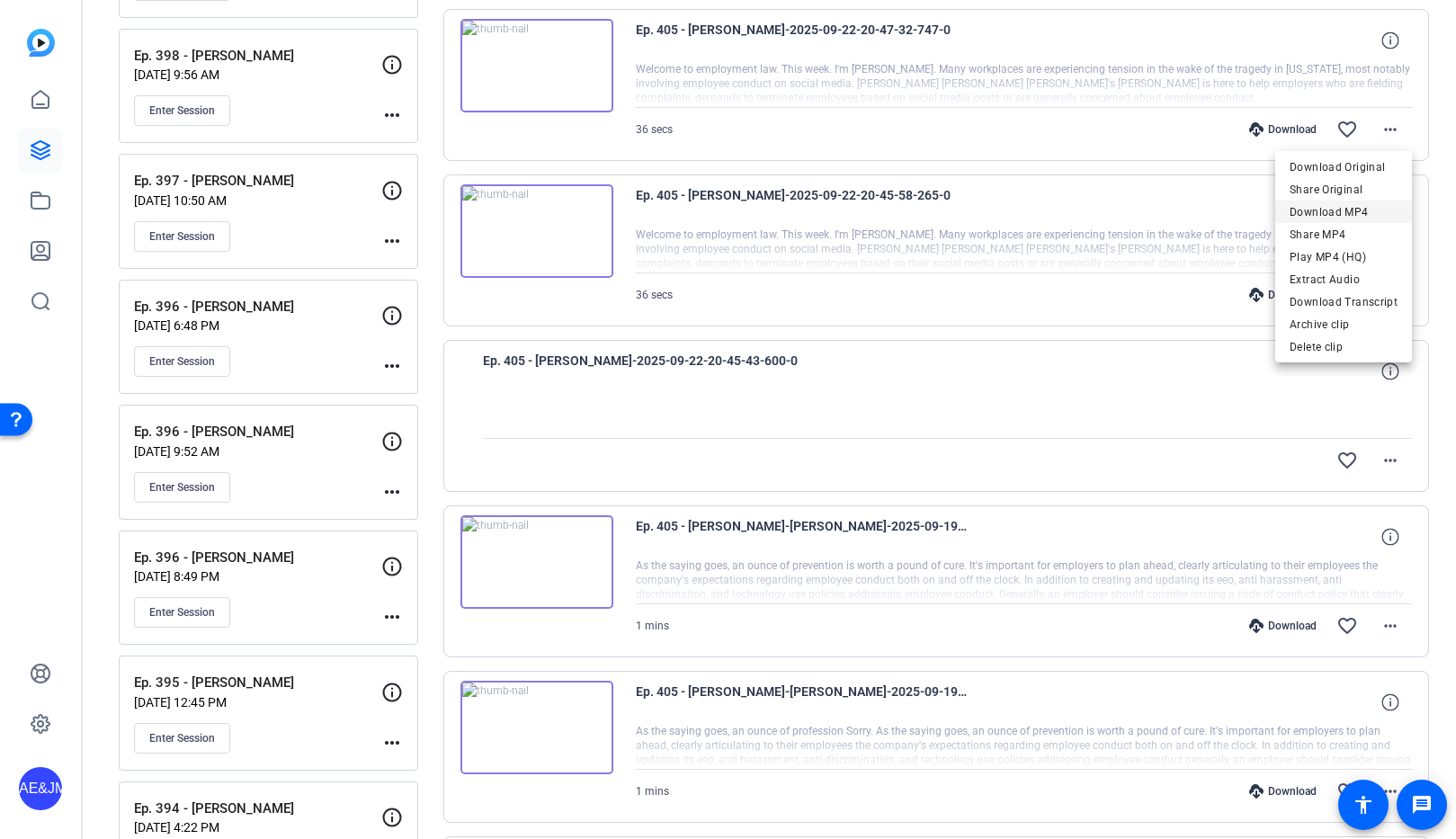
click at [1338, 216] on span "Download MP4" at bounding box center [1344, 212] width 108 height 22
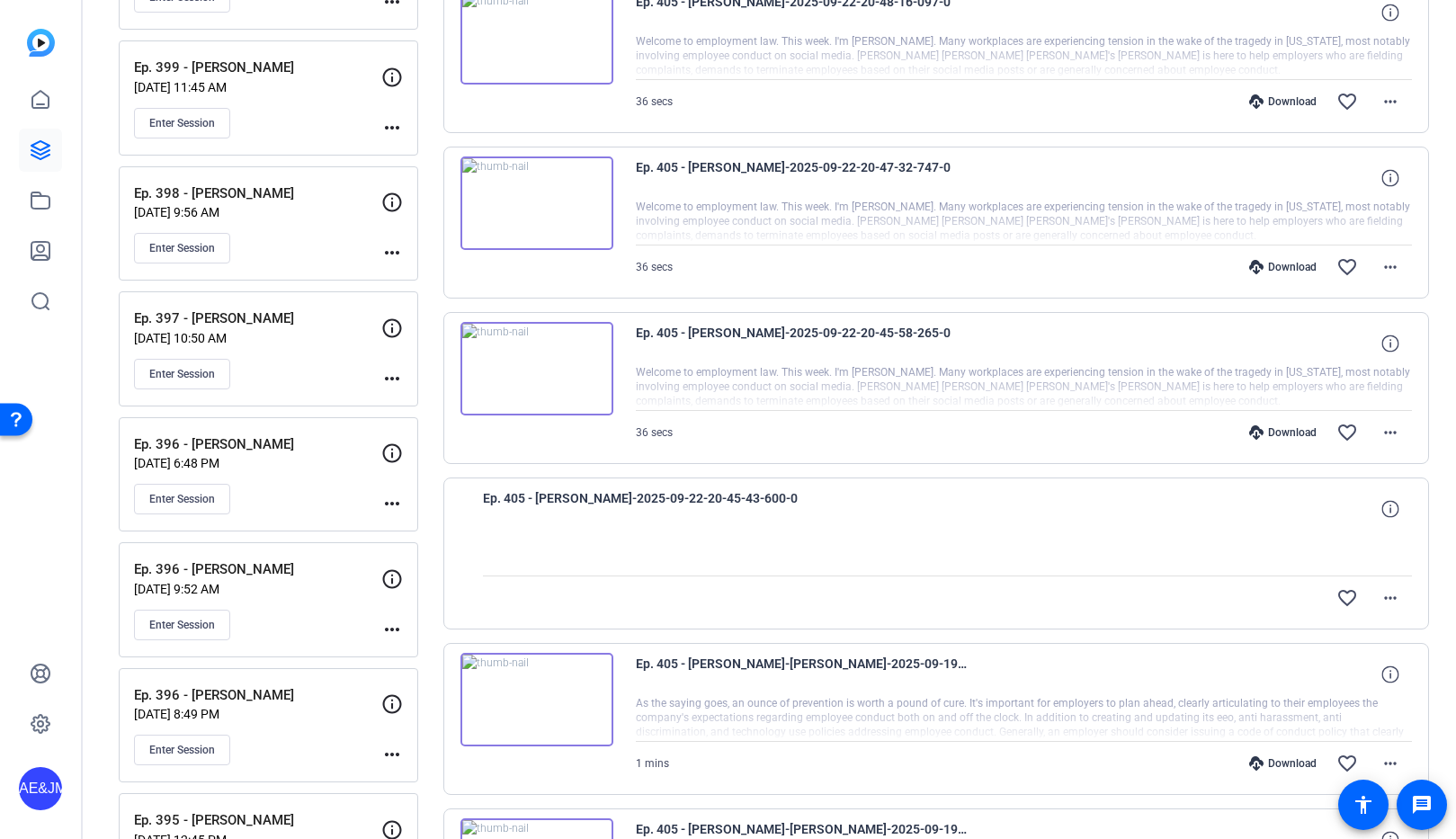
scroll to position [1729, 0]
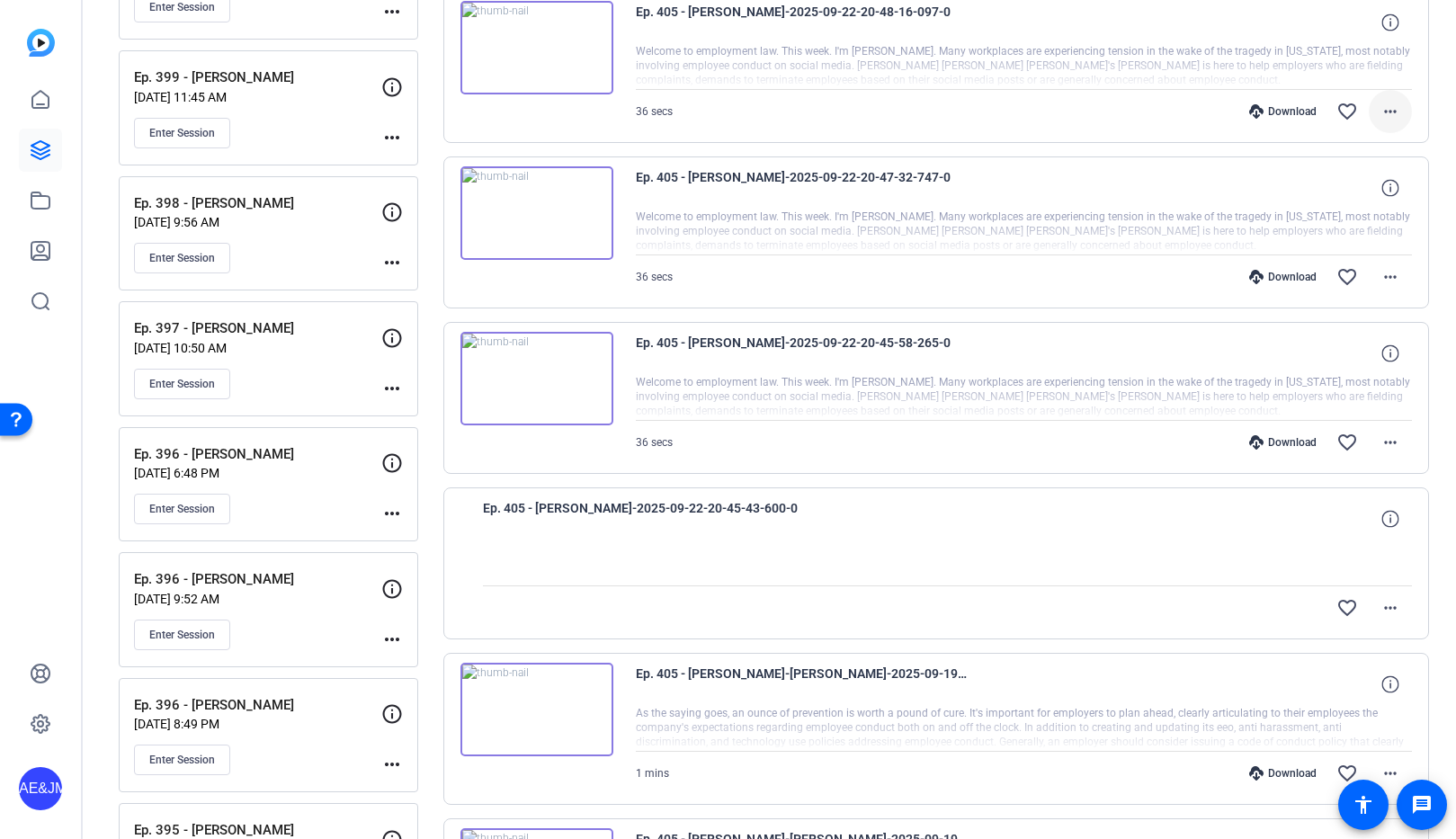
click at [1389, 116] on mat-icon "more_horiz" at bounding box center [1390, 111] width 22 height 22
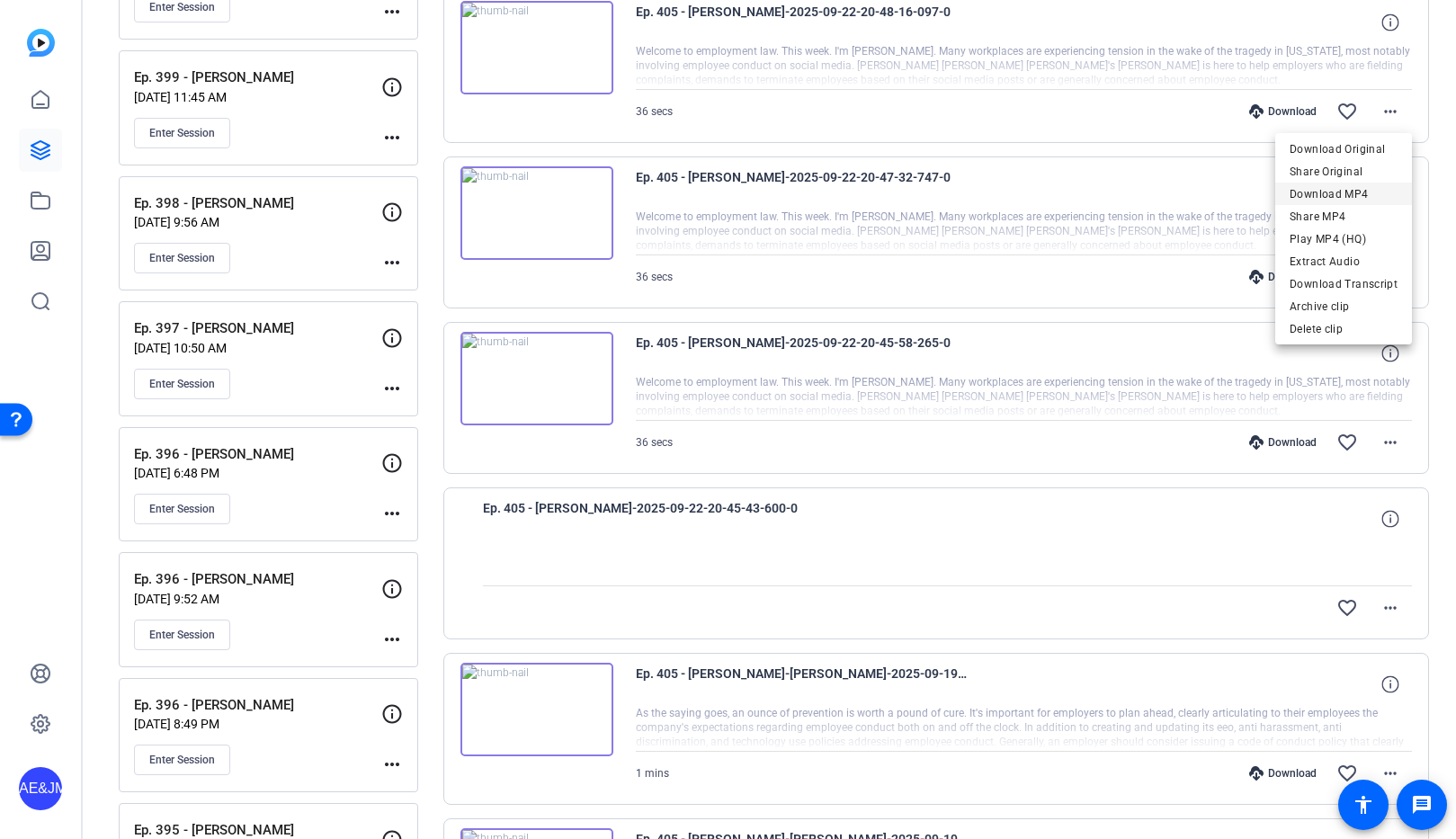
click at [1344, 196] on span "Download MP4" at bounding box center [1344, 194] width 108 height 22
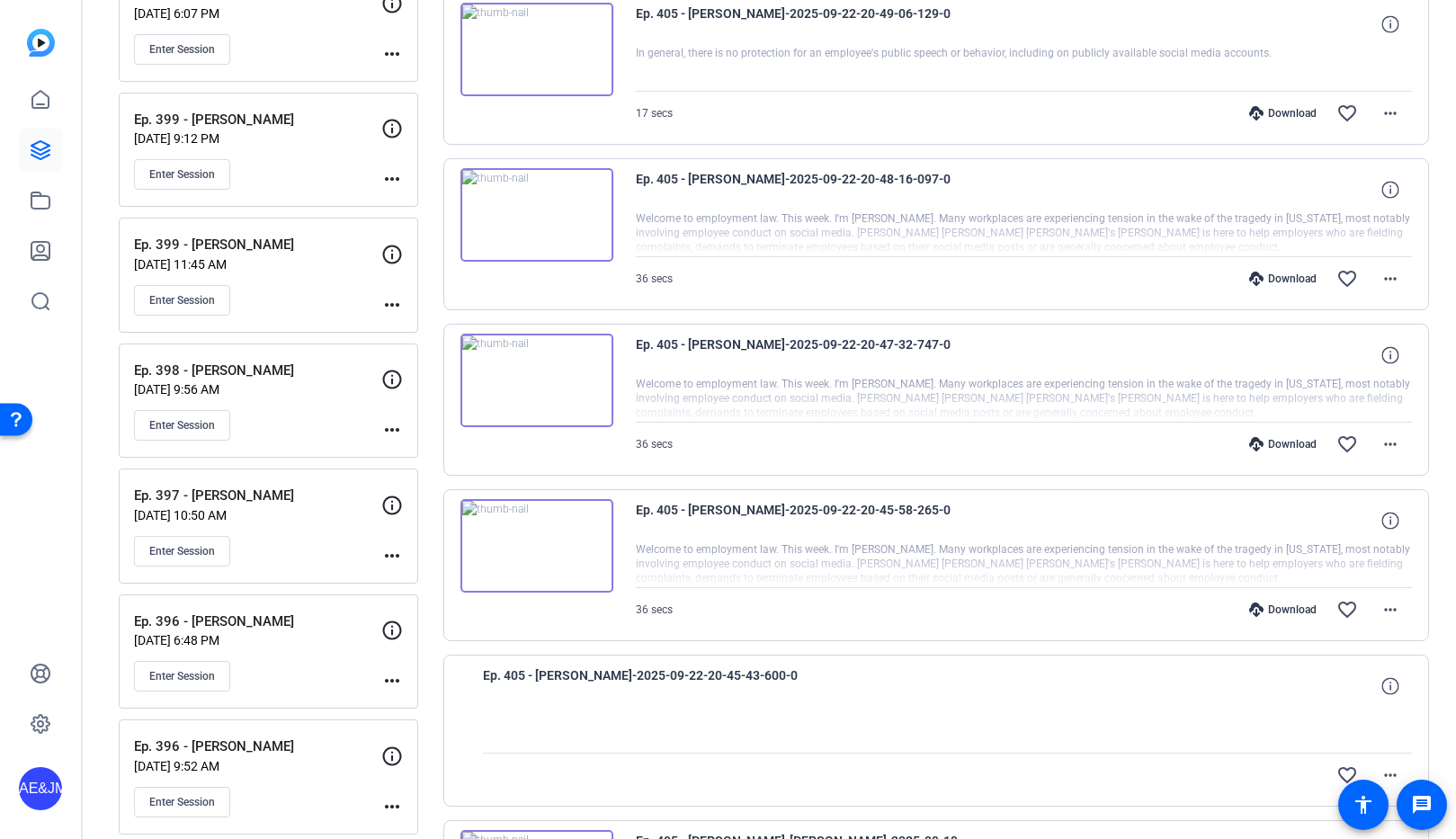
scroll to position [1558, 0]
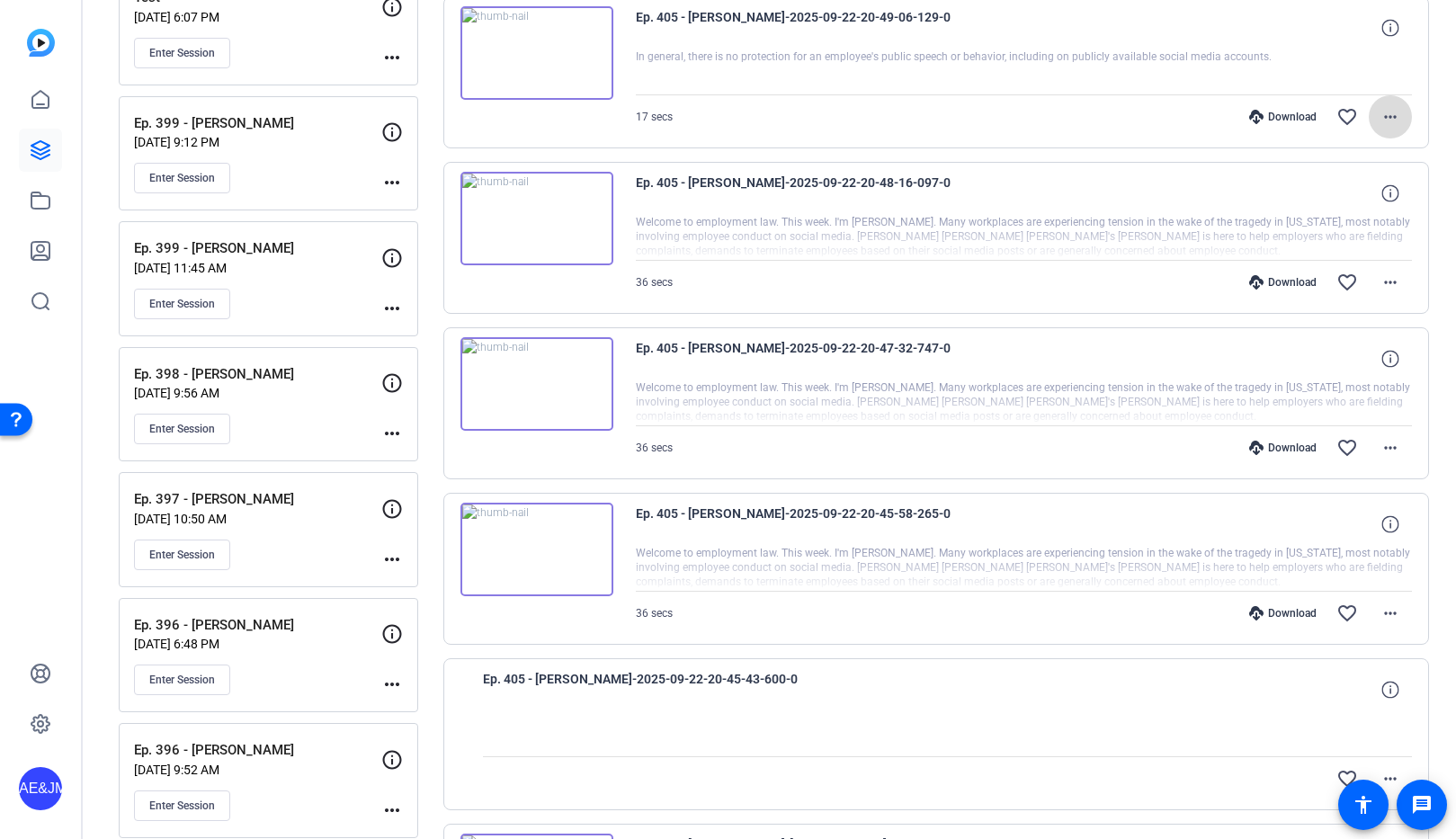
click at [1392, 114] on mat-icon "more_horiz" at bounding box center [1390, 117] width 22 height 22
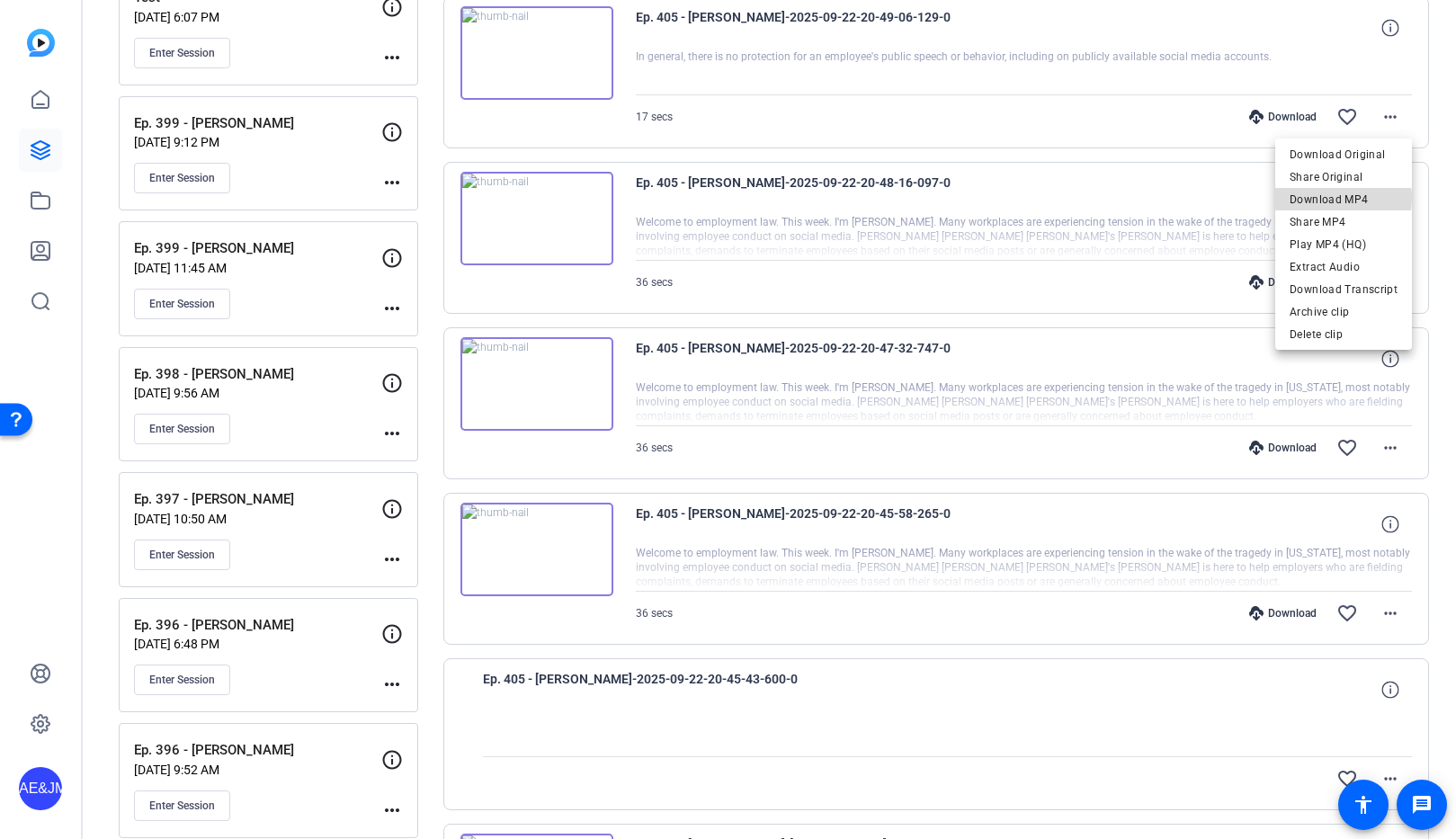
click at [1345, 198] on span "Download MP4" at bounding box center [1344, 199] width 108 height 22
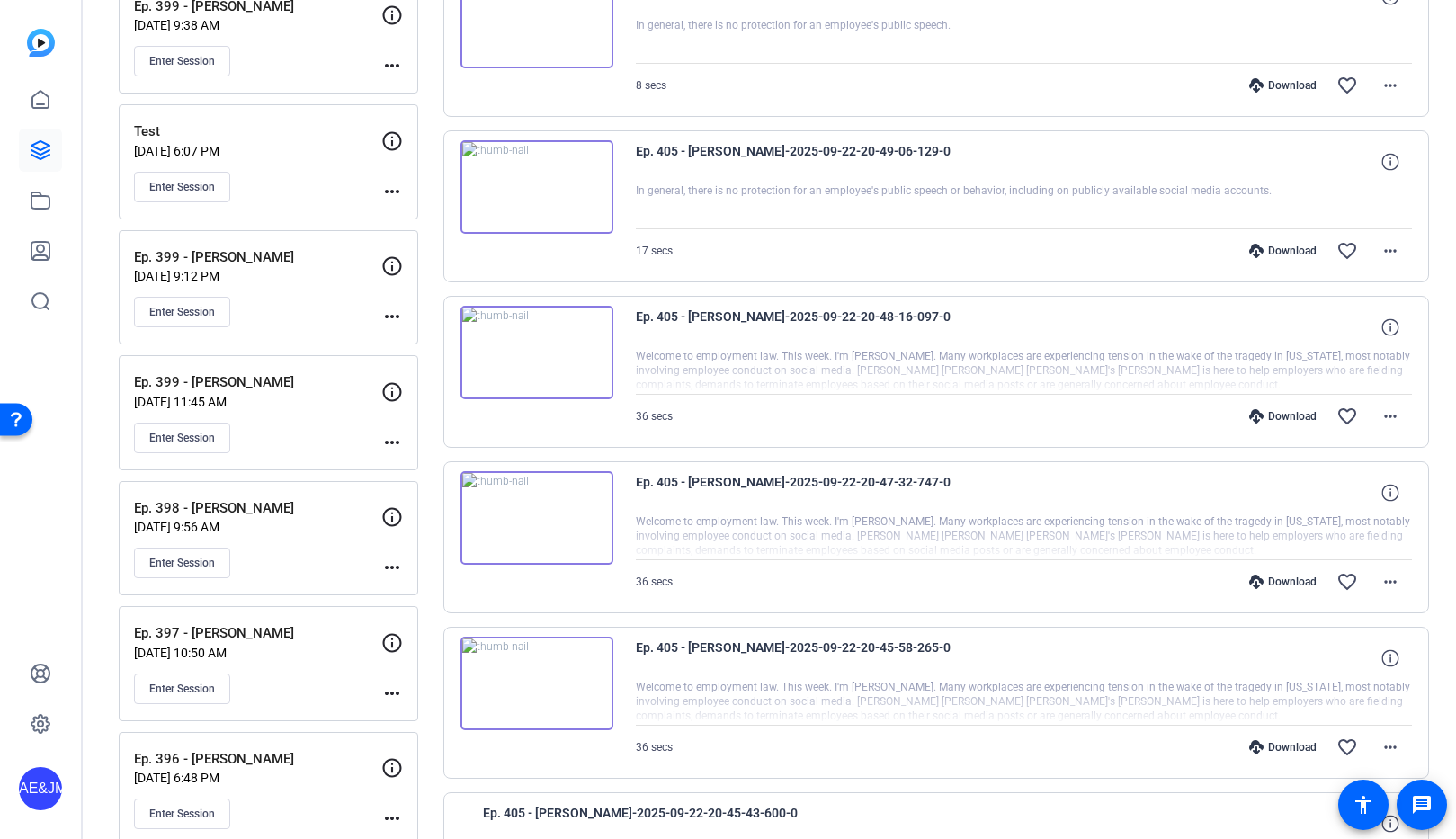
scroll to position [1383, 0]
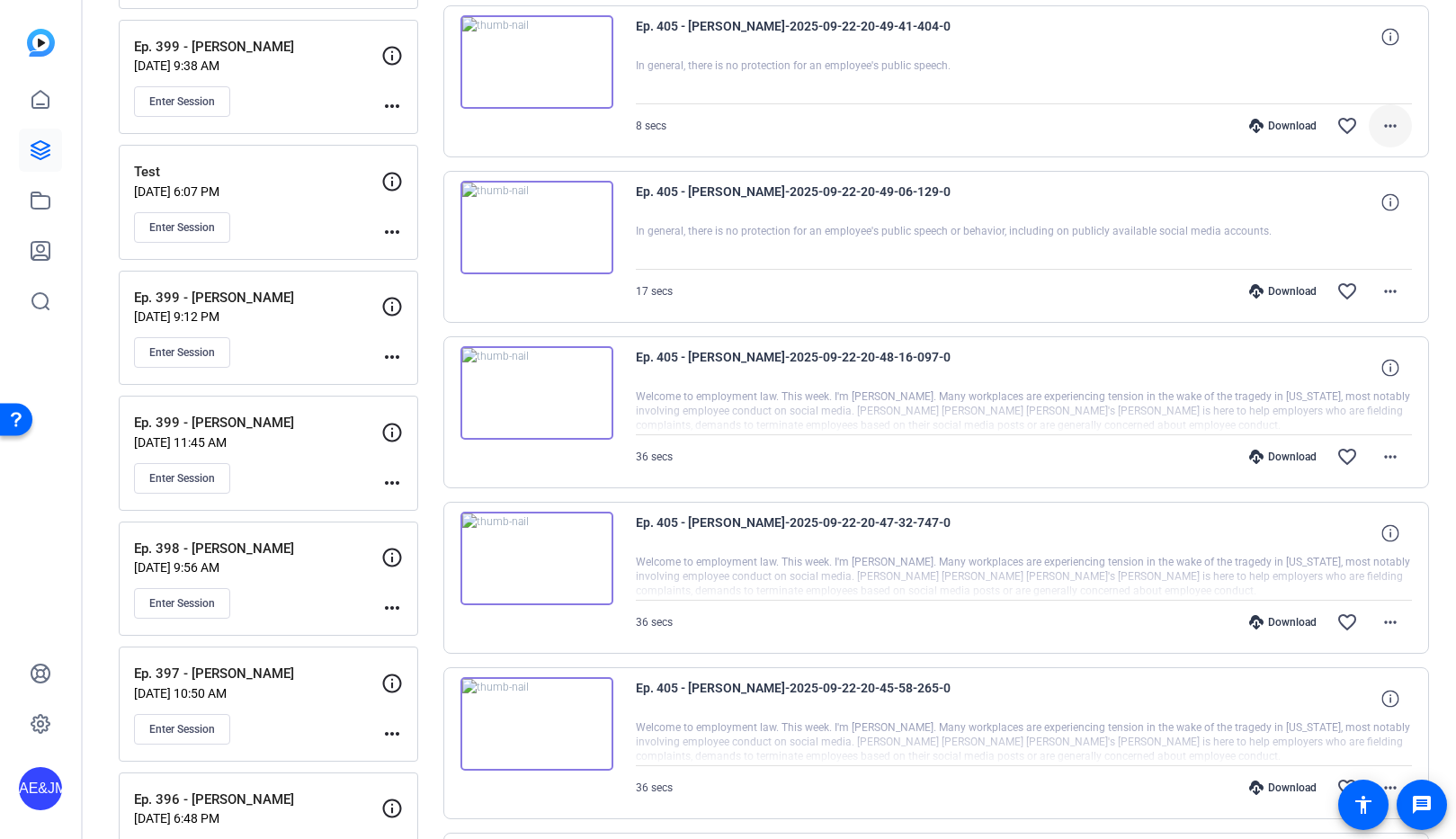
click at [1402, 124] on span at bounding box center [1391, 126] width 44 height 44
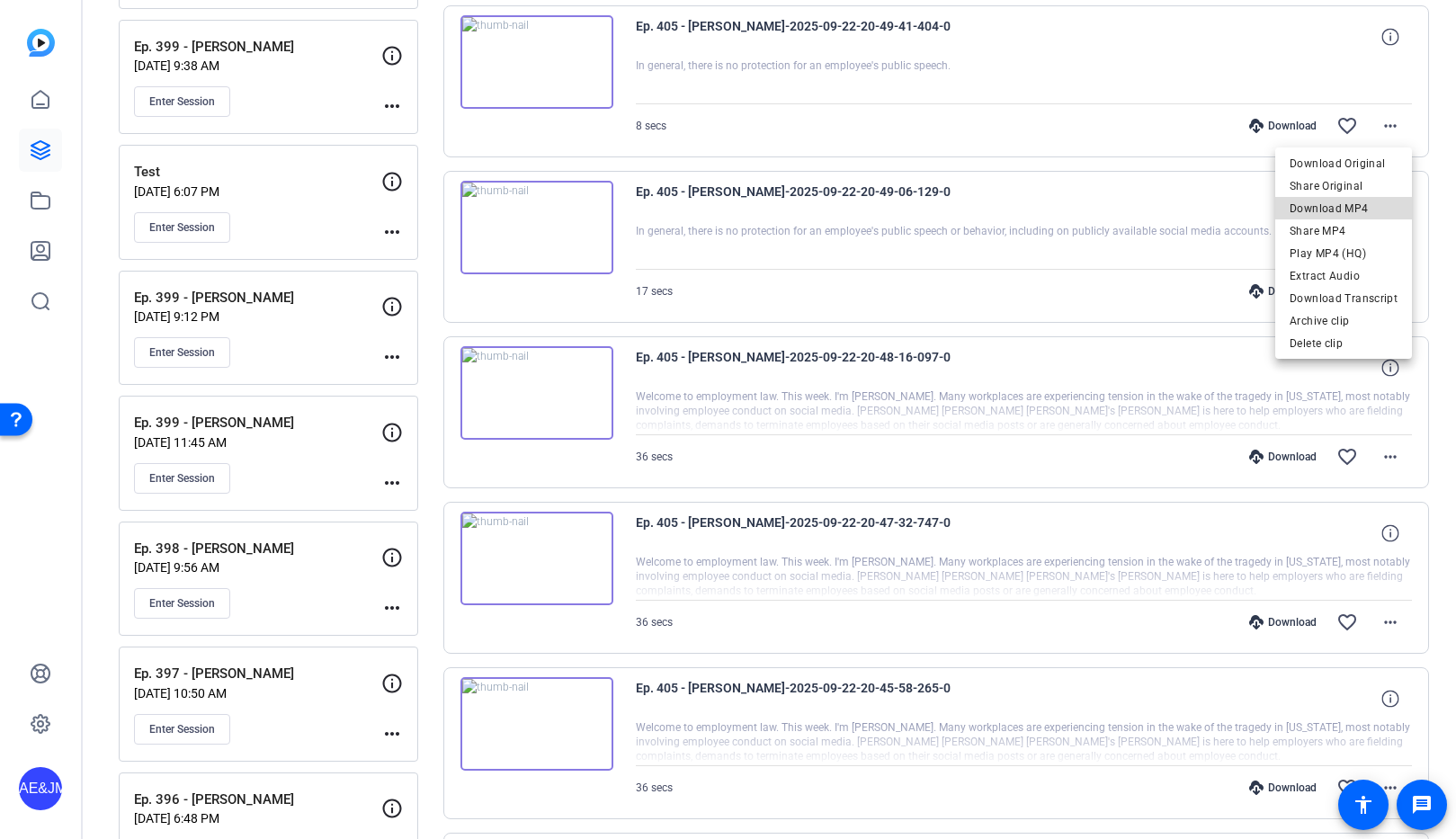
click at [1366, 203] on span "Download MP4" at bounding box center [1344, 209] width 108 height 22
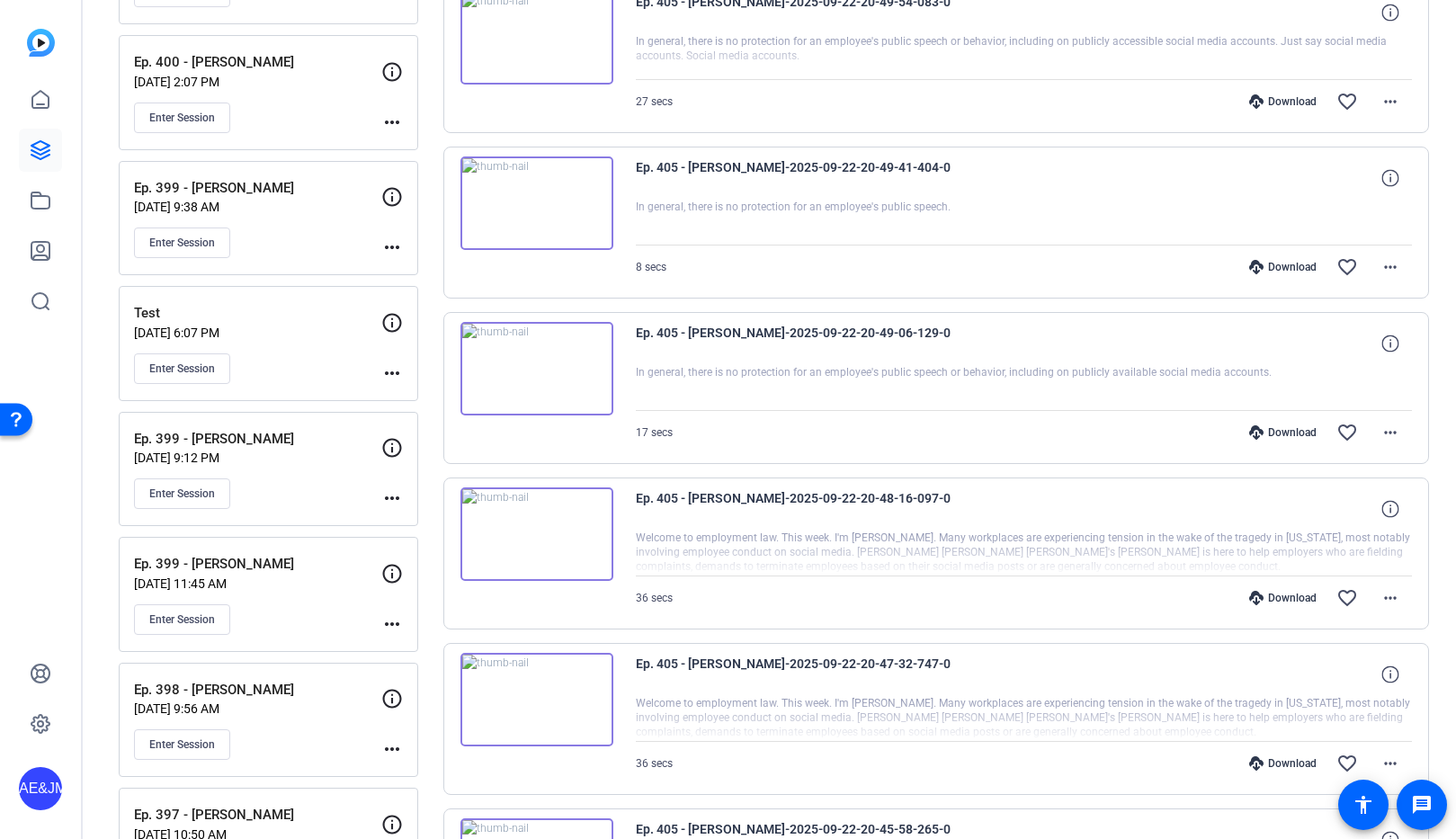
scroll to position [1240, 0]
click at [1389, 102] on mat-icon "more_horiz" at bounding box center [1390, 103] width 22 height 22
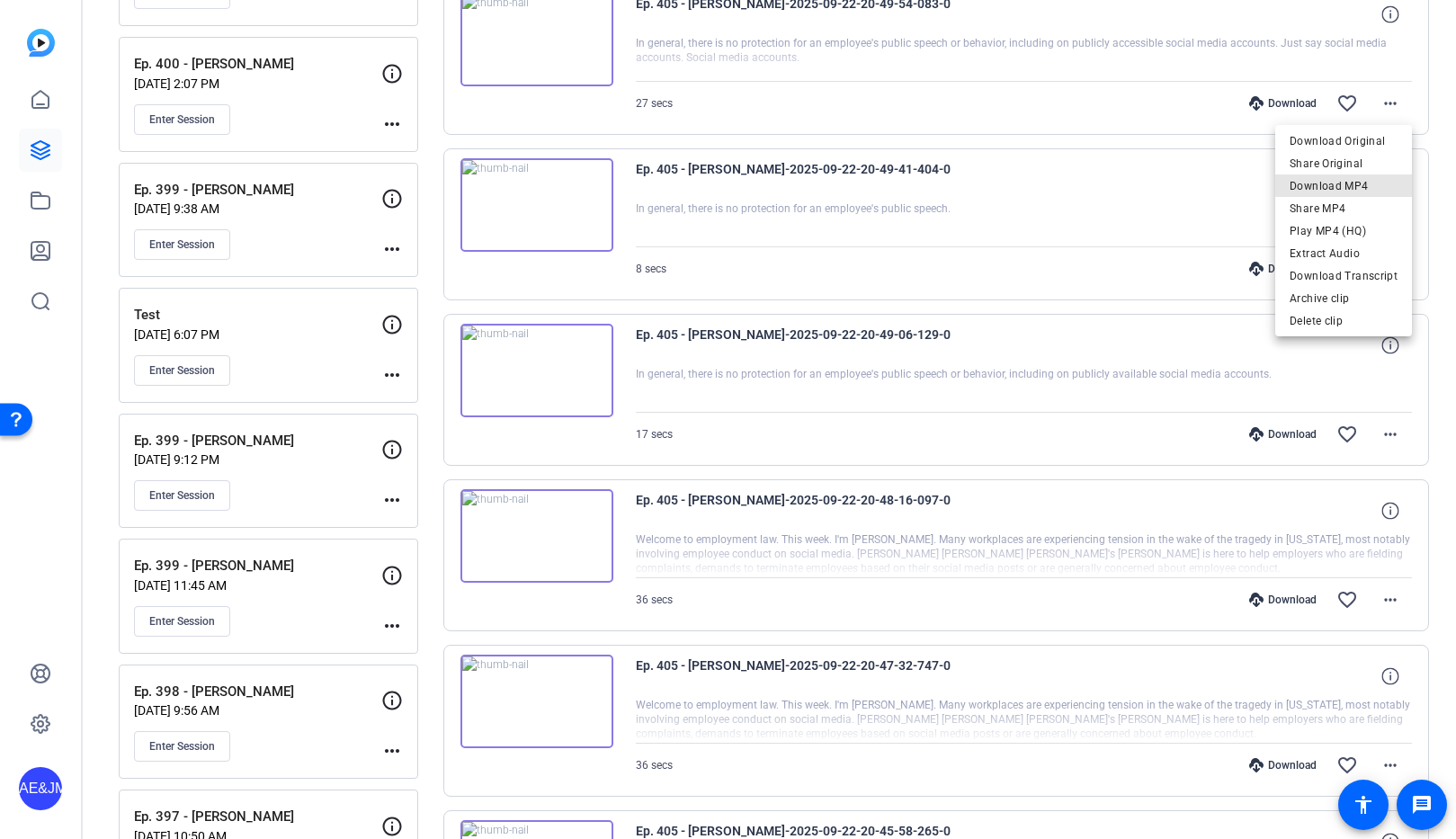
click at [1356, 184] on span "Download MP4" at bounding box center [1344, 186] width 108 height 22
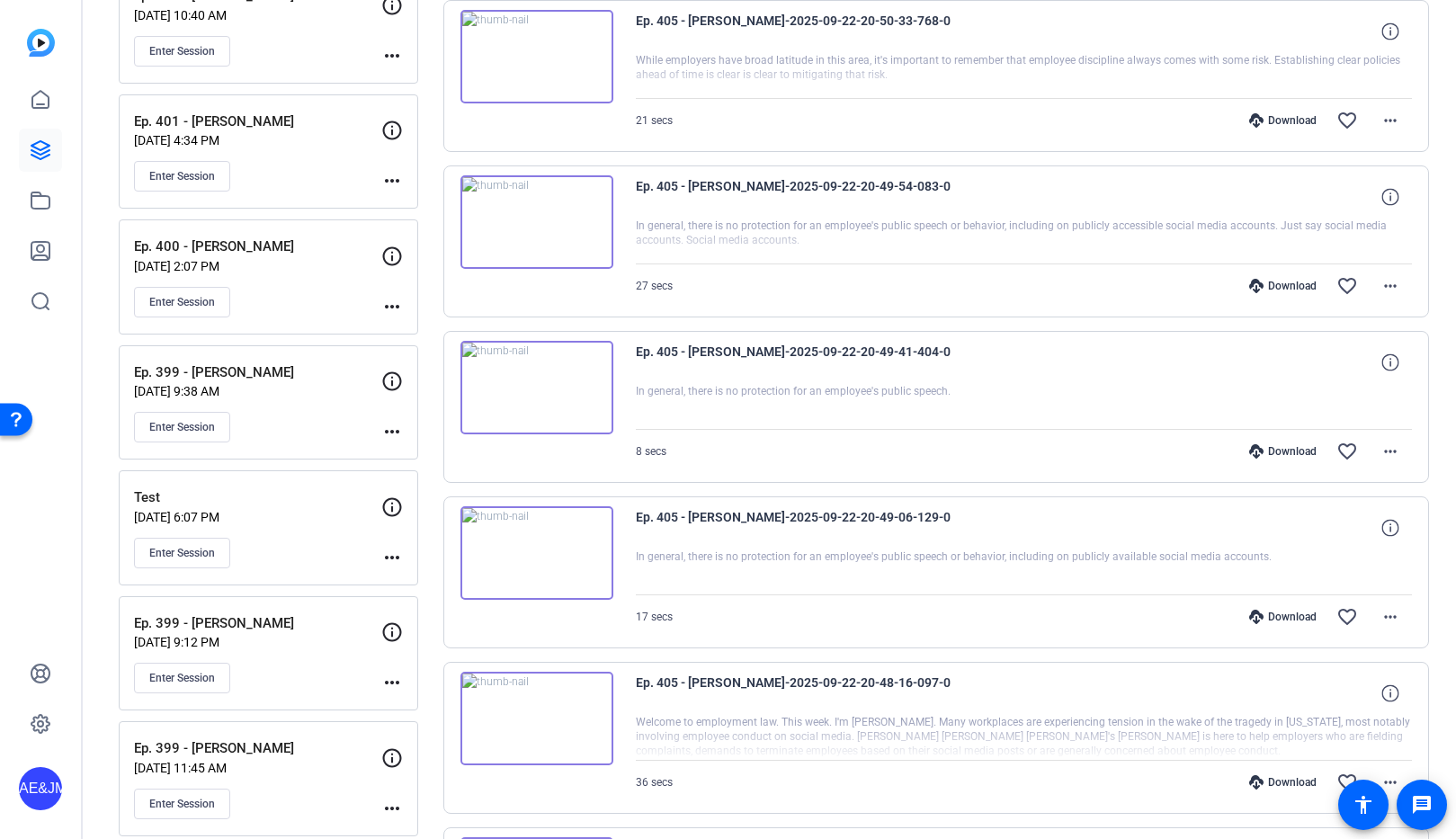
scroll to position [1029, 0]
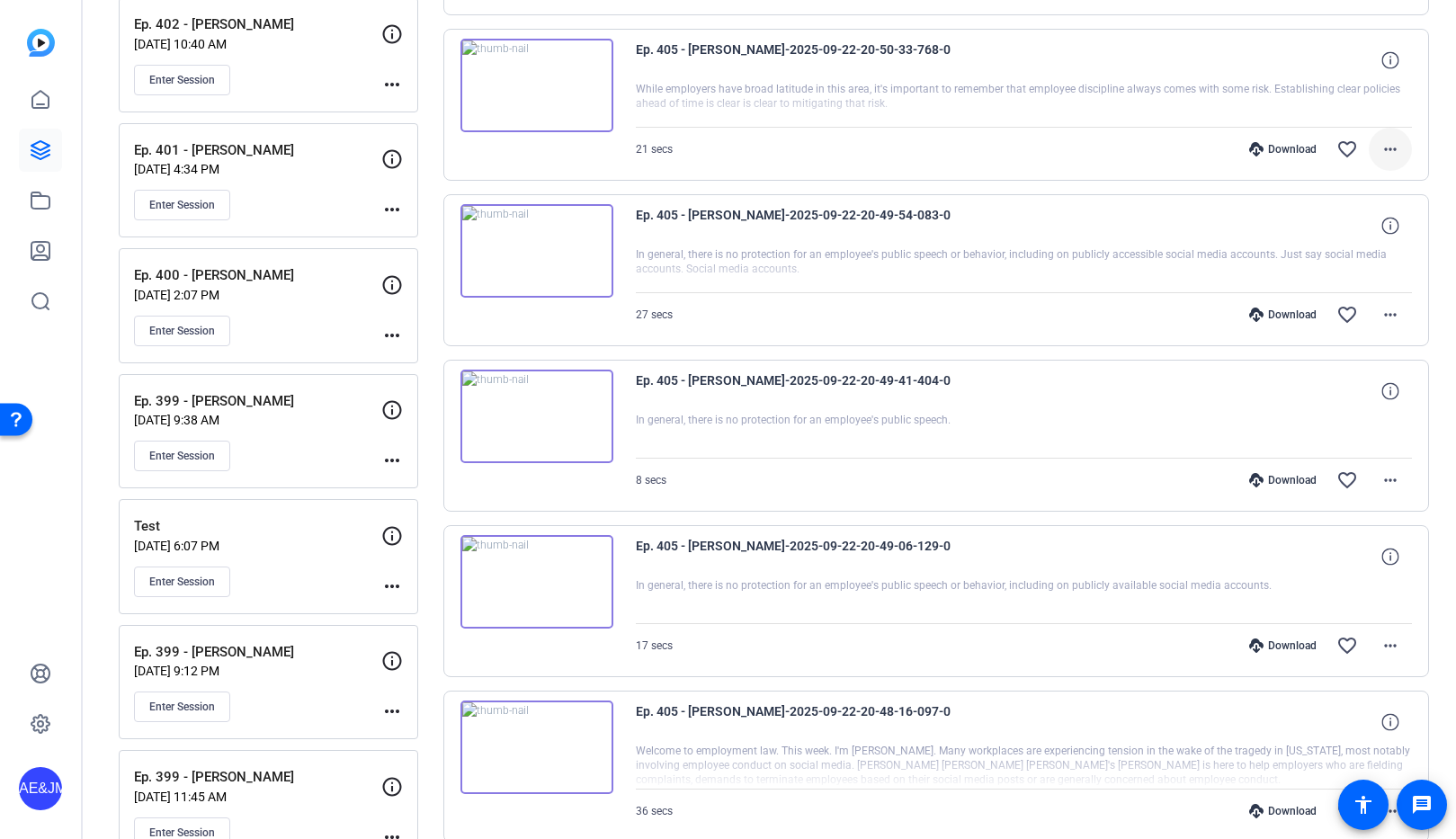
click at [1387, 146] on mat-icon "more_horiz" at bounding box center [1390, 149] width 22 height 22
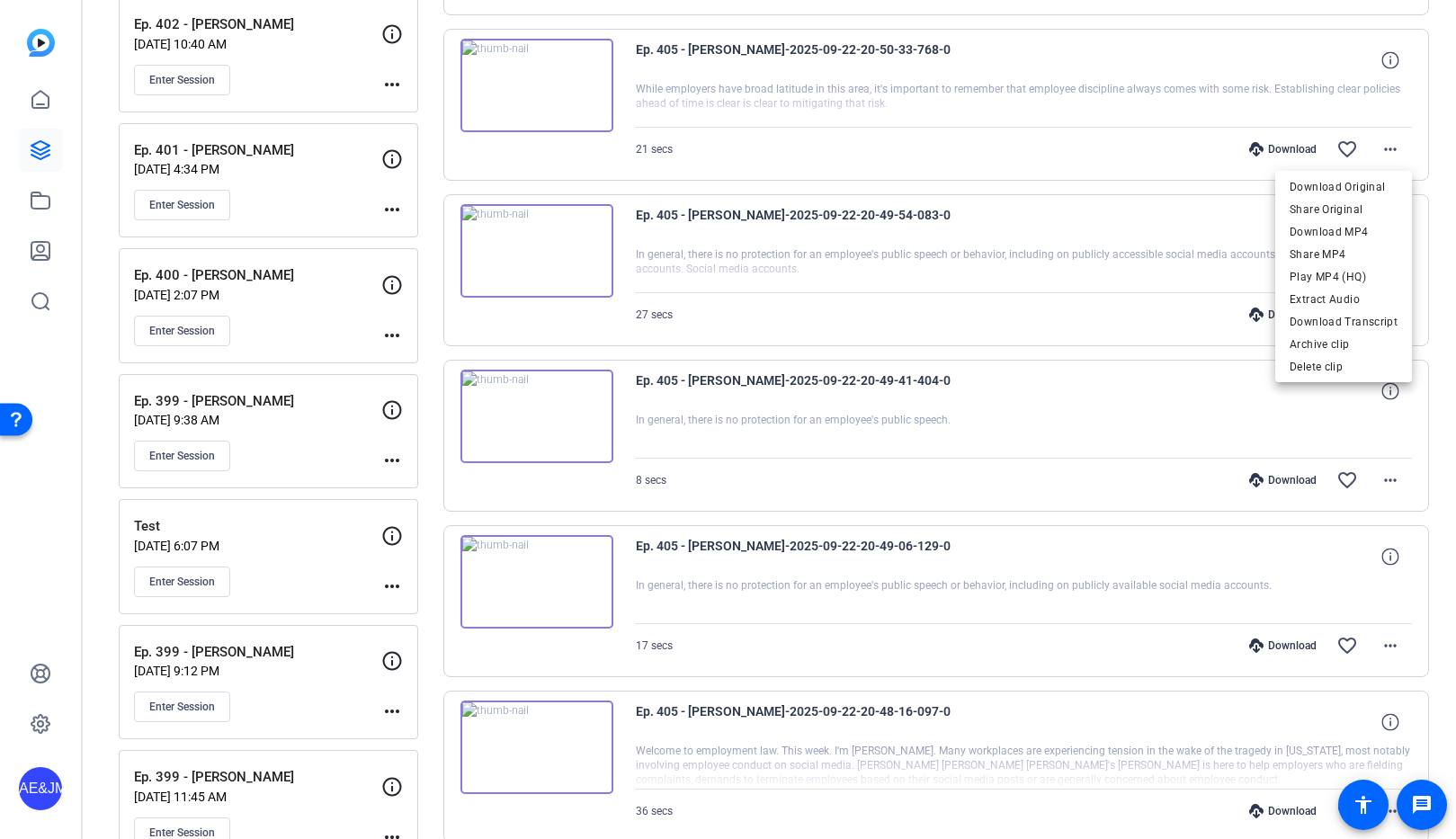
click at [1378, 227] on span "Download MP4" at bounding box center [1344, 231] width 108 height 22
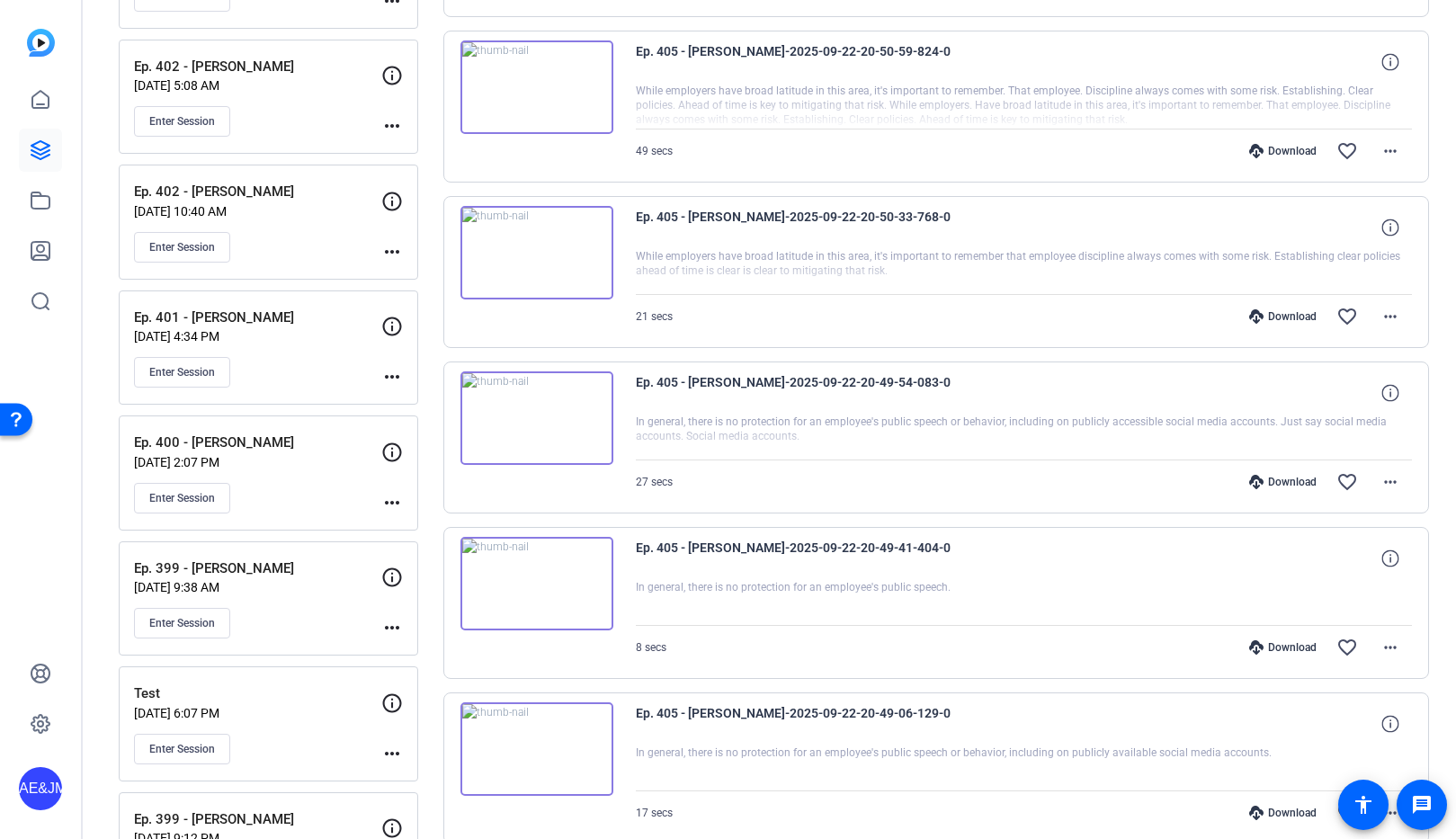
scroll to position [853, 0]
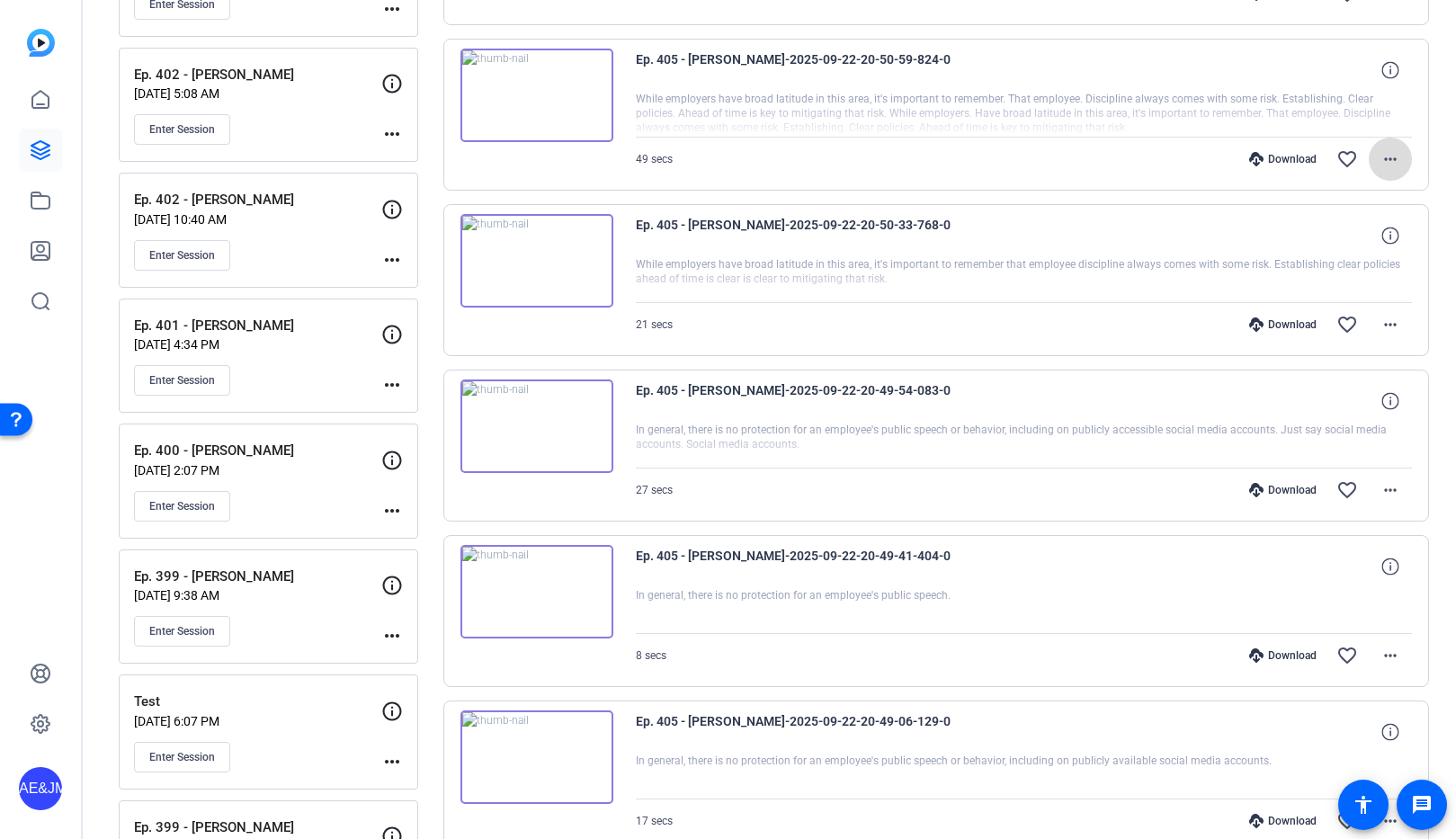
click at [1401, 167] on span at bounding box center [1391, 159] width 44 height 44
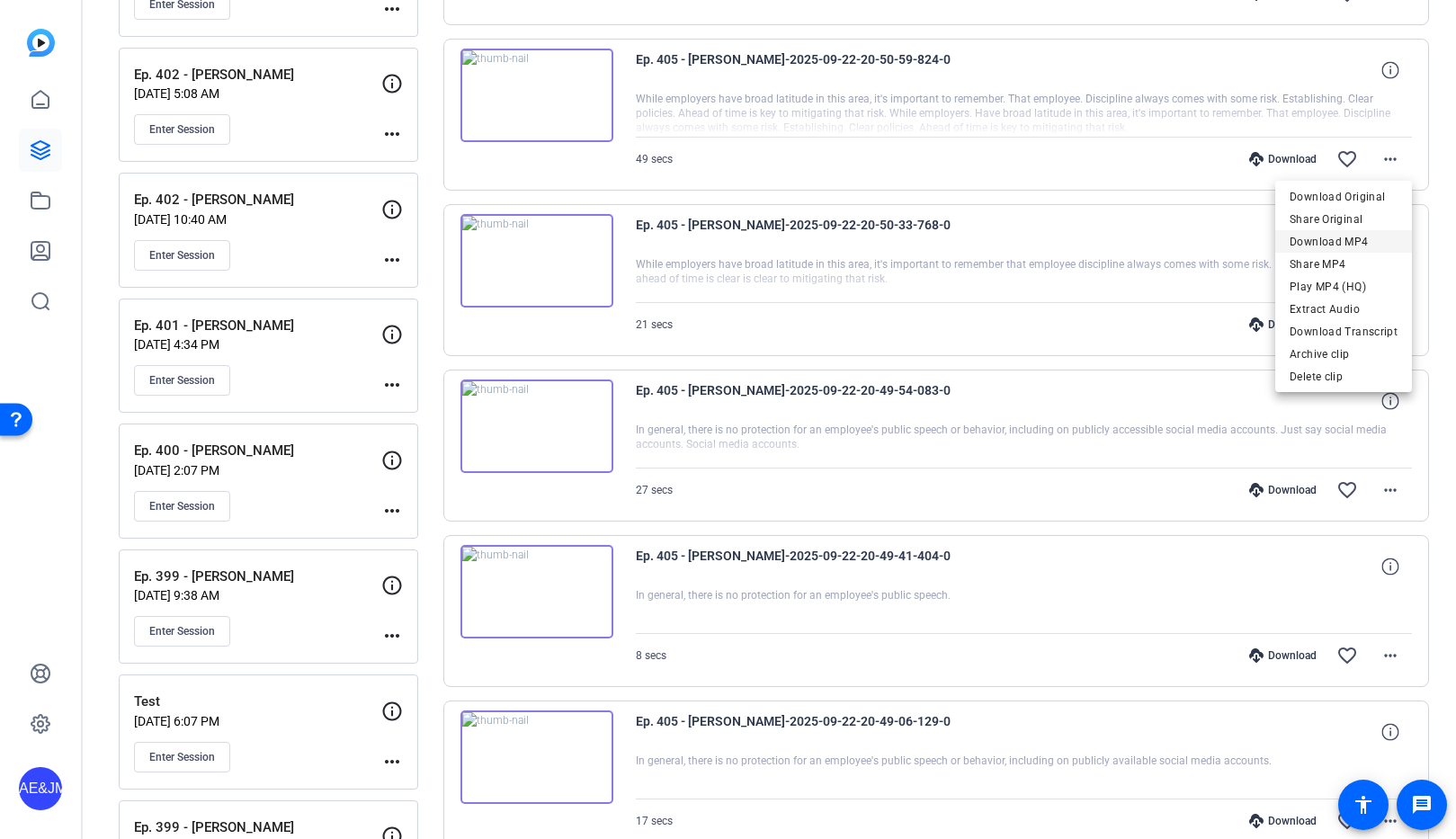
click at [1371, 241] on span "Download MP4" at bounding box center [1344, 242] width 108 height 22
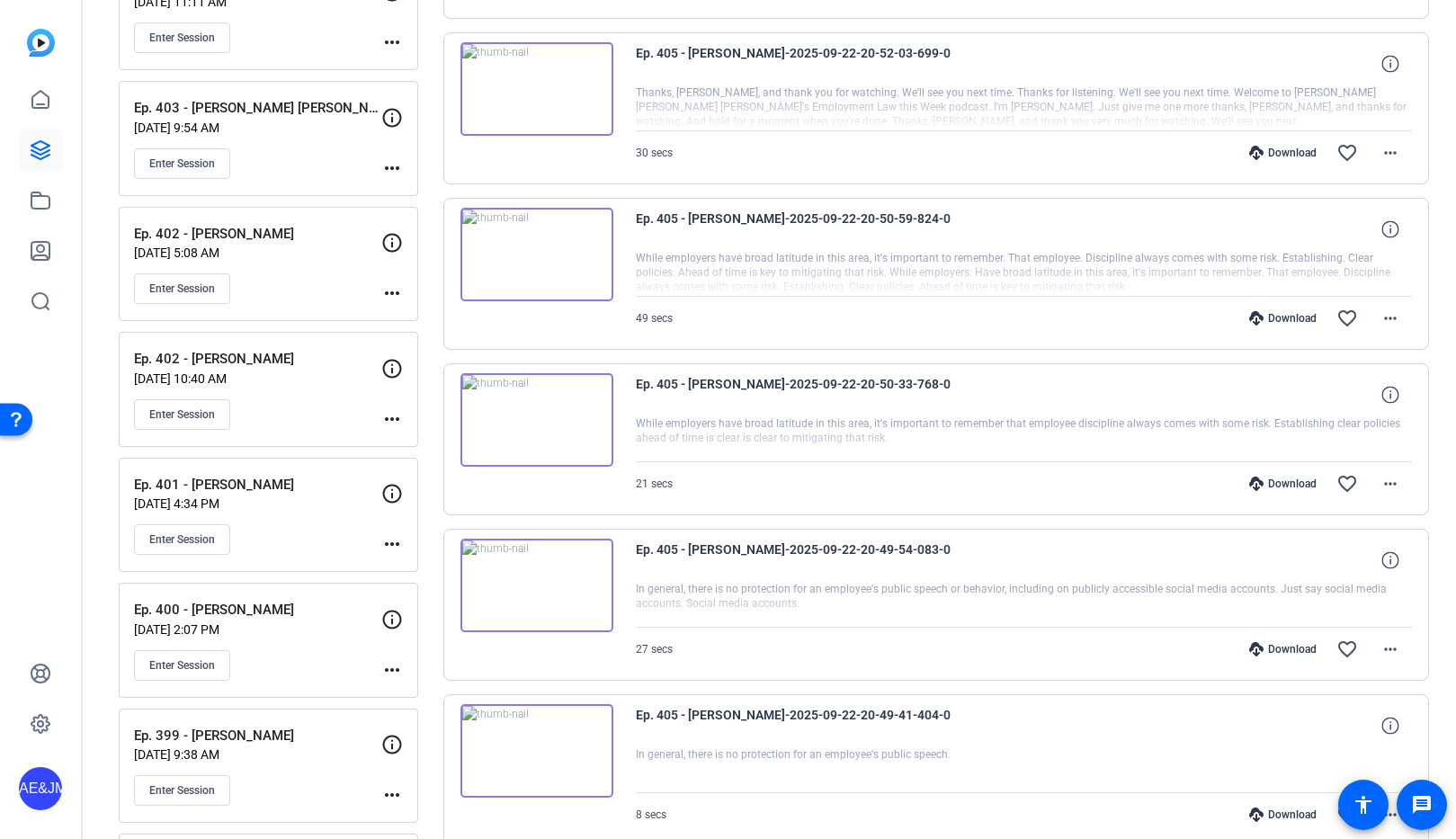
scroll to position [686, 0]
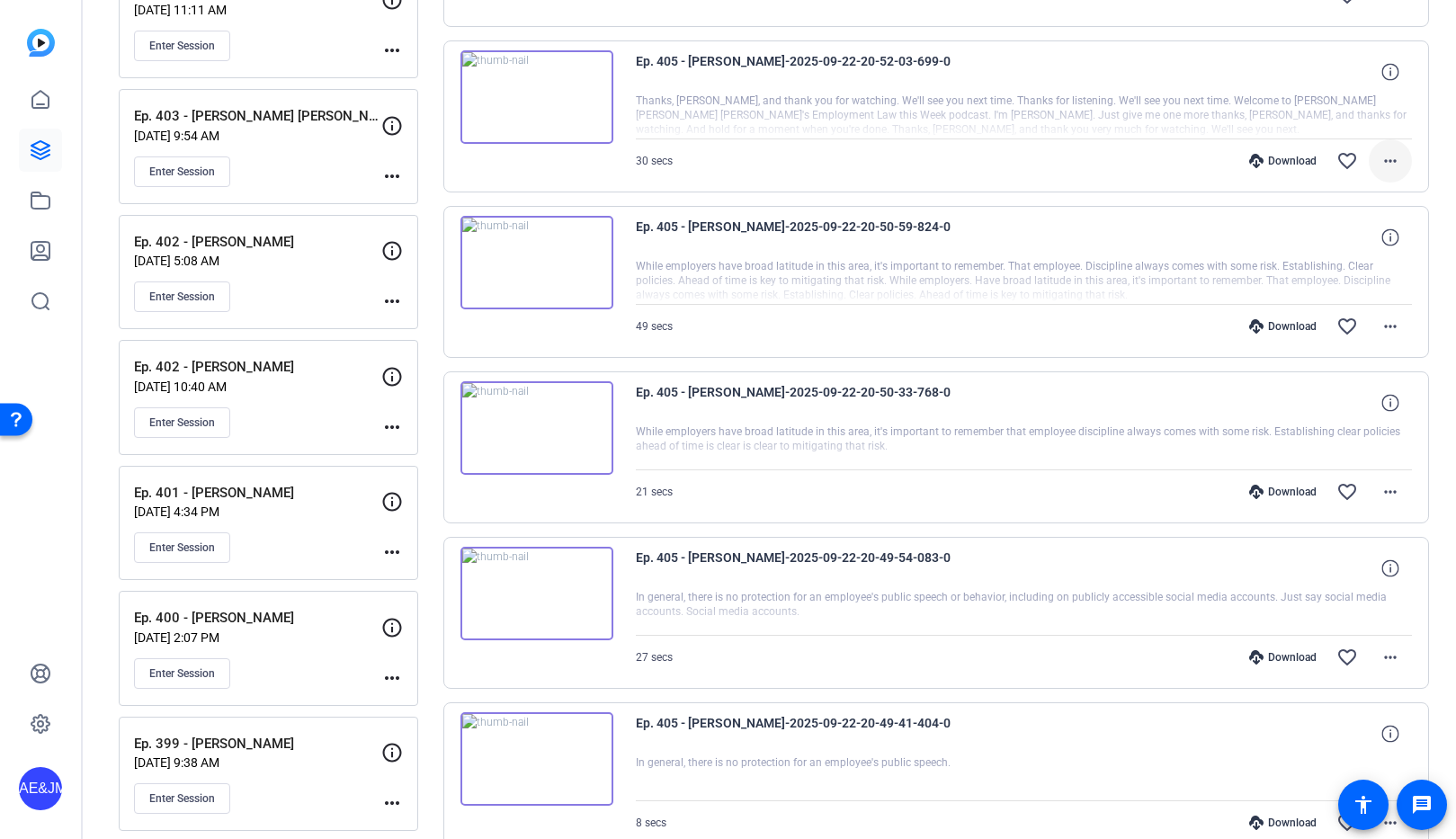
click at [1382, 177] on span at bounding box center [1391, 161] width 44 height 44
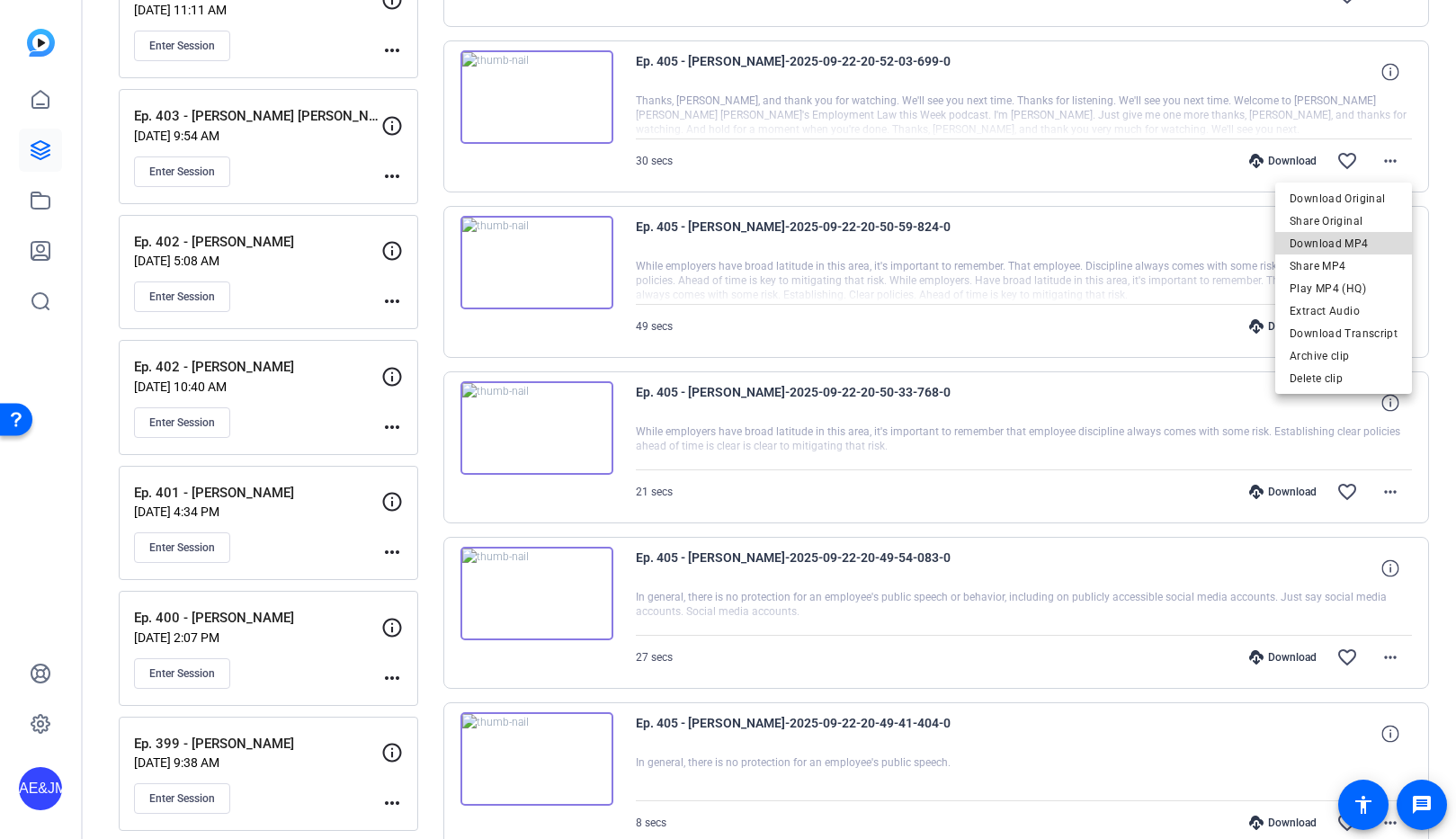
click at [1374, 237] on span "Download MP4" at bounding box center [1344, 244] width 108 height 22
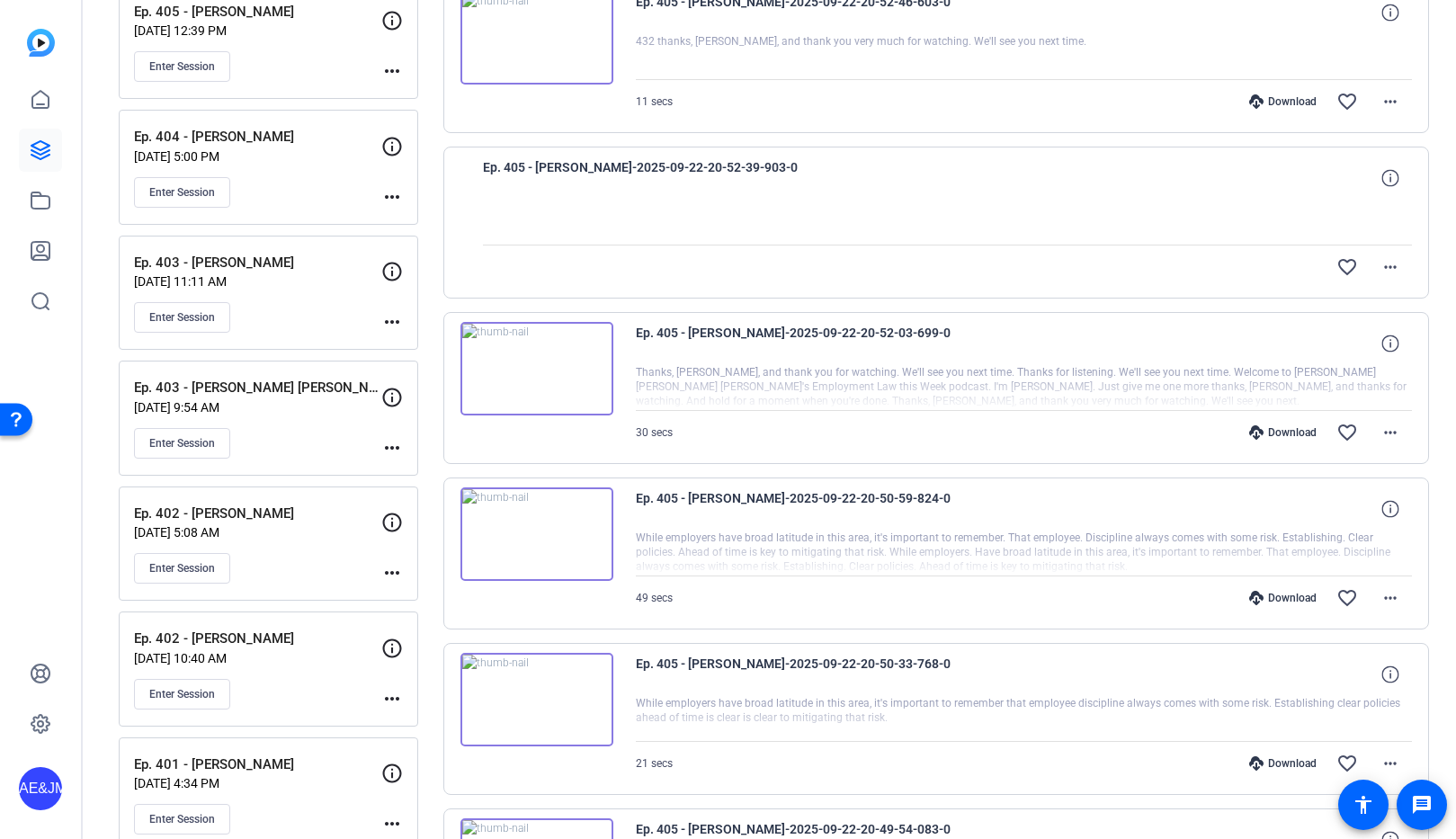
scroll to position [371, 0]
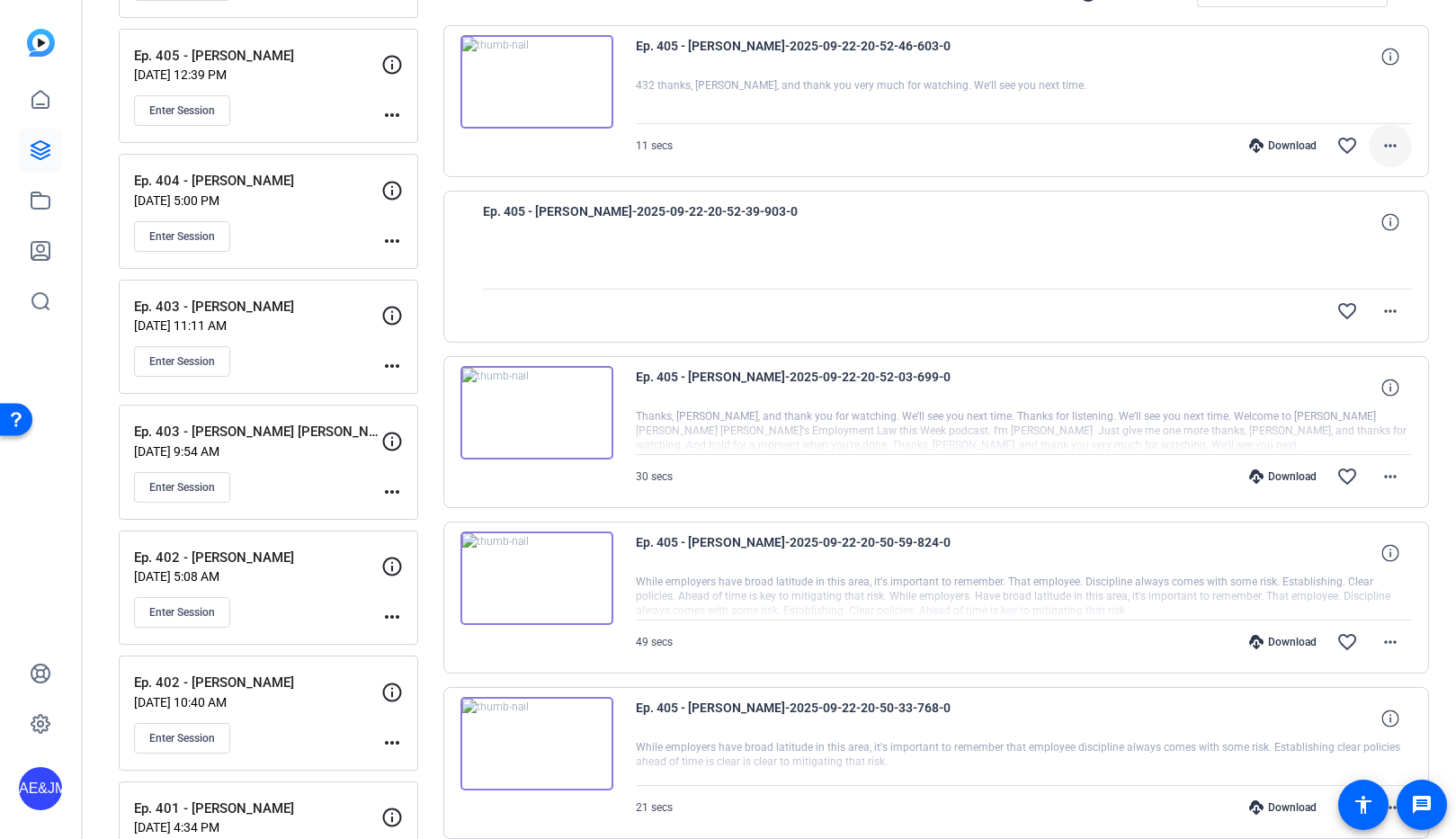
click at [1394, 149] on mat-icon "more_horiz" at bounding box center [1390, 145] width 22 height 22
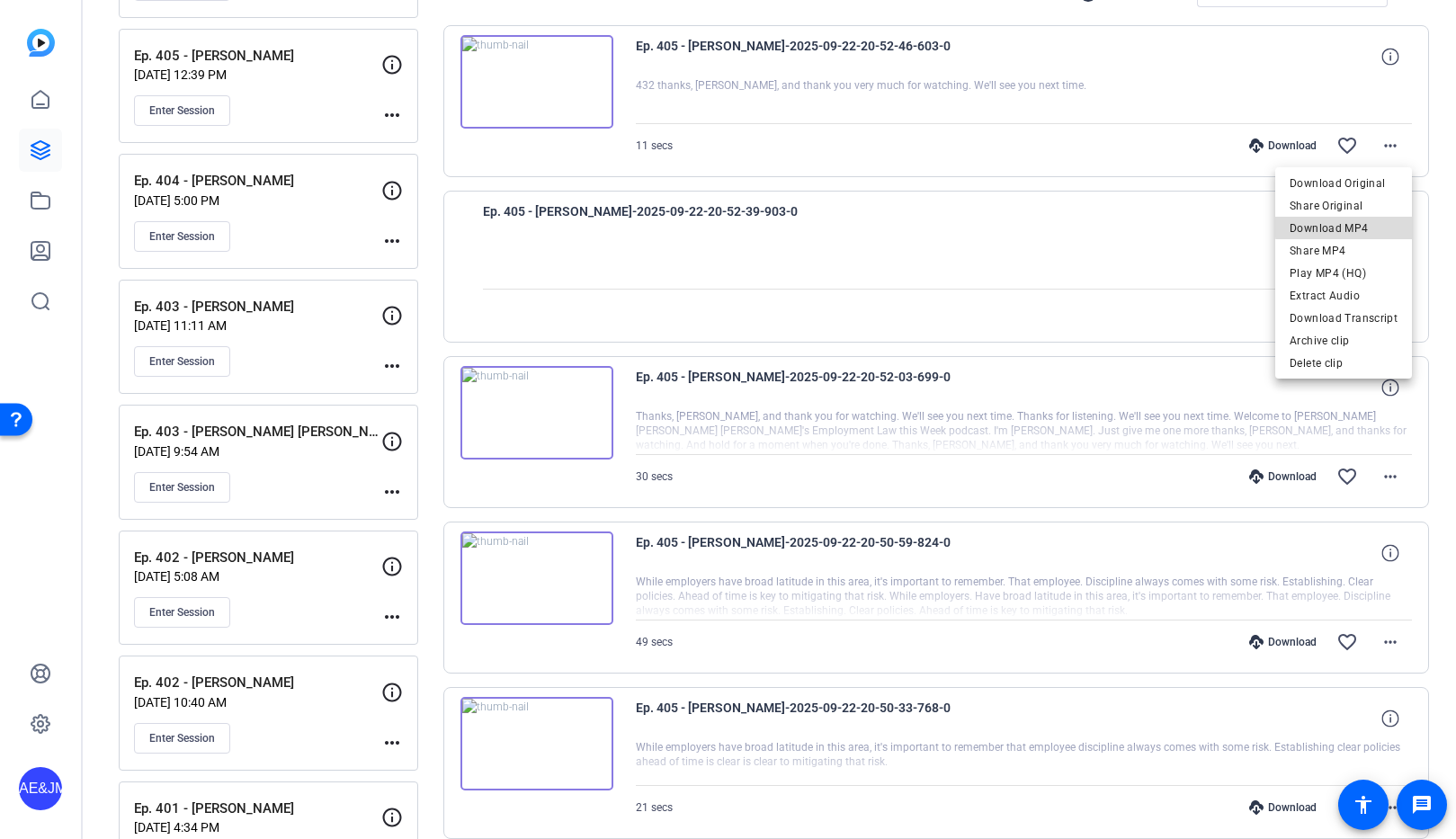
click at [1368, 225] on span "Download MP4" at bounding box center [1344, 228] width 108 height 22
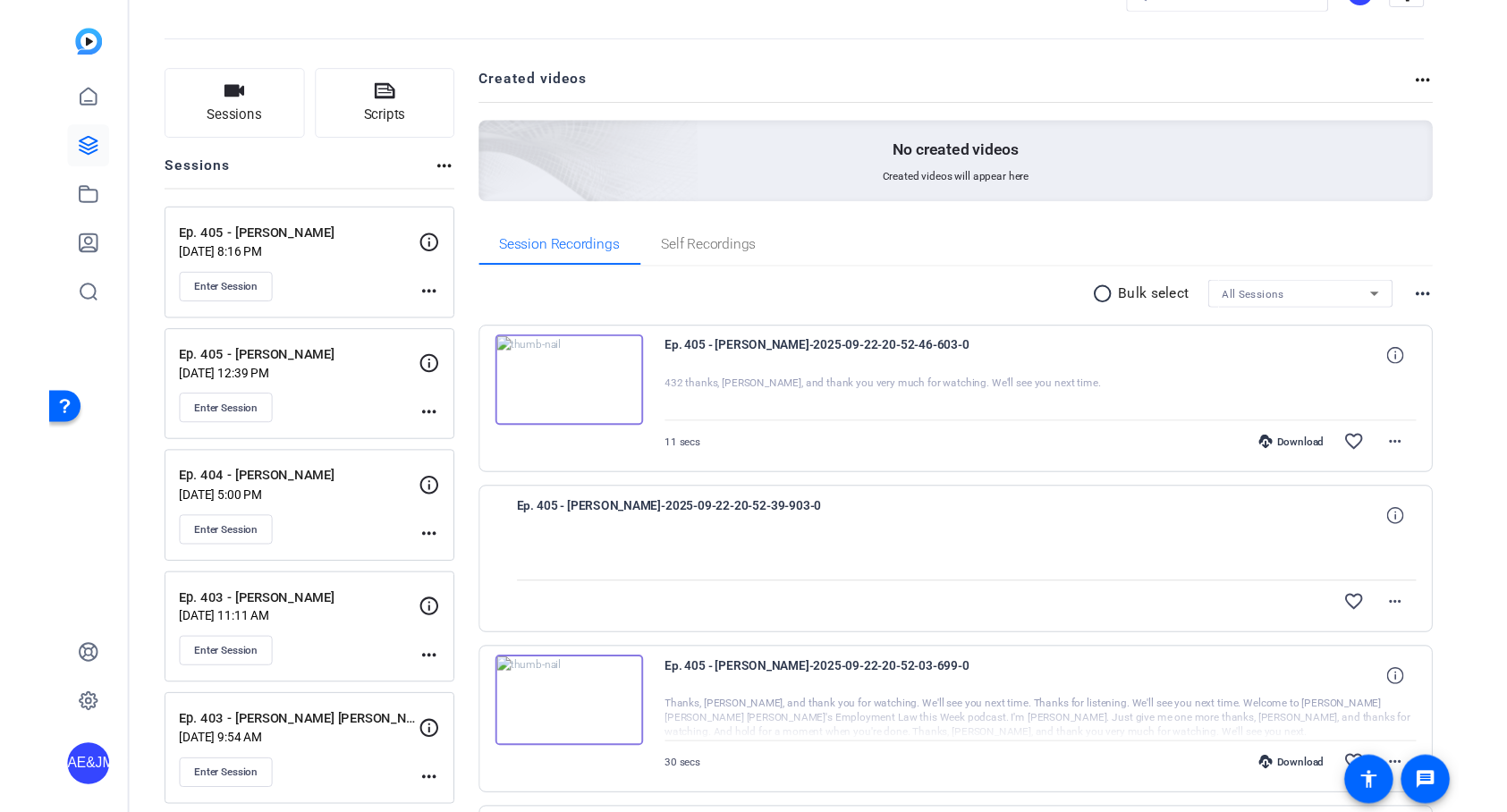
scroll to position [49, 0]
